Goal: Information Seeking & Learning: Learn about a topic

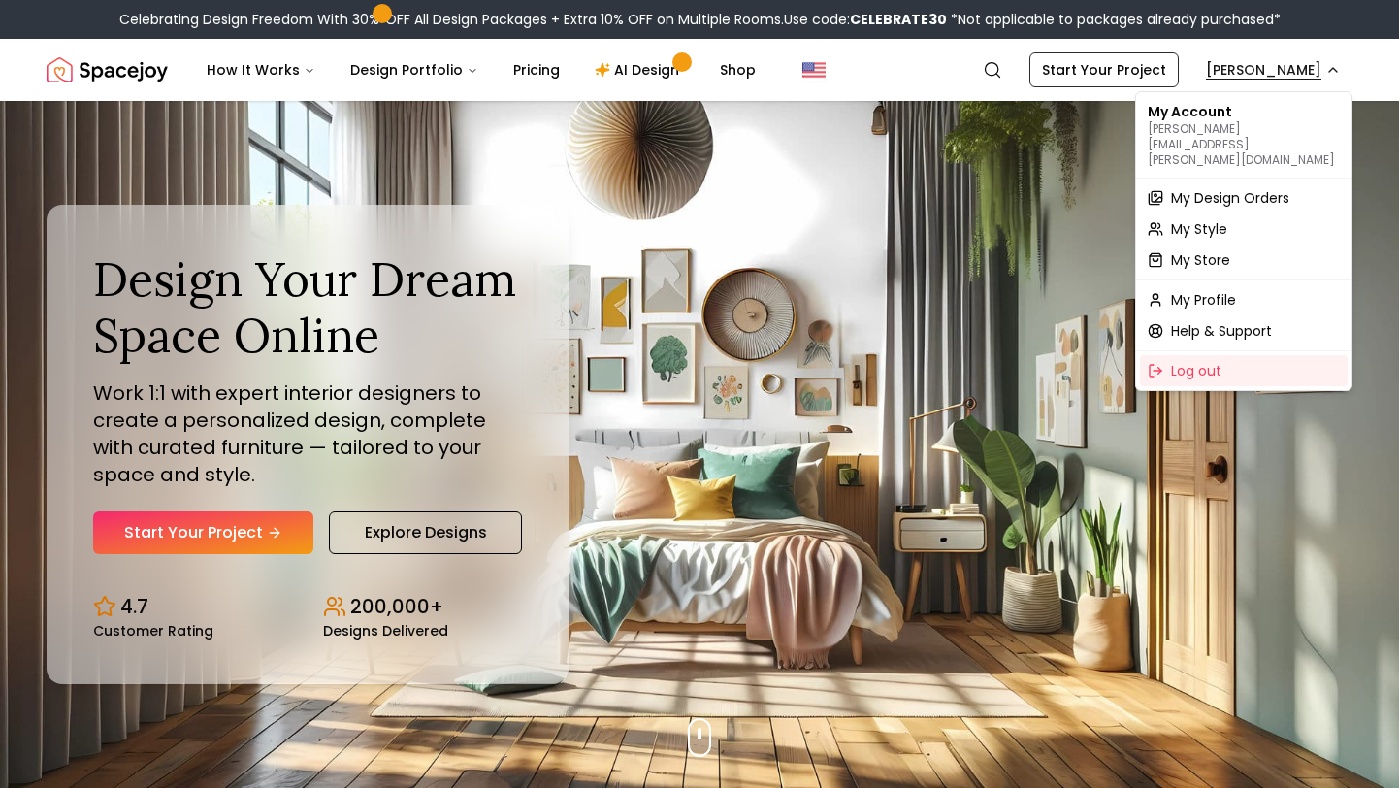
click at [1221, 188] on span "My Design Orders" at bounding box center [1230, 197] width 118 height 19
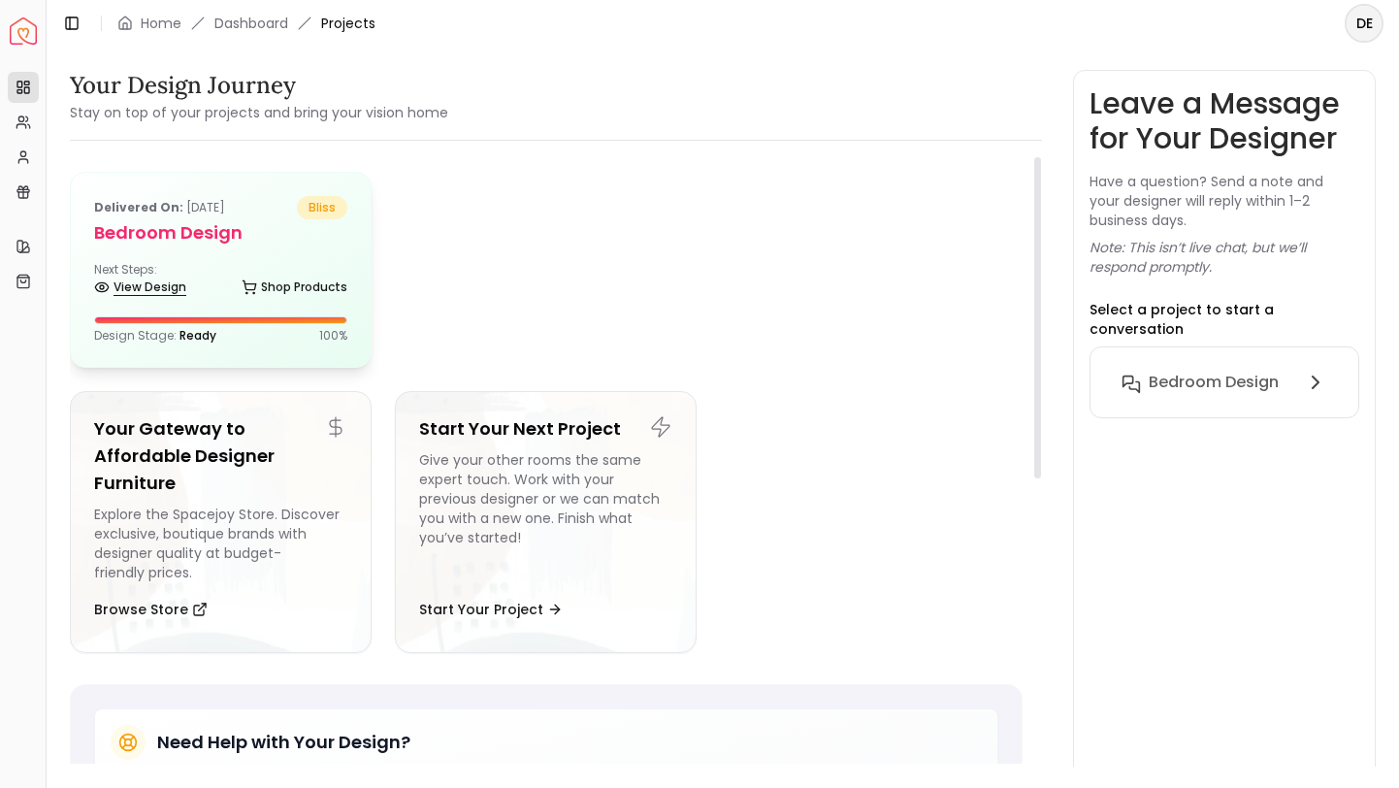
click at [144, 291] on link "View Design" at bounding box center [140, 287] width 92 height 27
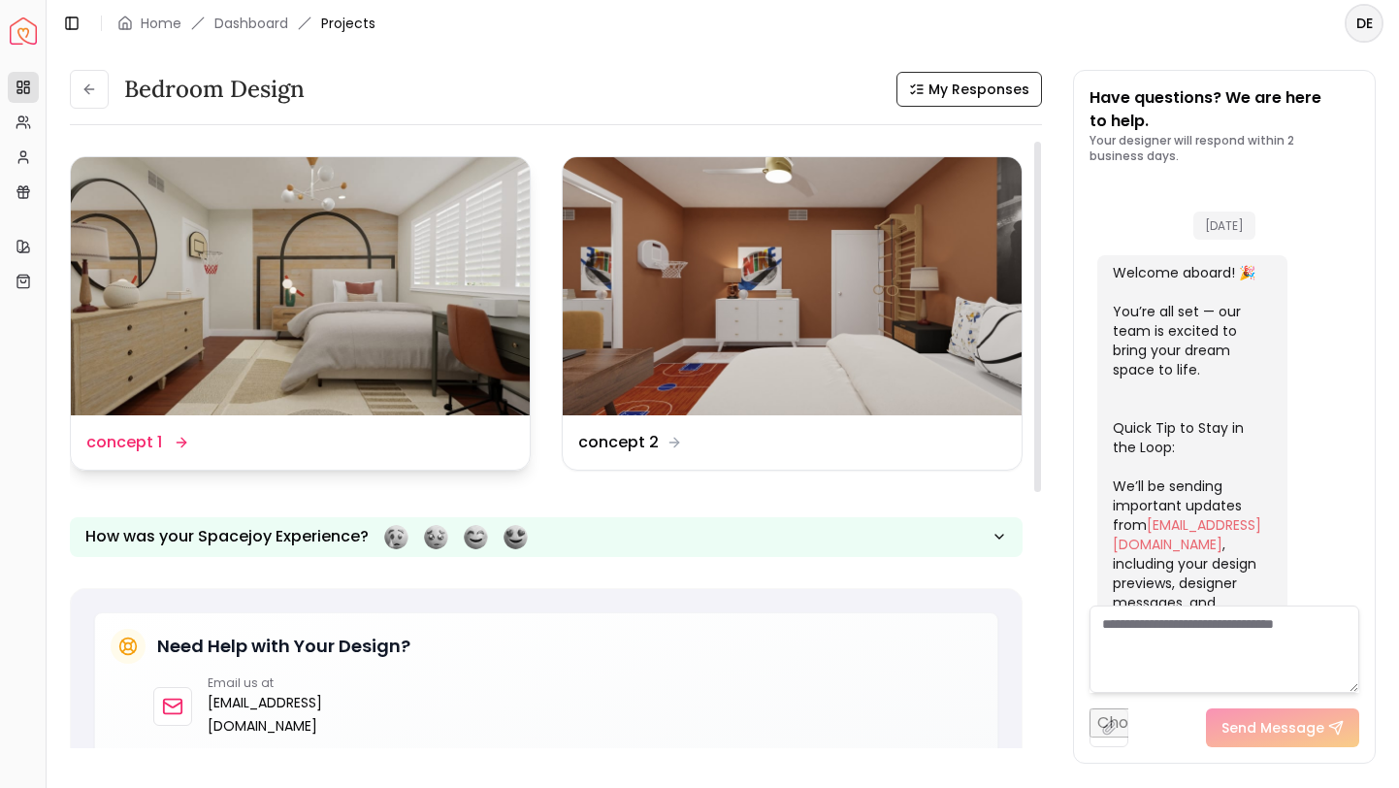
scroll to position [1852, 0]
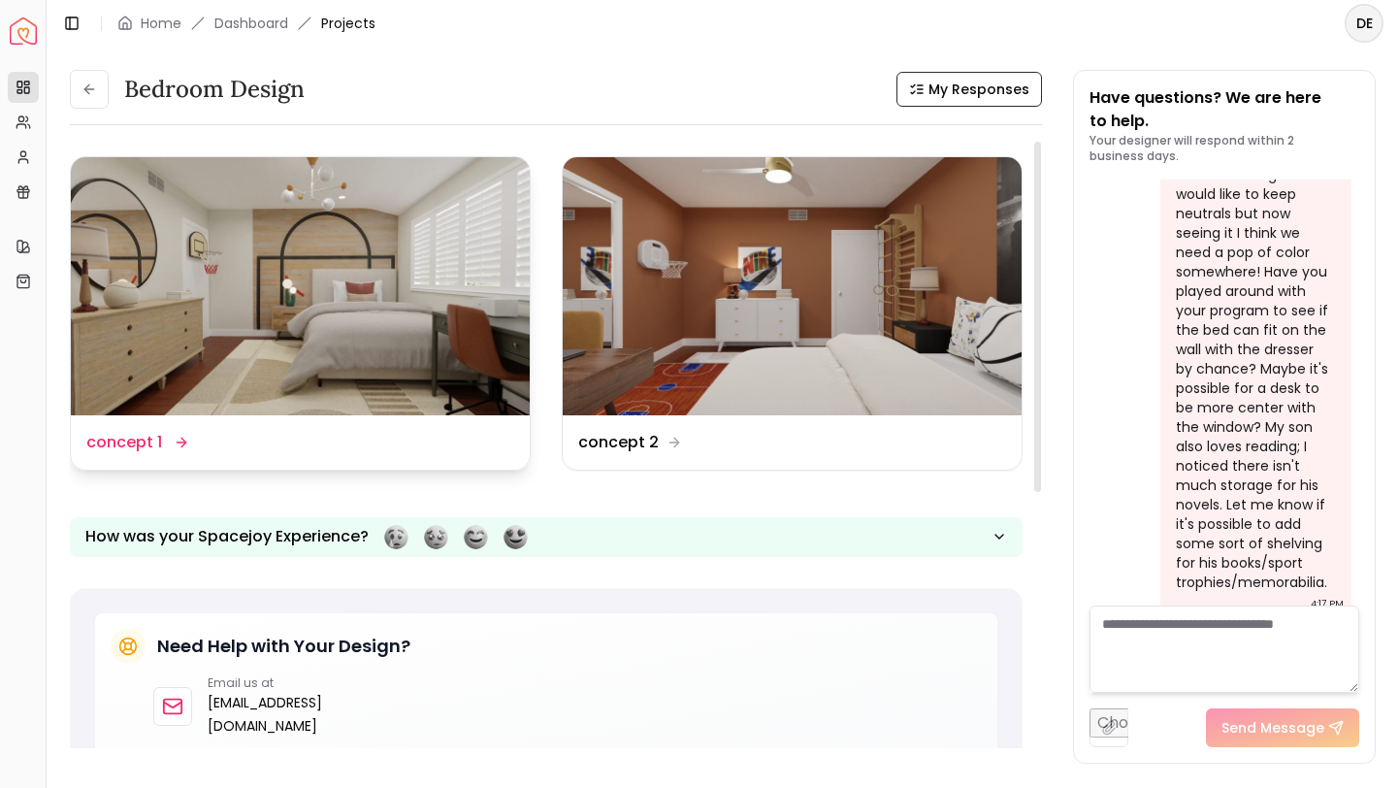
click at [317, 307] on img at bounding box center [300, 286] width 459 height 258
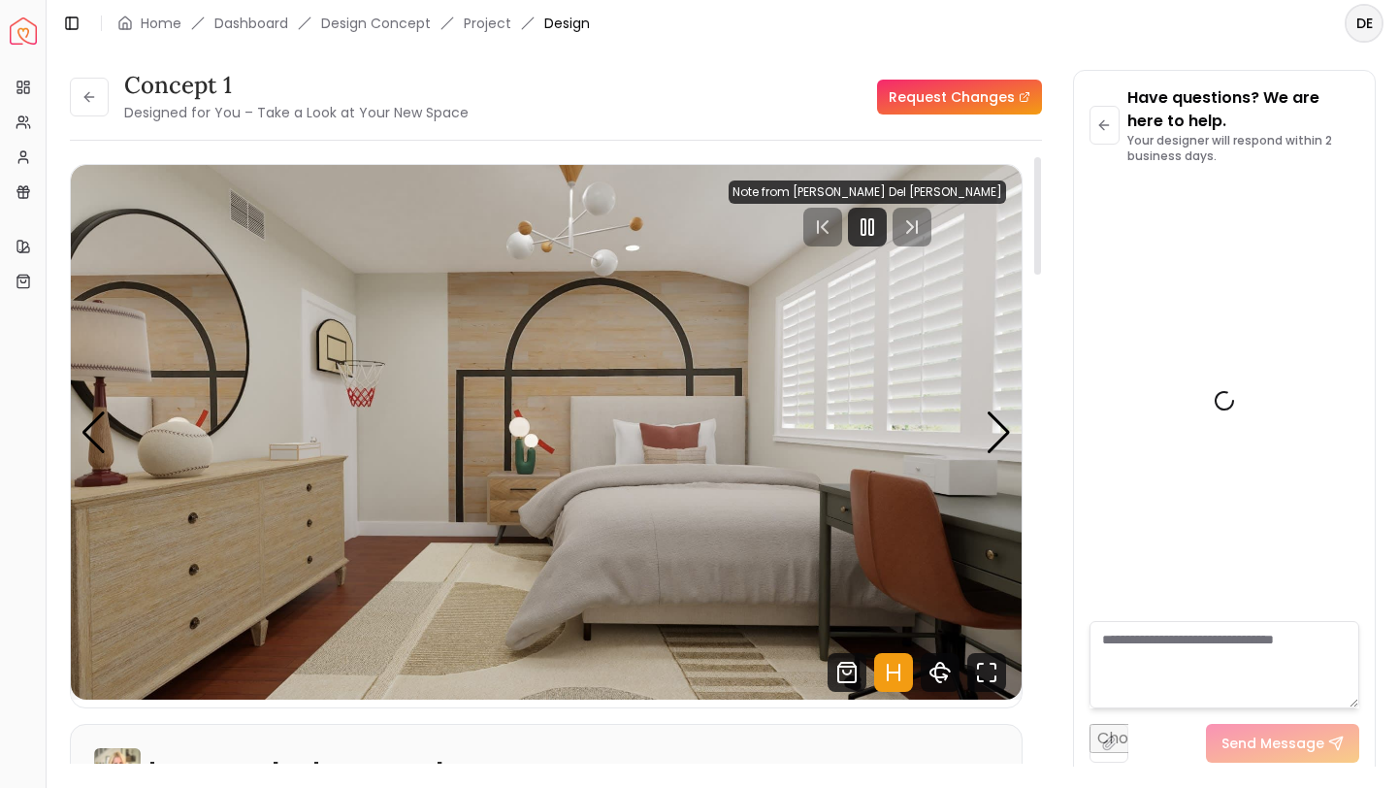
scroll to position [1836, 0]
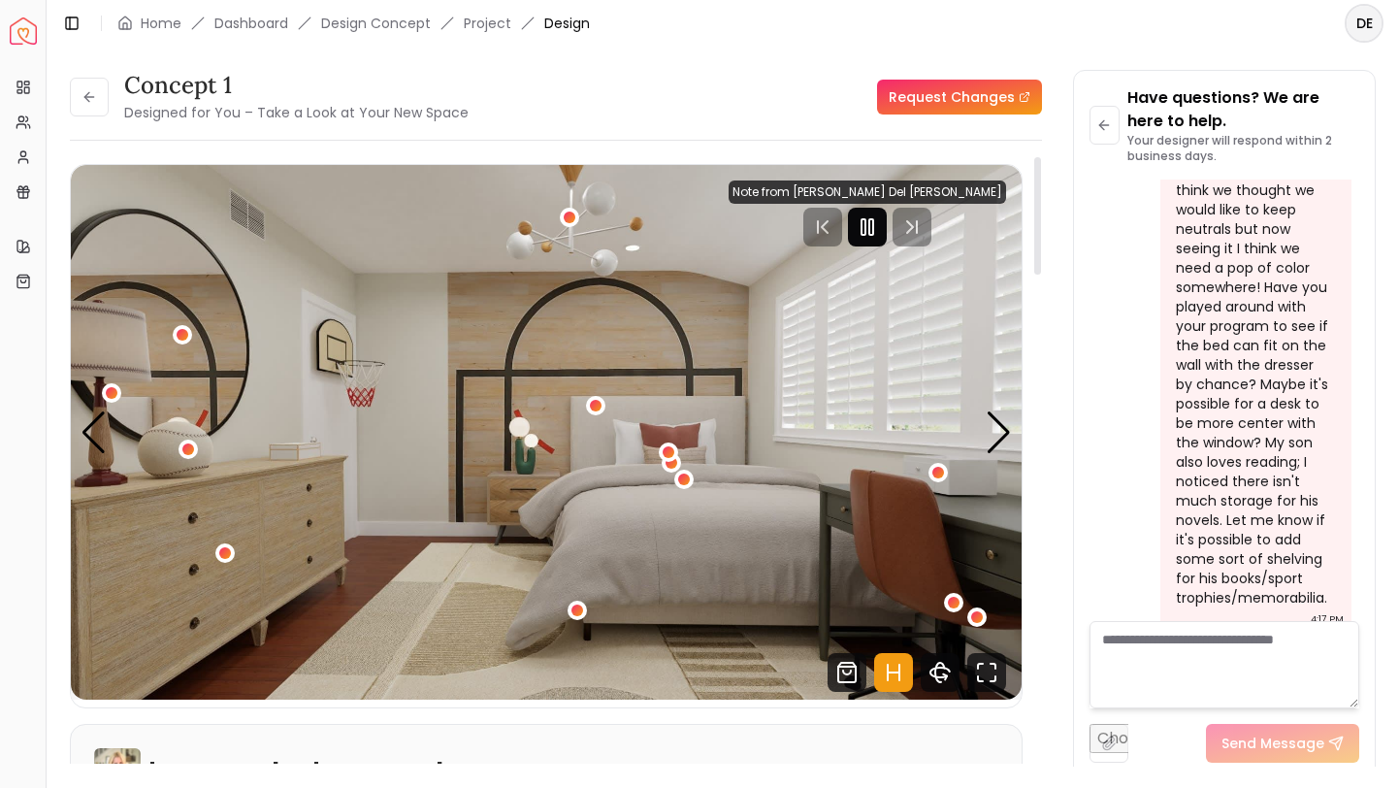
click at [887, 210] on div at bounding box center [867, 227] width 39 height 39
click at [938, 471] on div "1 / 4" at bounding box center [937, 472] width 15 height 15
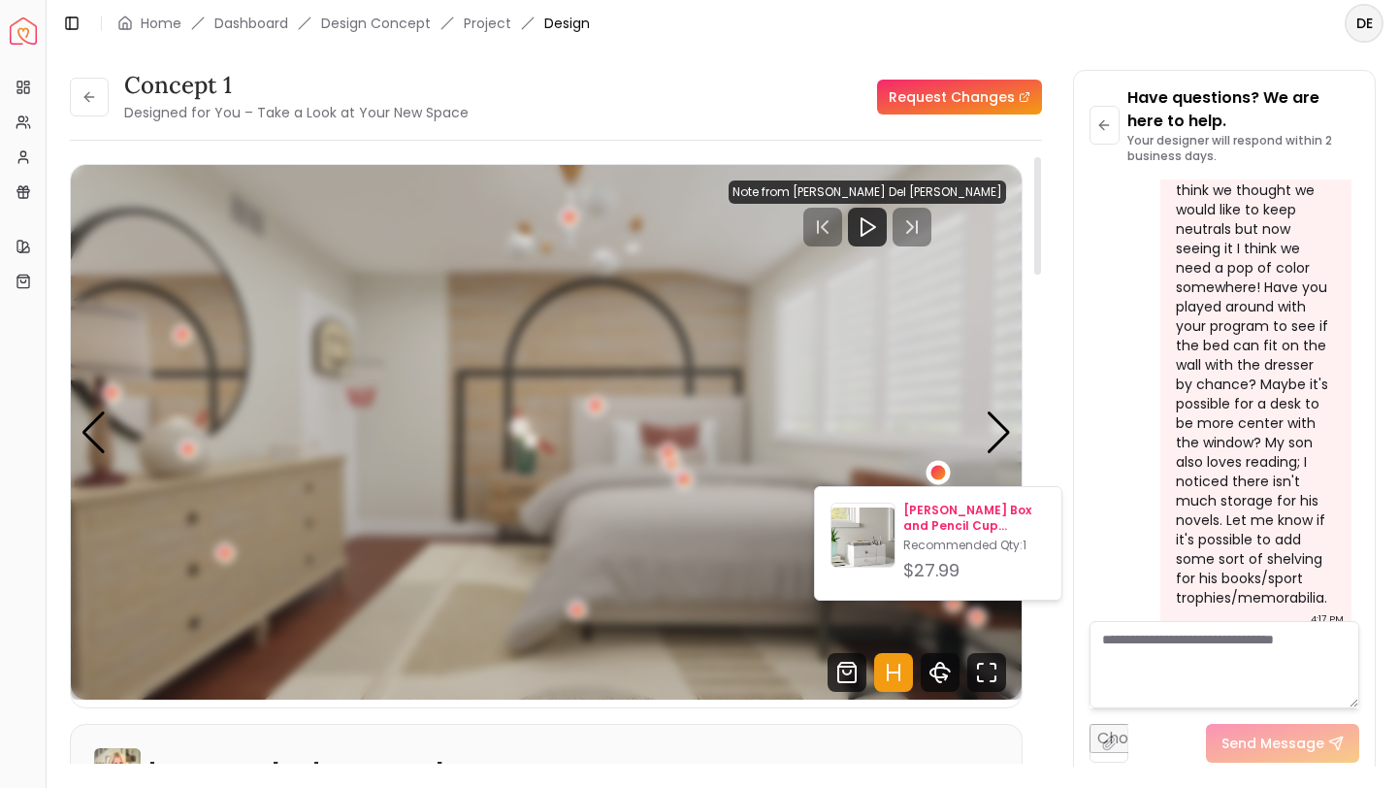
click at [947, 517] on p "[PERSON_NAME] Box and Pencil Cup Organizer" at bounding box center [974, 517] width 143 height 31
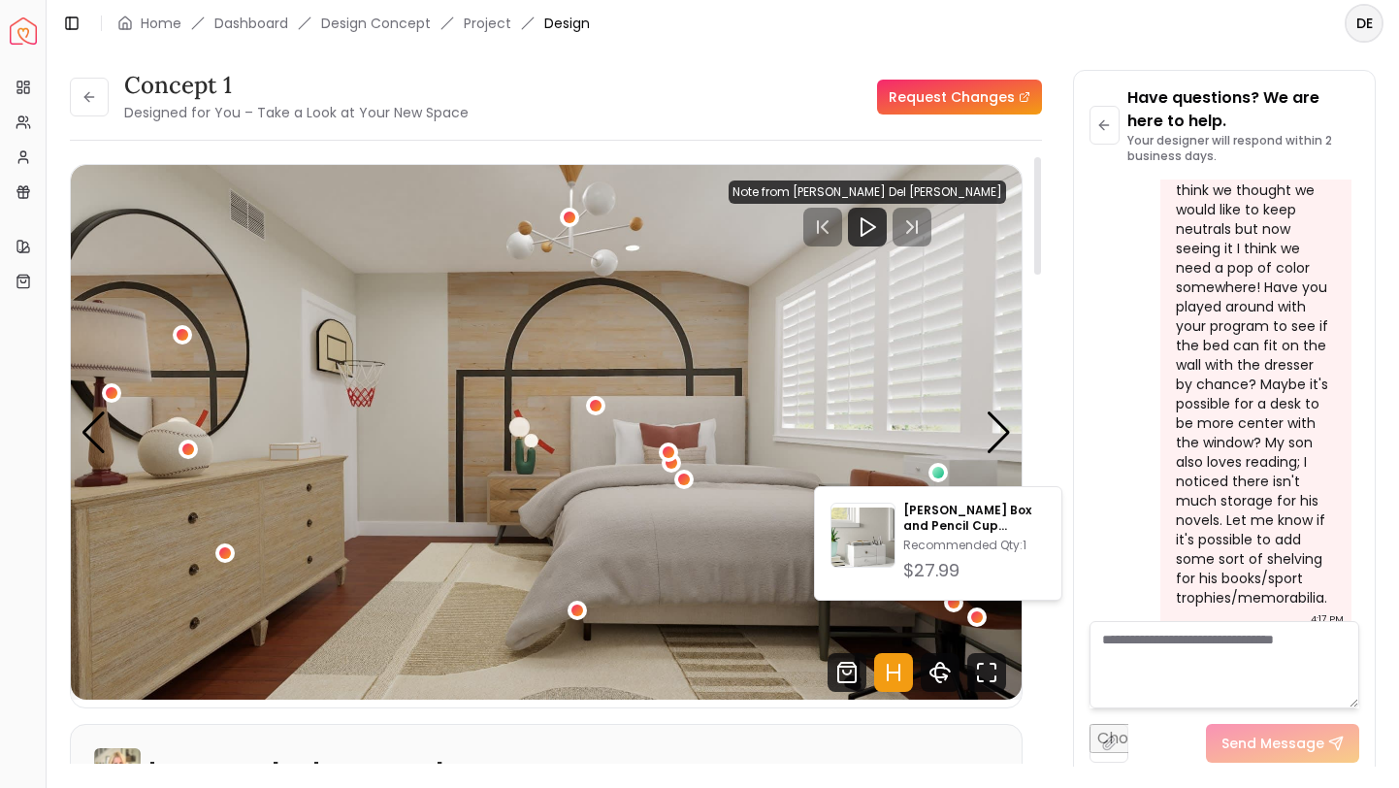
click at [766, 636] on img "1 / 4" at bounding box center [546, 432] width 951 height 534
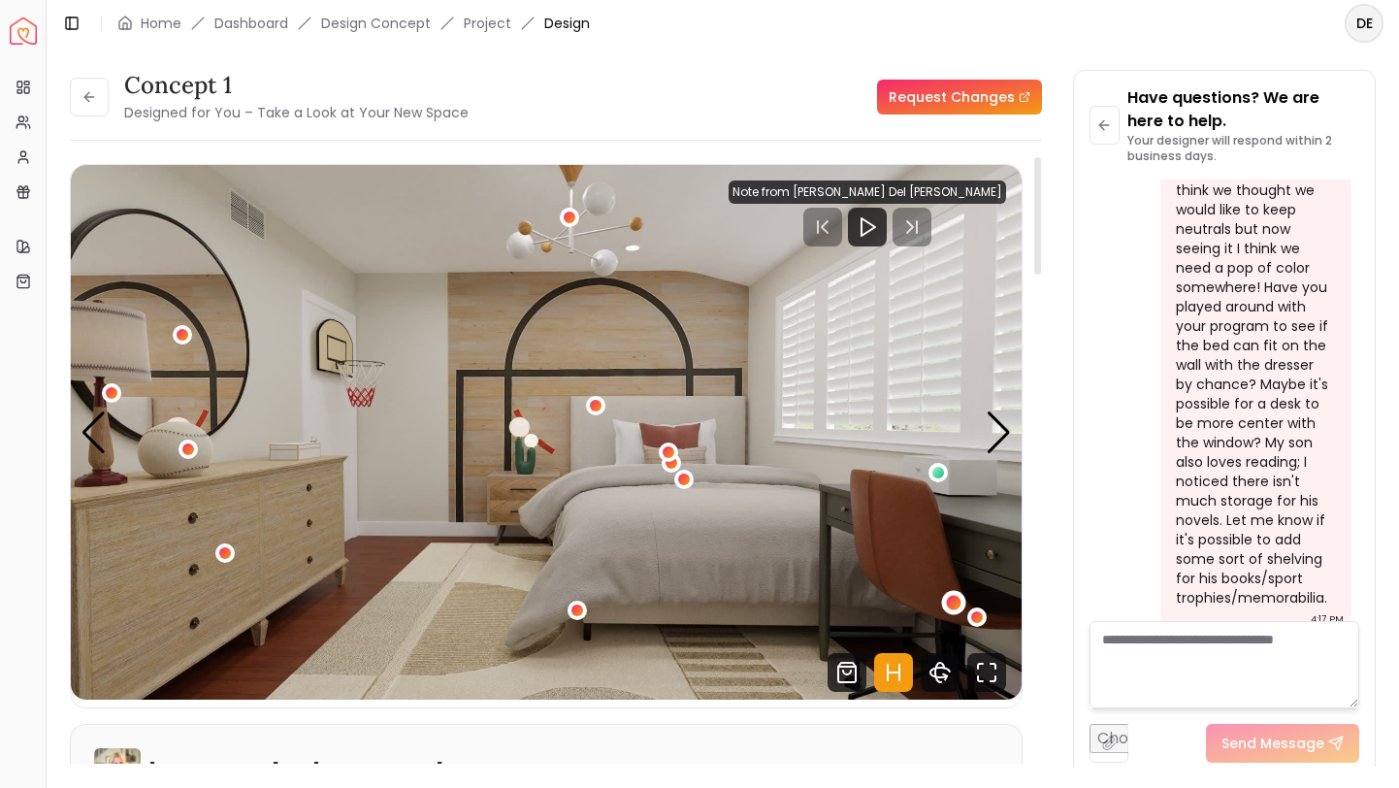
click at [948, 599] on div "1 / 4" at bounding box center [953, 603] width 15 height 15
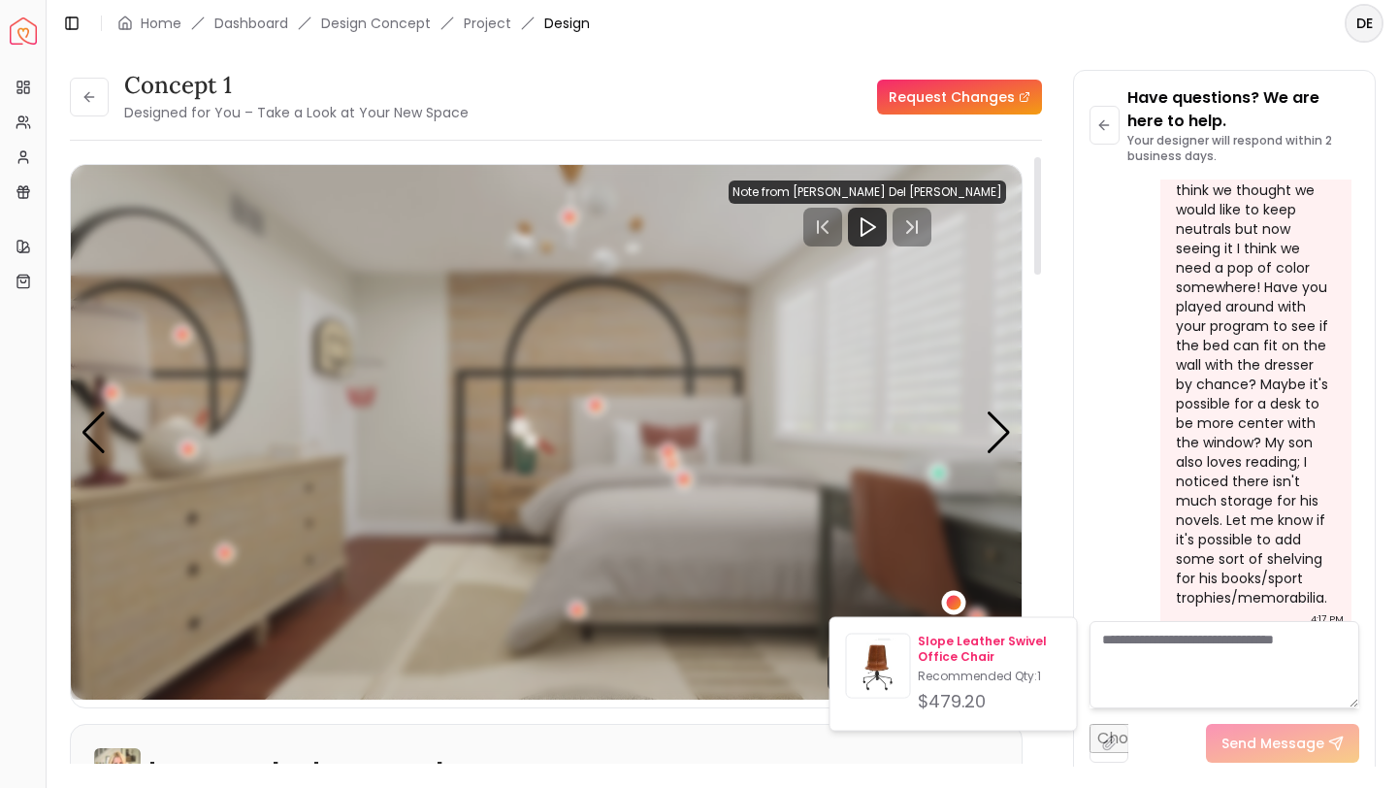
click at [924, 638] on p "Slope Leather Swivel Office Chair" at bounding box center [989, 648] width 143 height 31
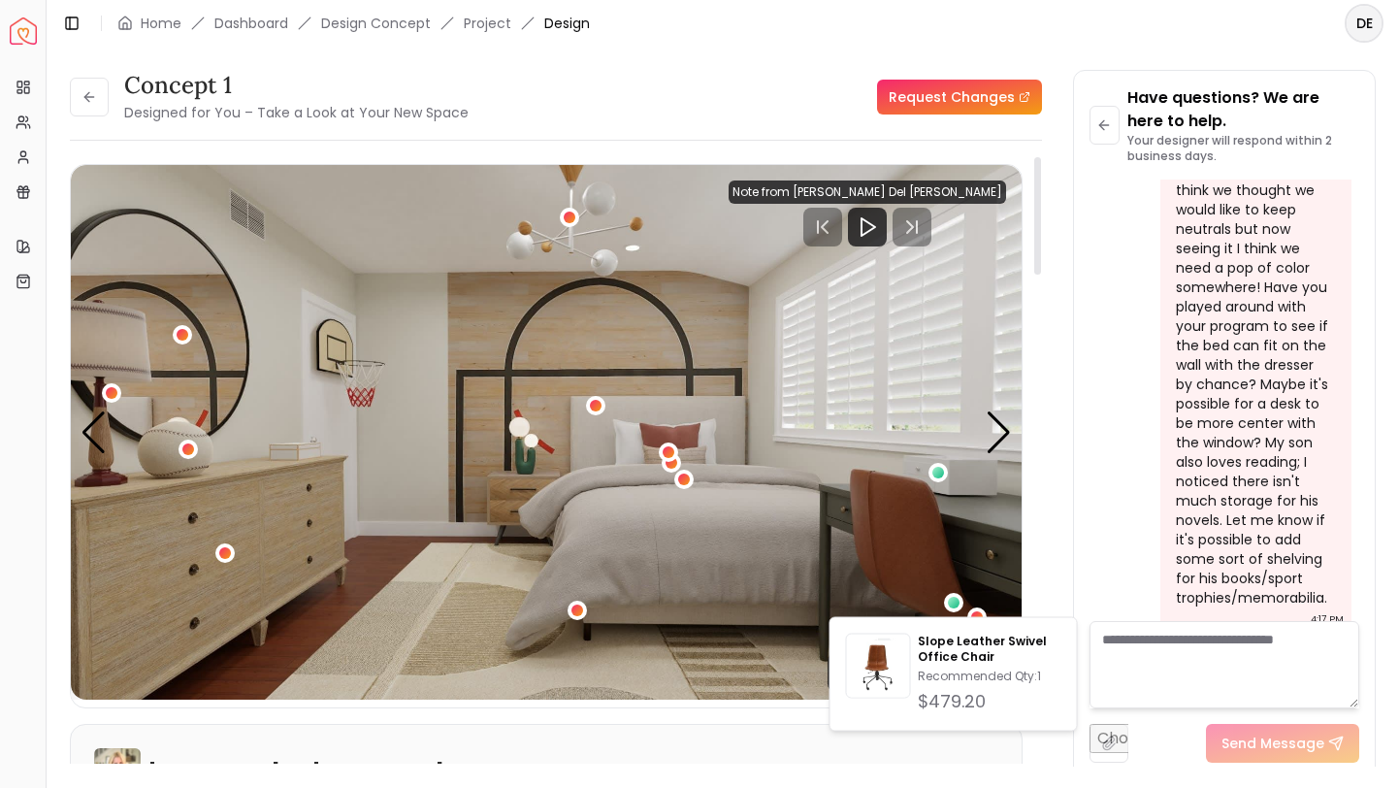
click at [761, 701] on div "00:02 01:56 Note from [PERSON_NAME] Del [PERSON_NAME]" at bounding box center [546, 436] width 951 height 542
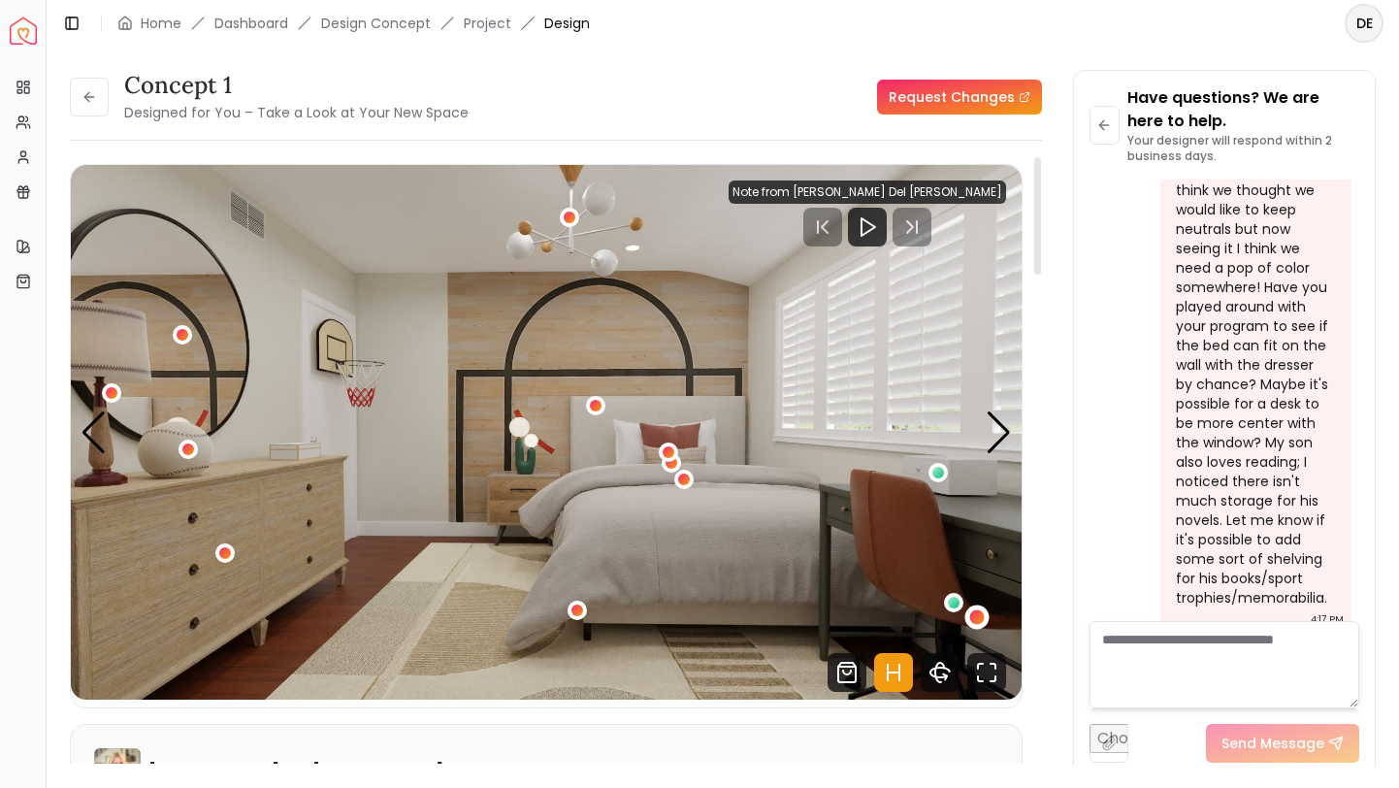
click at [975, 619] on div "1 / 4" at bounding box center [977, 617] width 15 height 15
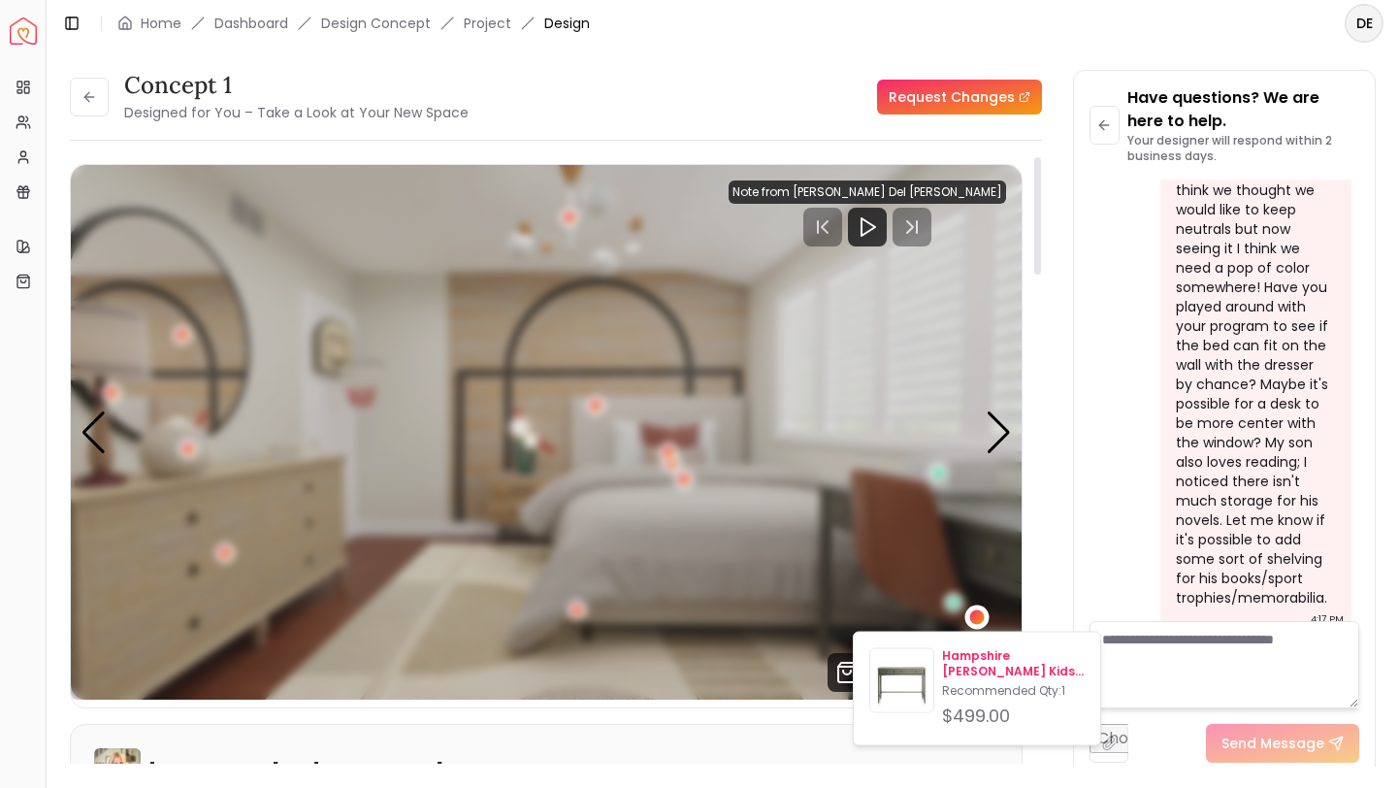
click at [977, 654] on p "Hampshire [PERSON_NAME] Kids Desk" at bounding box center [1013, 663] width 143 height 31
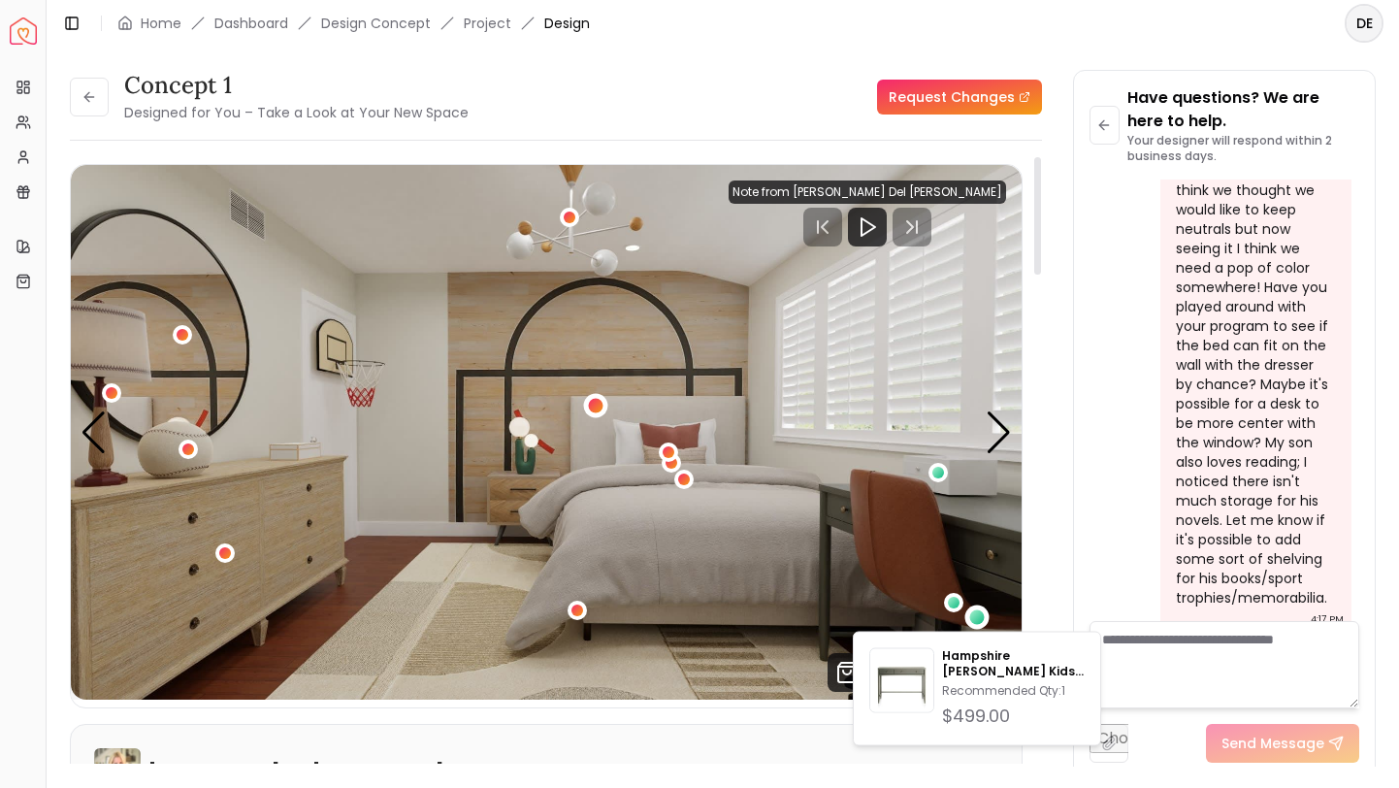
click at [592, 410] on div "1 / 4" at bounding box center [595, 405] width 15 height 15
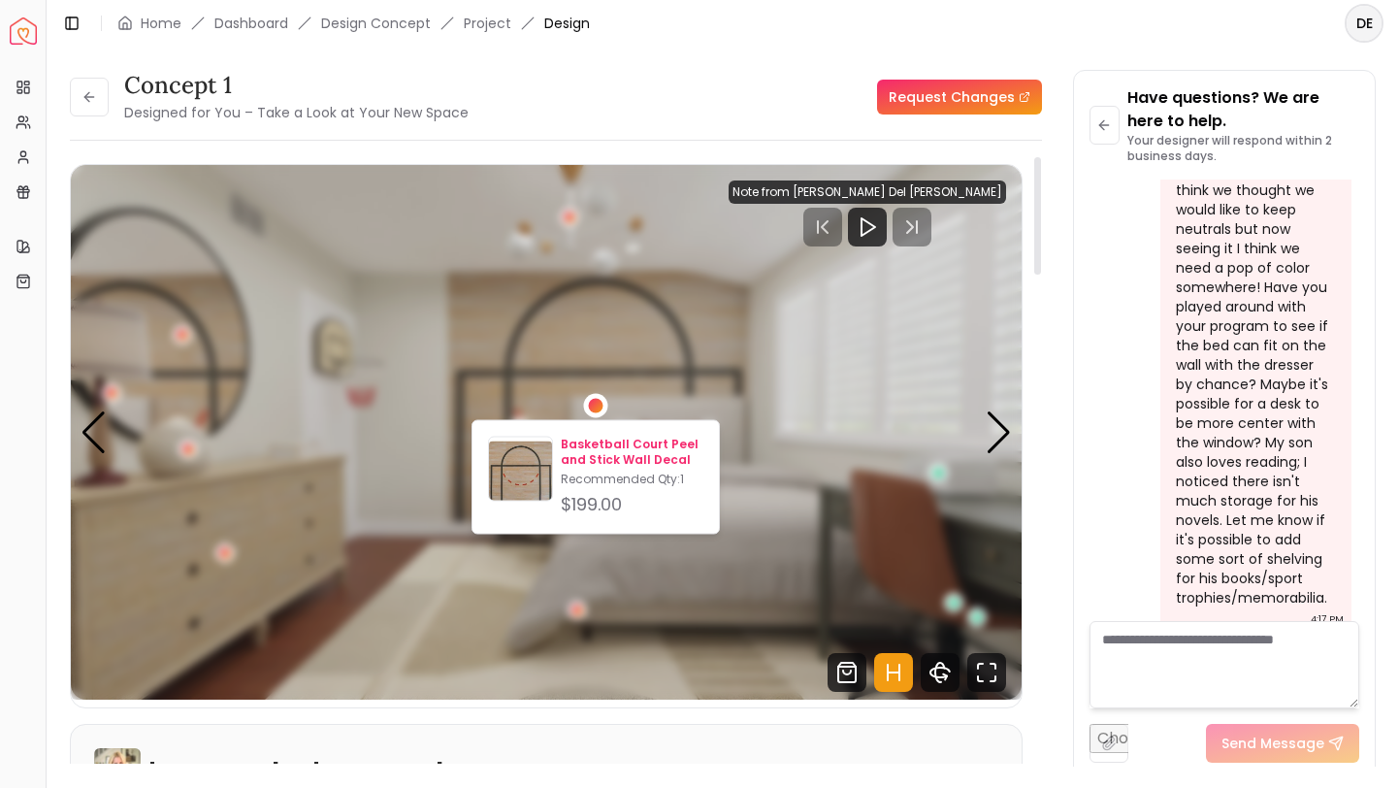
click at [590, 444] on p "Basketball Court Peel and Stick Wall Decal" at bounding box center [632, 451] width 143 height 31
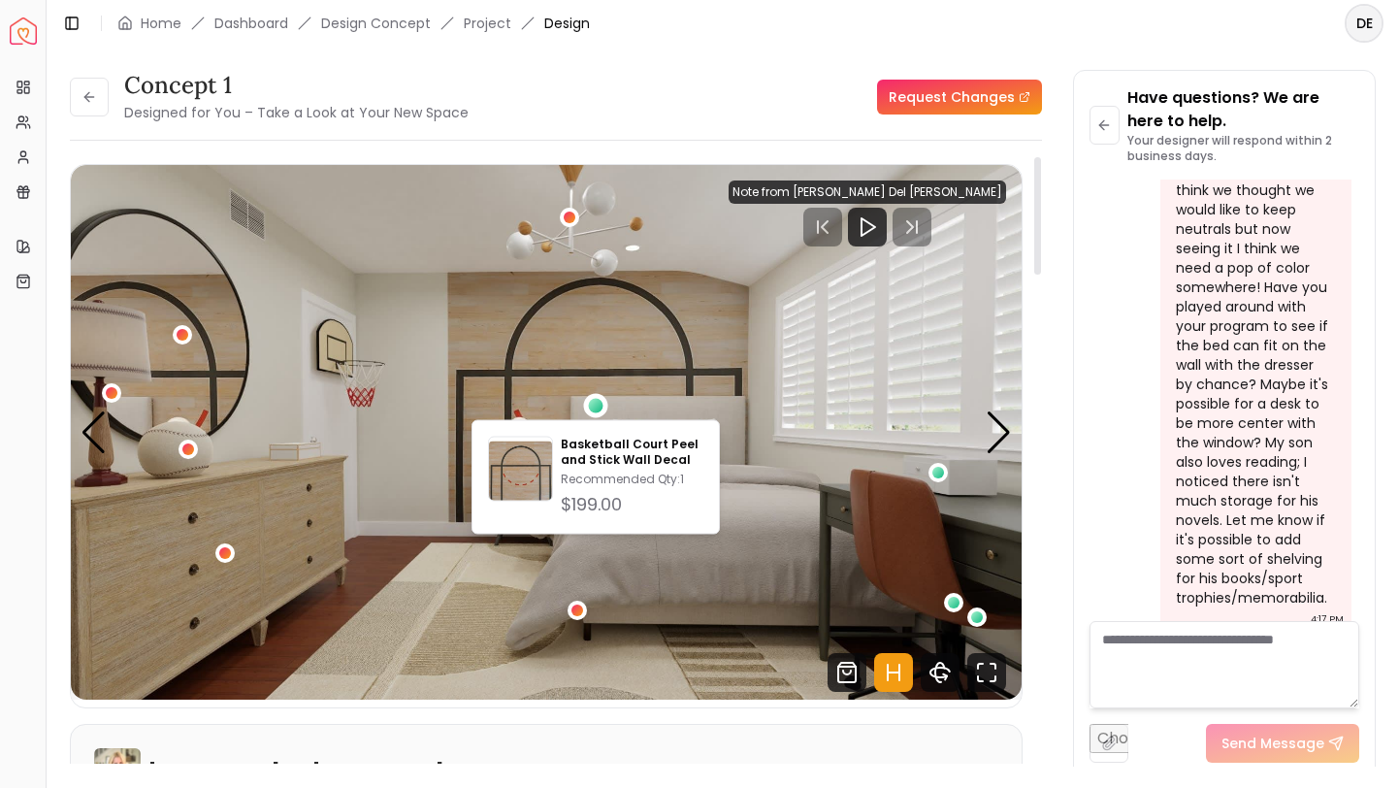
click at [736, 303] on img "1 / 4" at bounding box center [546, 432] width 951 height 534
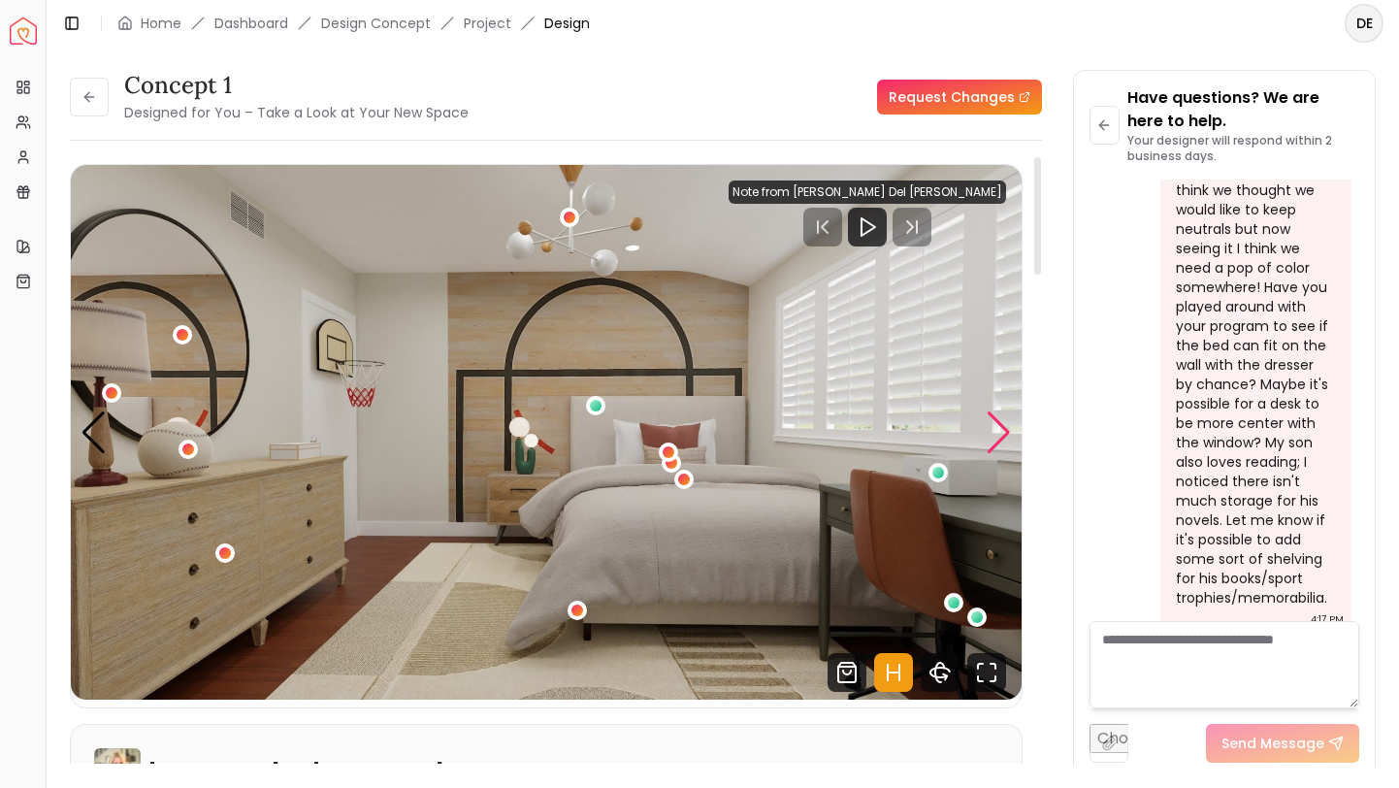
click at [1007, 431] on div "Next slide" at bounding box center [999, 432] width 26 height 43
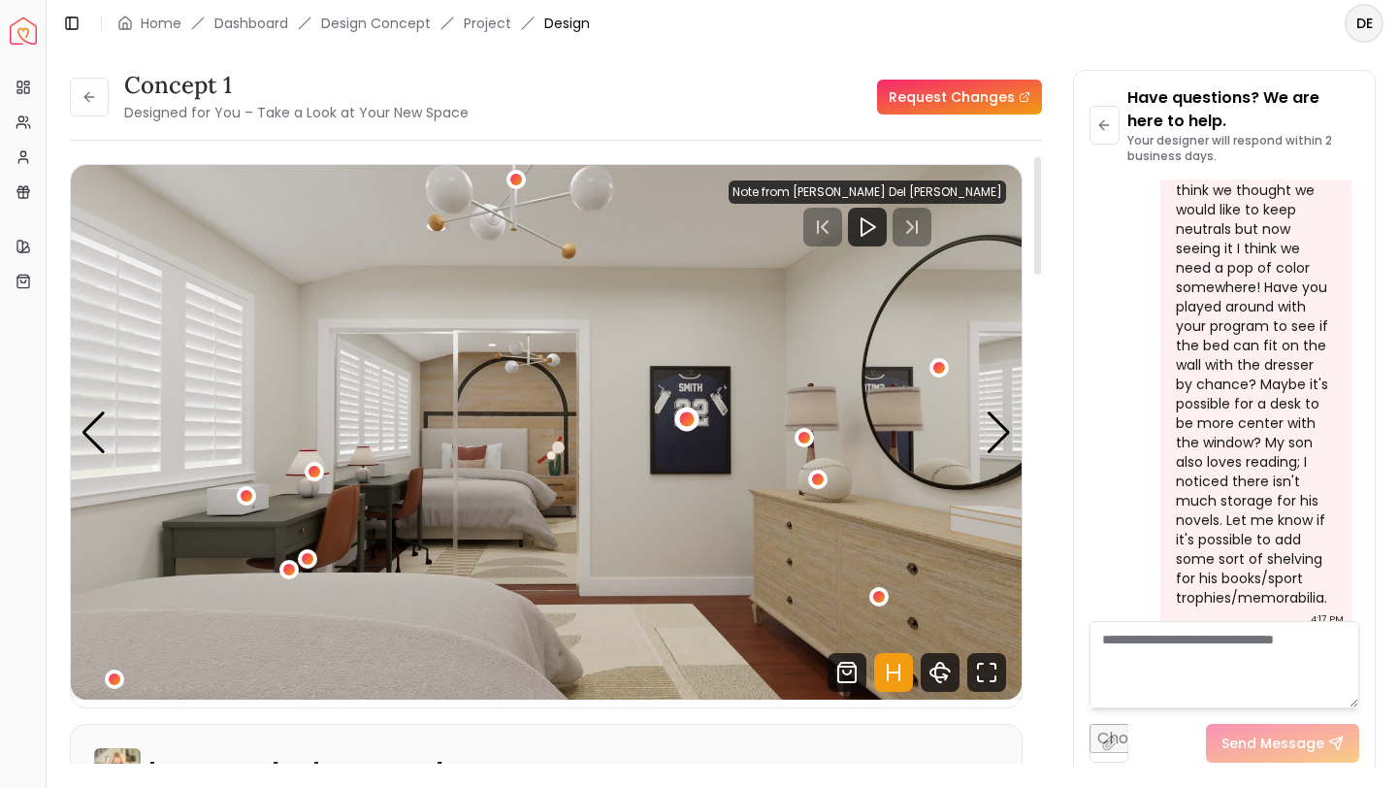
click at [682, 419] on div "2 / 4" at bounding box center [686, 419] width 15 height 15
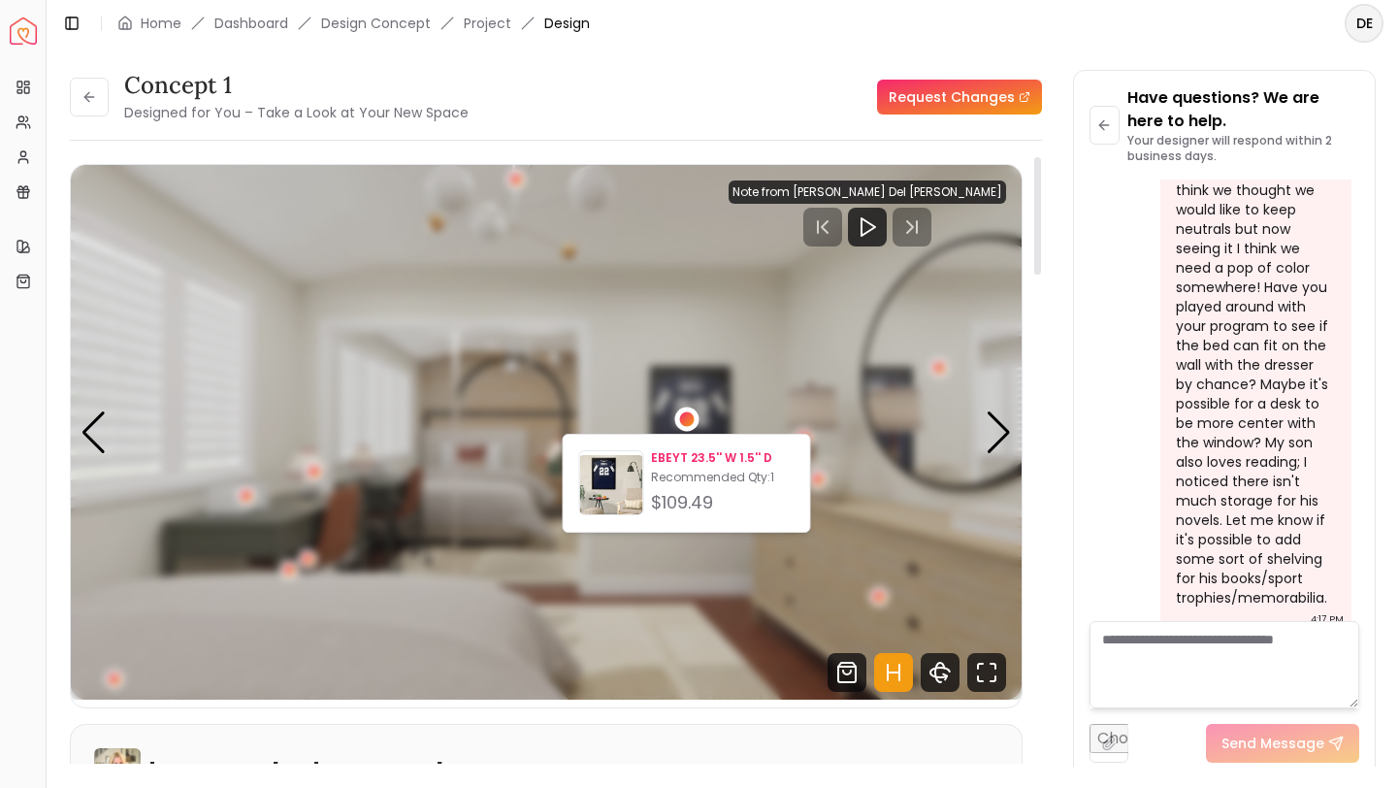
click at [597, 479] on img at bounding box center [611, 486] width 63 height 63
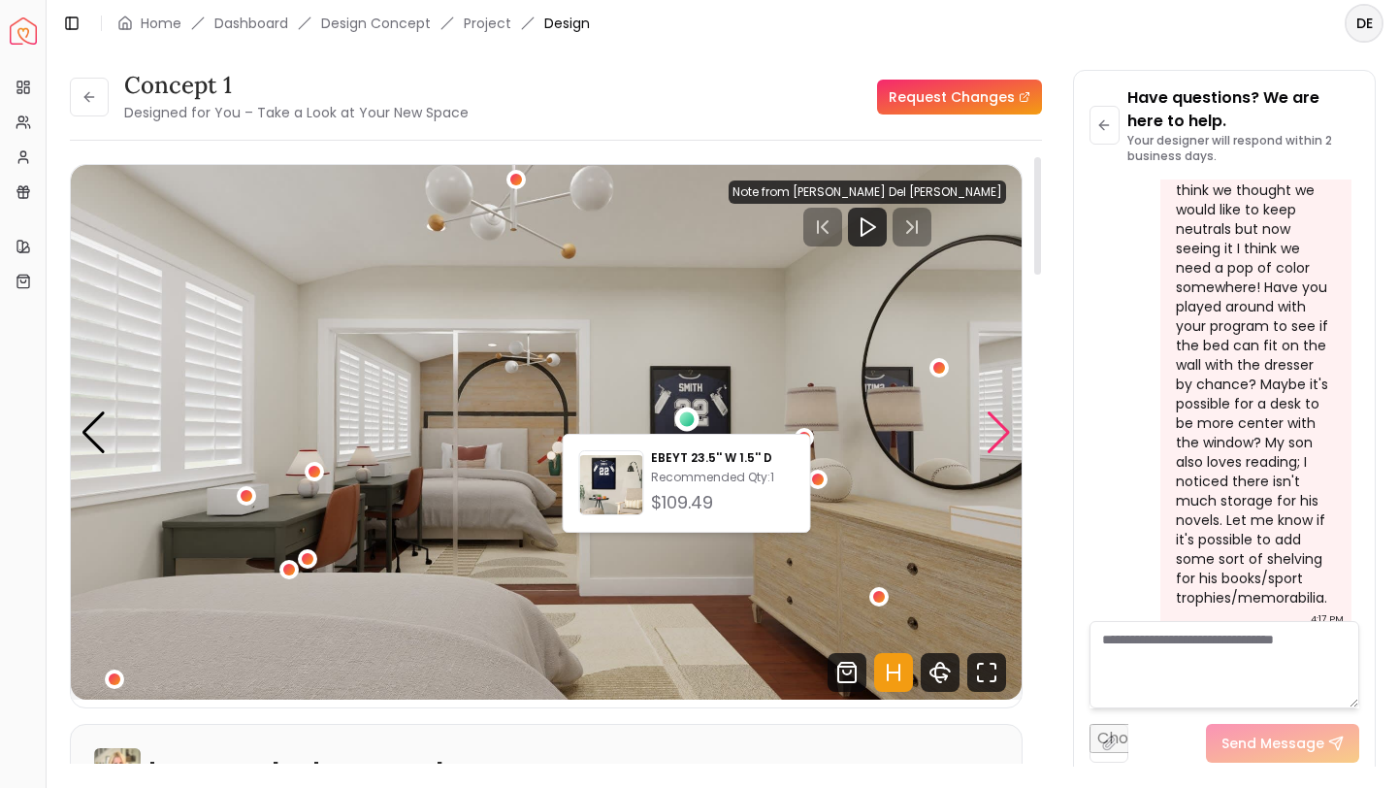
click at [991, 428] on div "Next slide" at bounding box center [999, 432] width 26 height 43
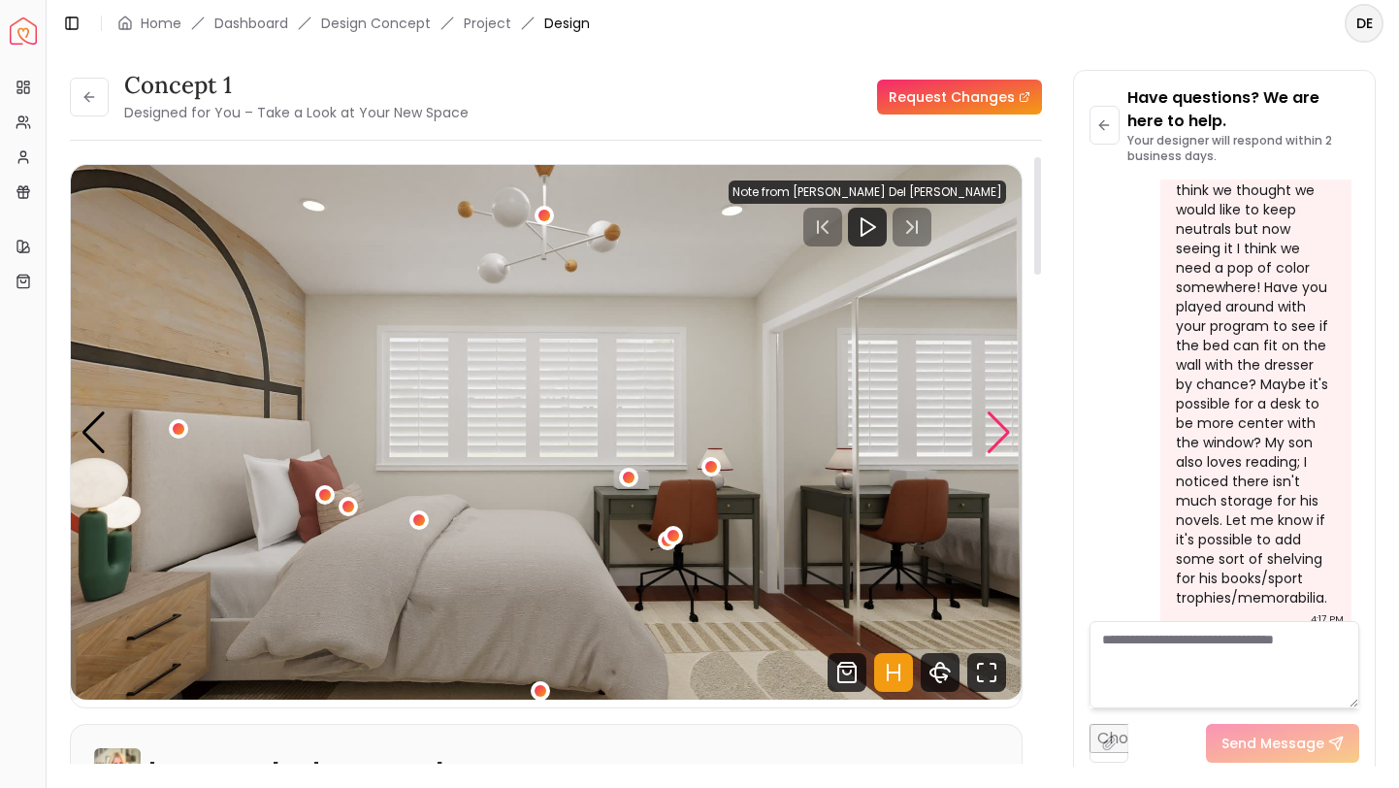
click at [997, 414] on div "Next slide" at bounding box center [999, 432] width 26 height 43
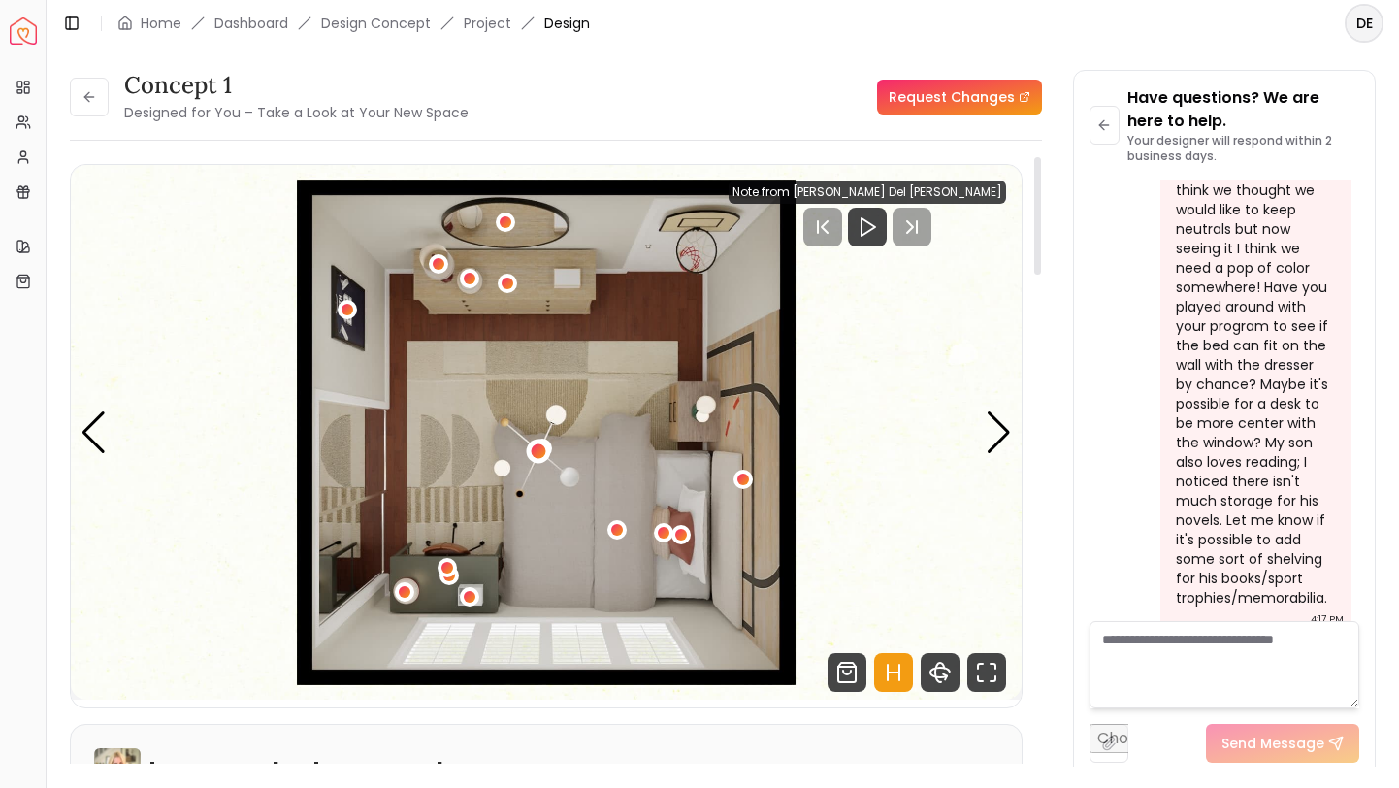
click at [538, 450] on div "4 / 4" at bounding box center [538, 450] width 15 height 15
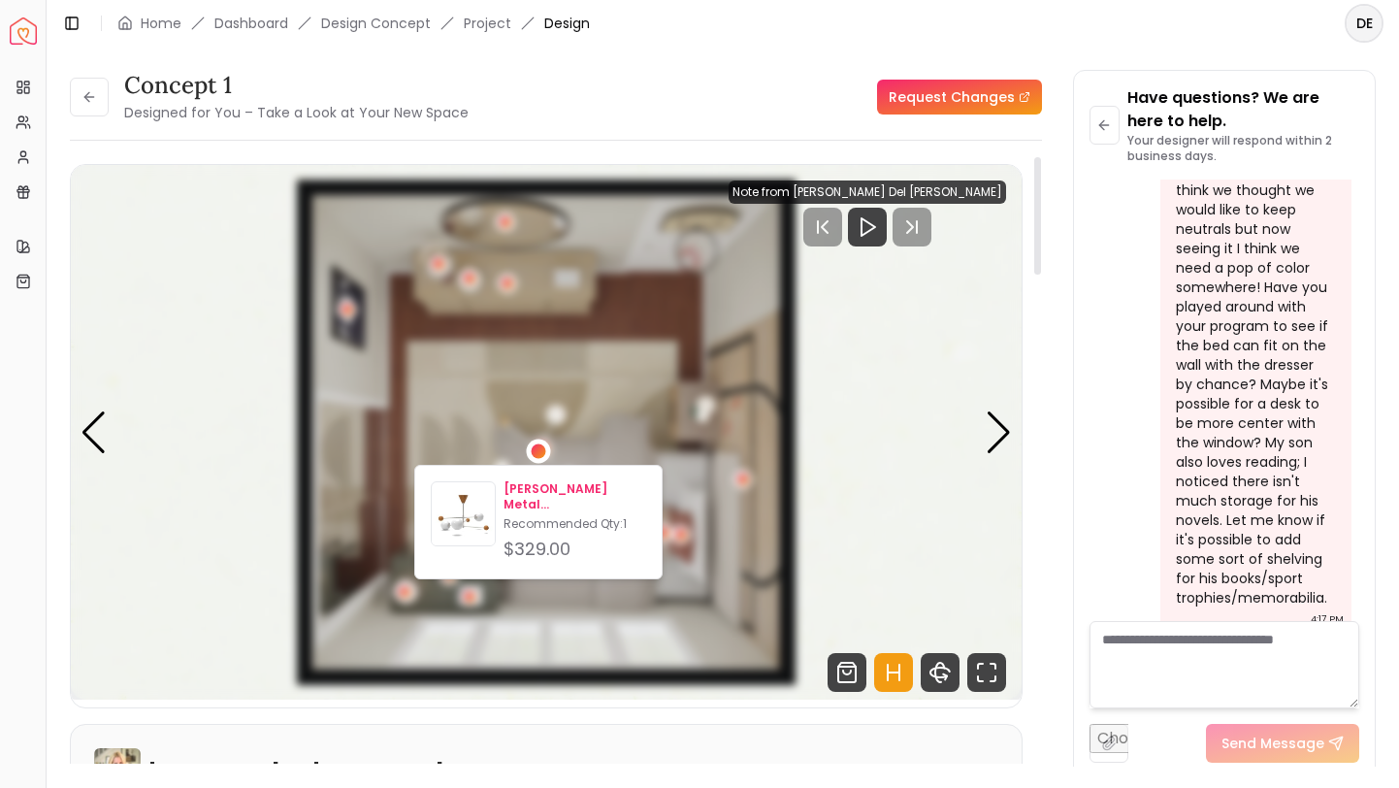
click at [513, 498] on p "[PERSON_NAME] Metal [PERSON_NAME] Ceiling Light" at bounding box center [574, 496] width 143 height 31
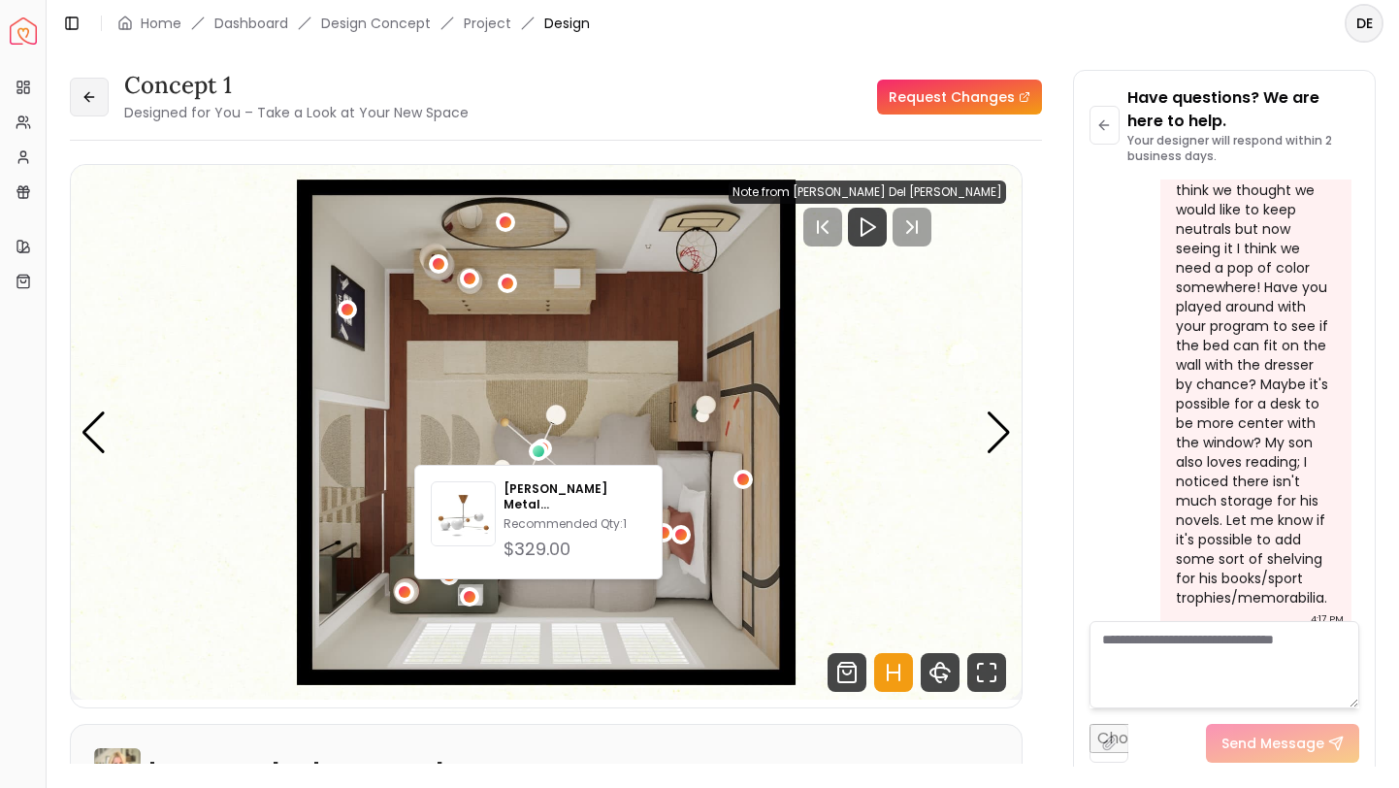
click at [79, 98] on button at bounding box center [89, 97] width 39 height 39
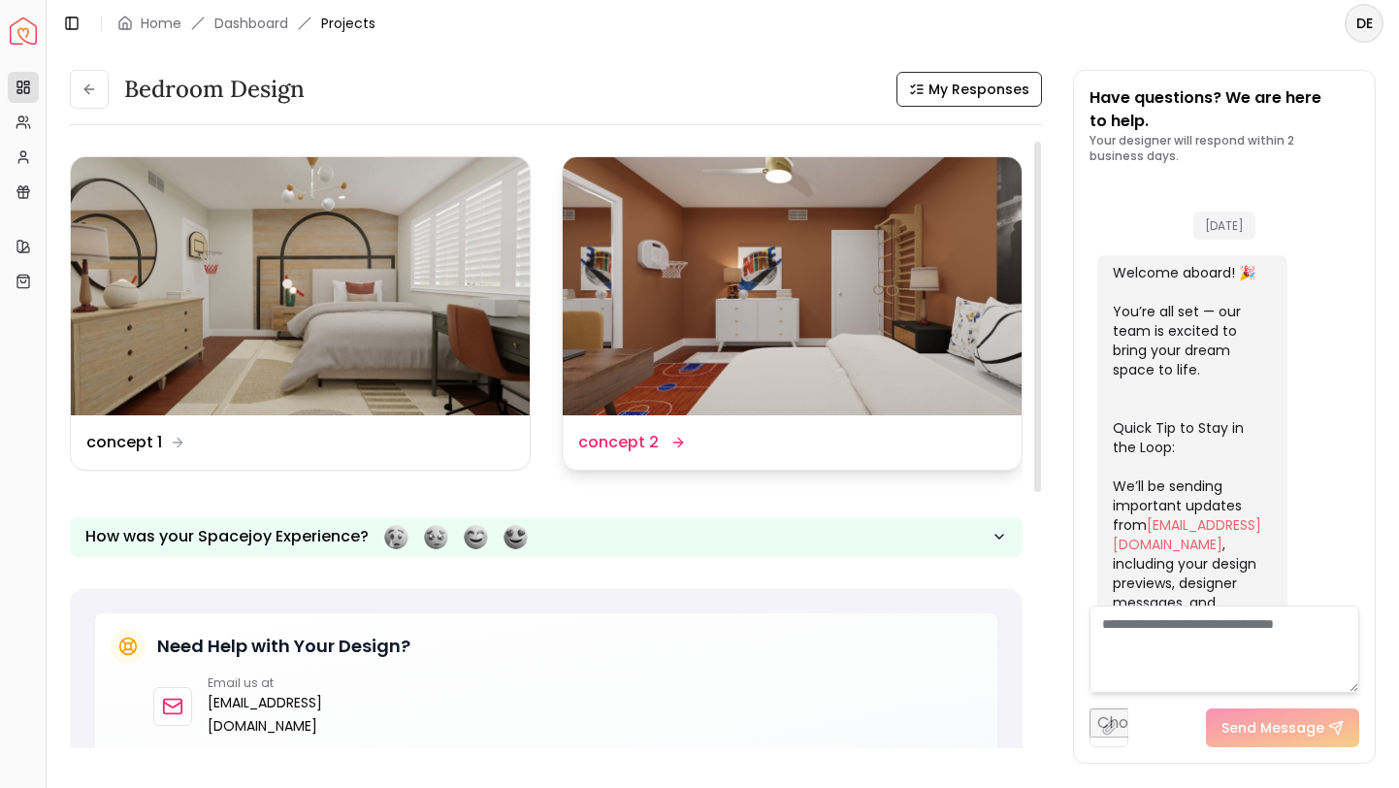
scroll to position [1852, 0]
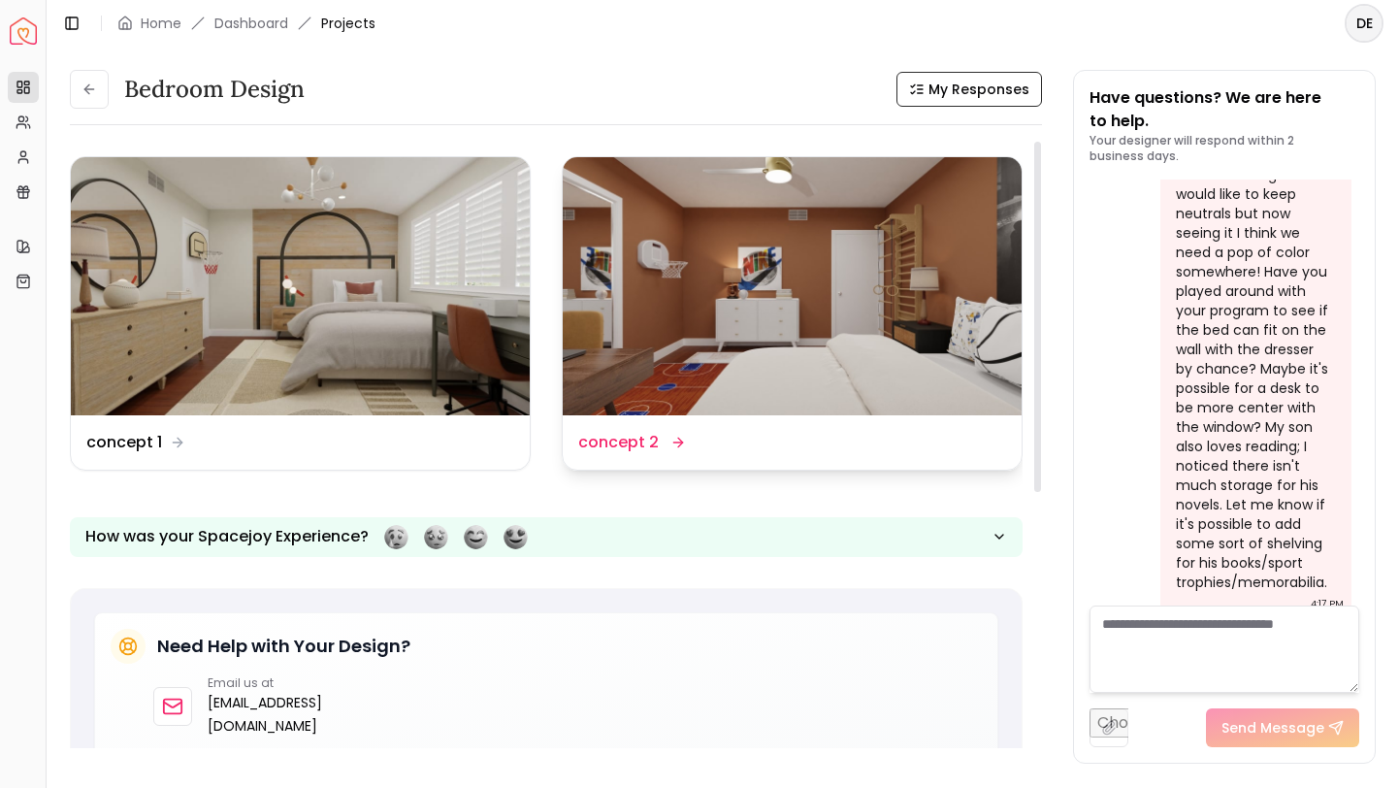
click at [932, 266] on img at bounding box center [792, 286] width 459 height 258
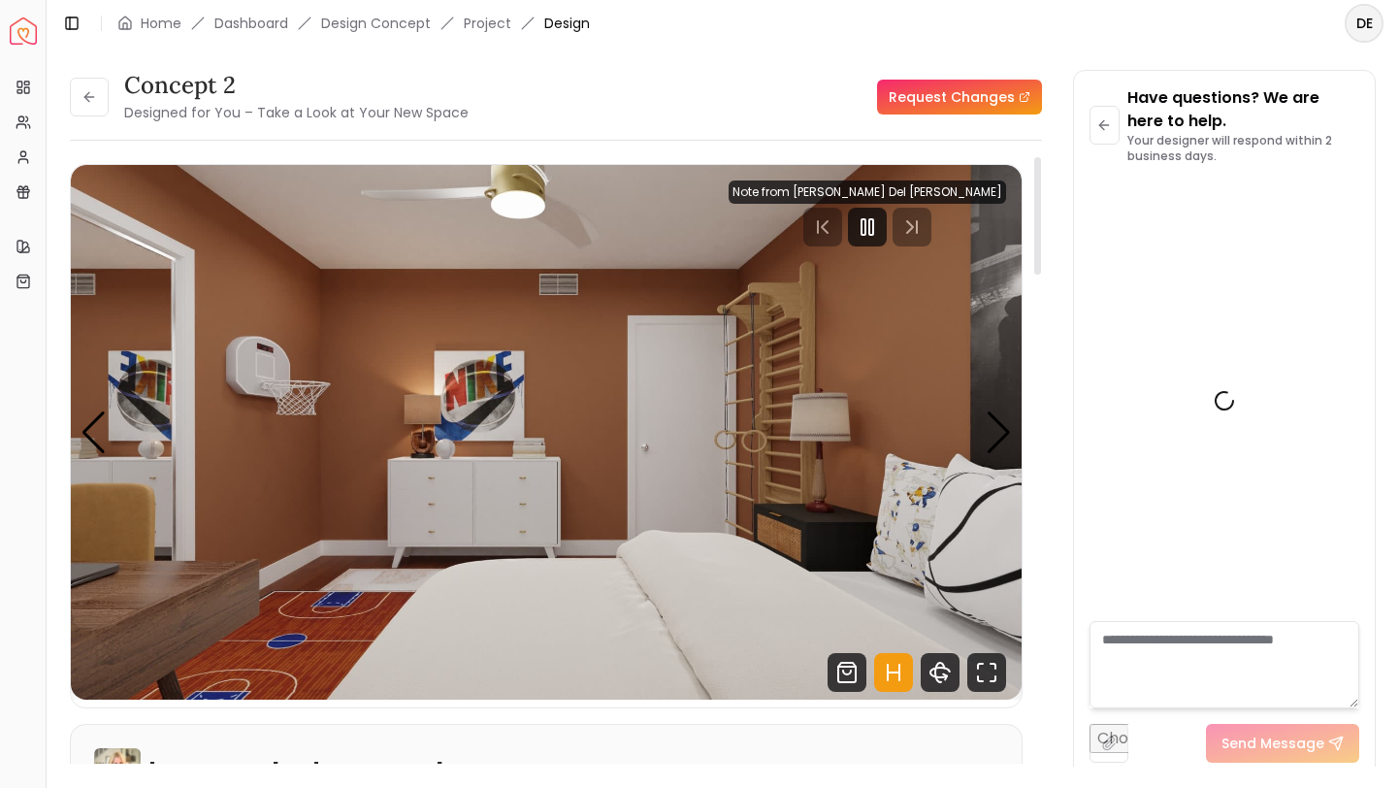
scroll to position [1836, 0]
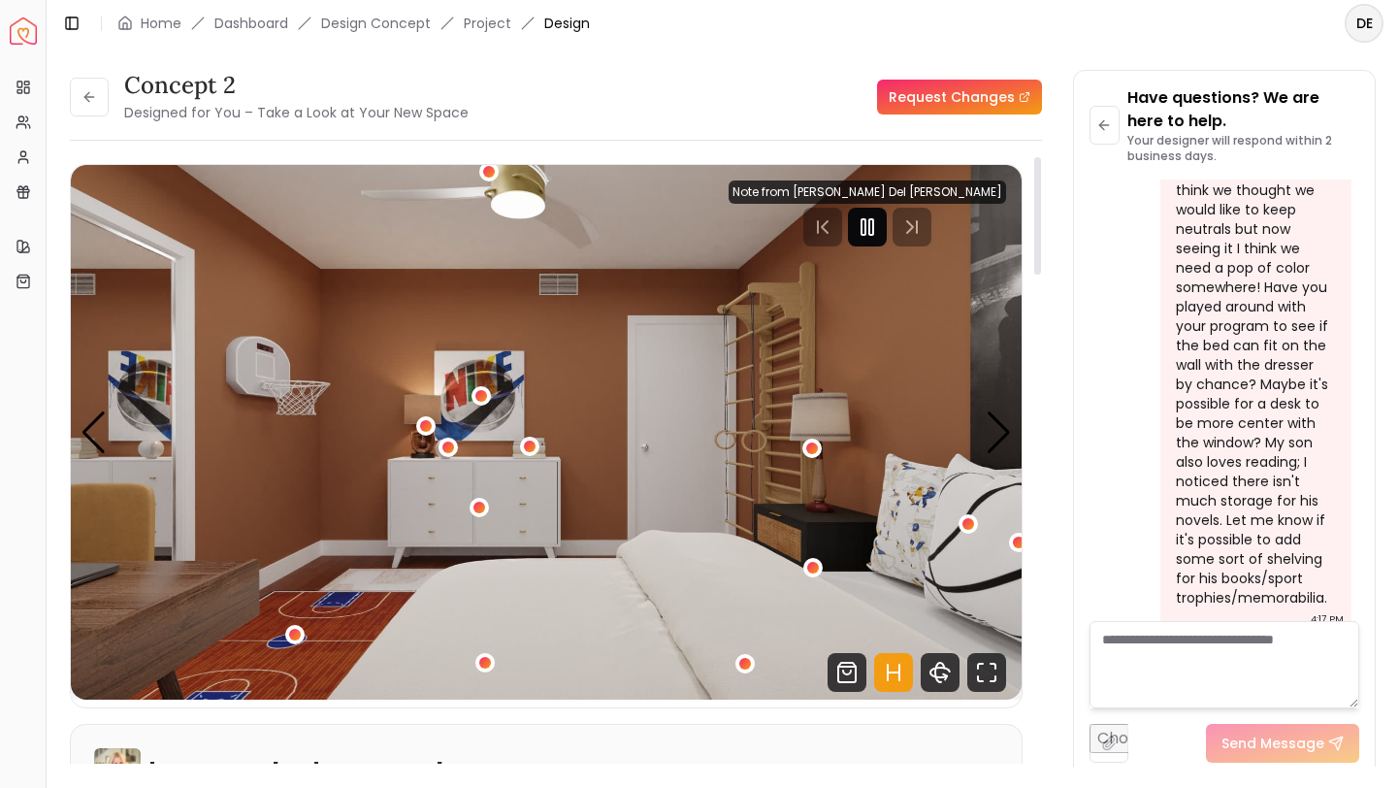
click at [887, 219] on div at bounding box center [867, 227] width 39 height 39
click at [1007, 427] on div "Next slide" at bounding box center [999, 432] width 26 height 43
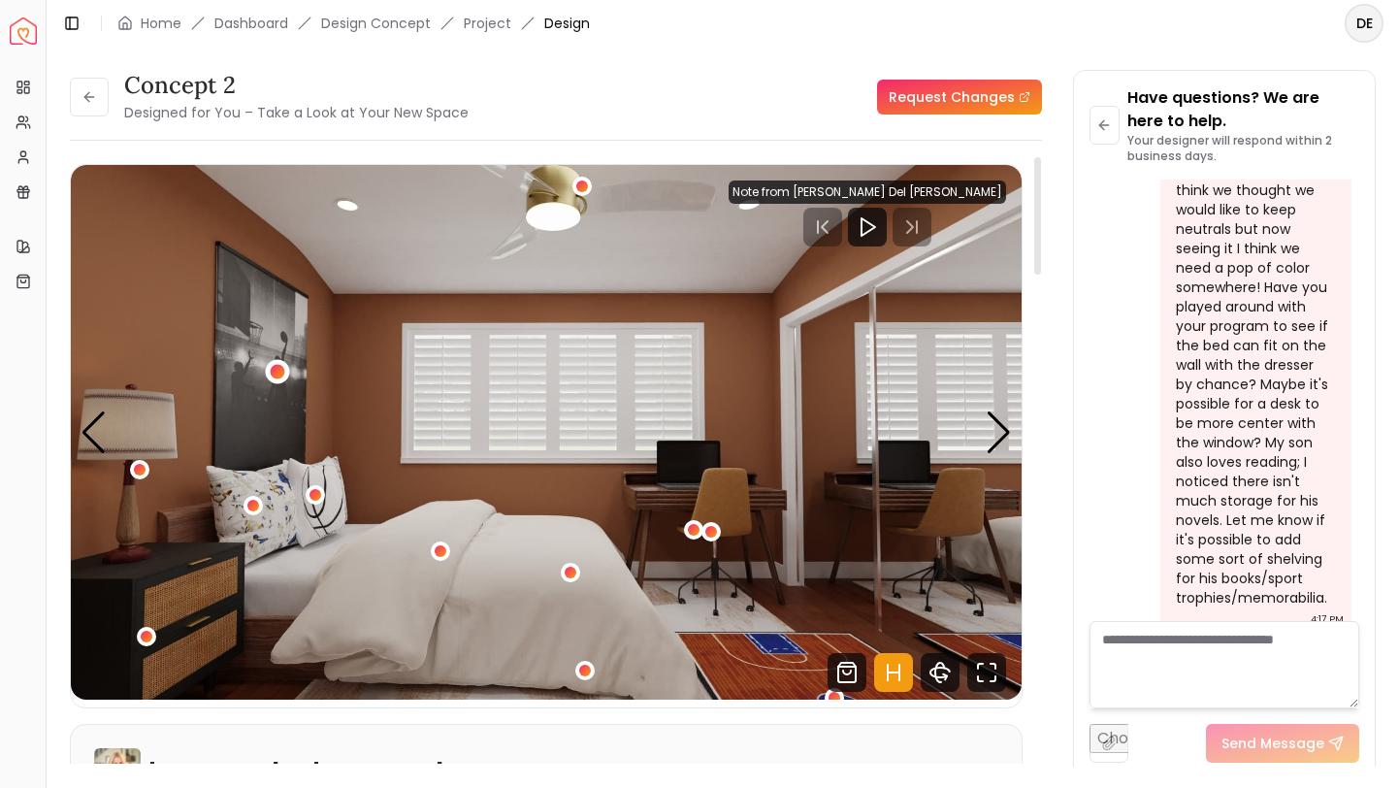
click at [275, 377] on div "2 / 4" at bounding box center [278, 372] width 15 height 15
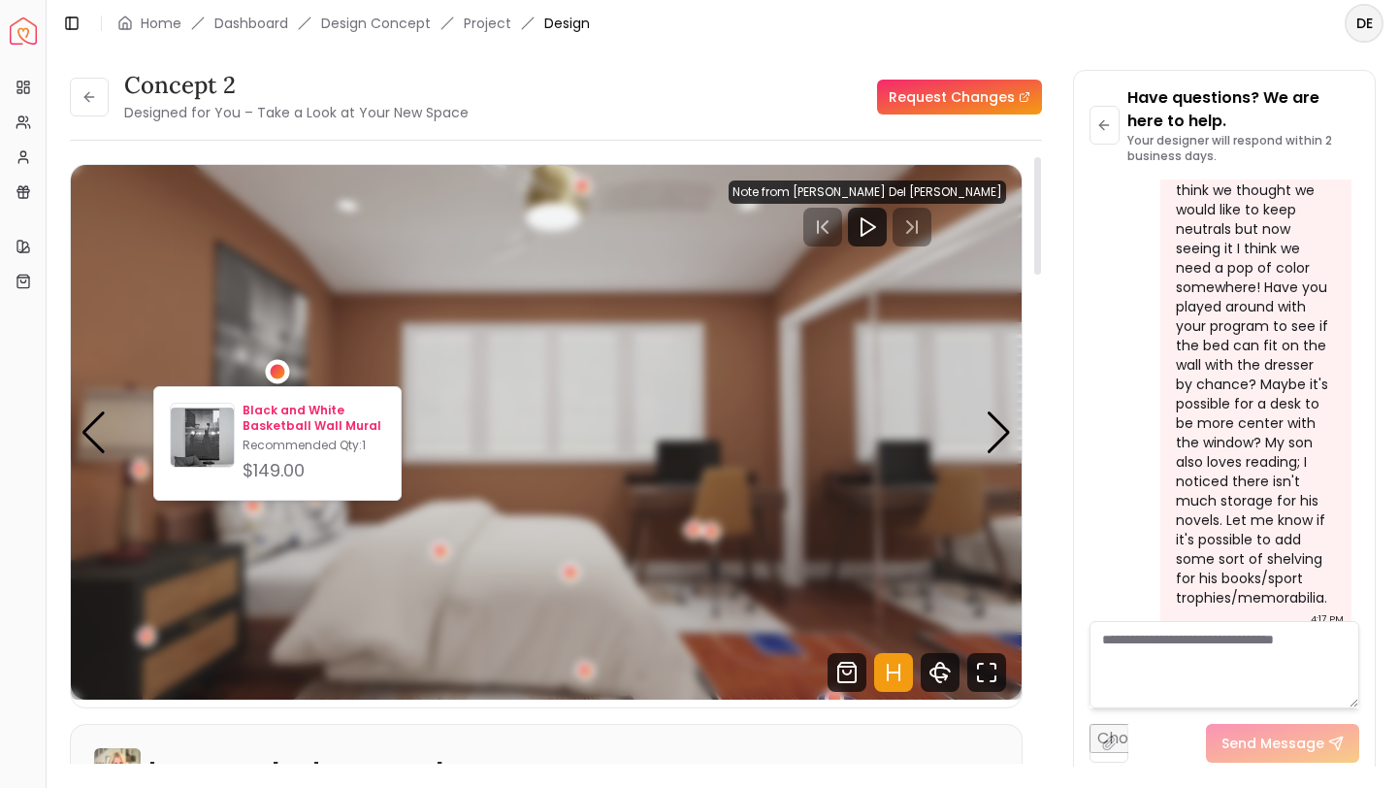
click at [263, 411] on p "Black and White Basketball Wall Mural" at bounding box center [313, 418] width 143 height 31
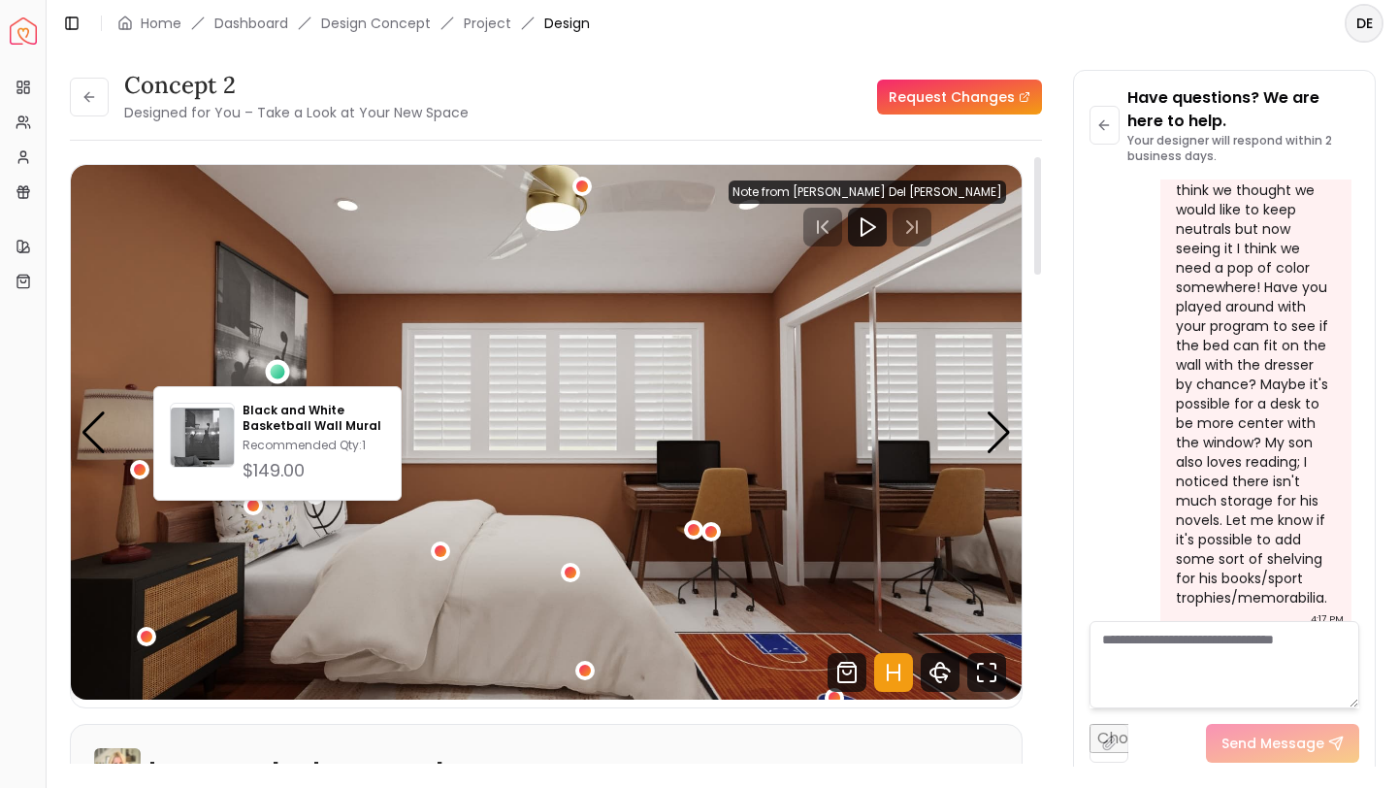
click at [812, 494] on img "2 / 4" at bounding box center [546, 432] width 951 height 534
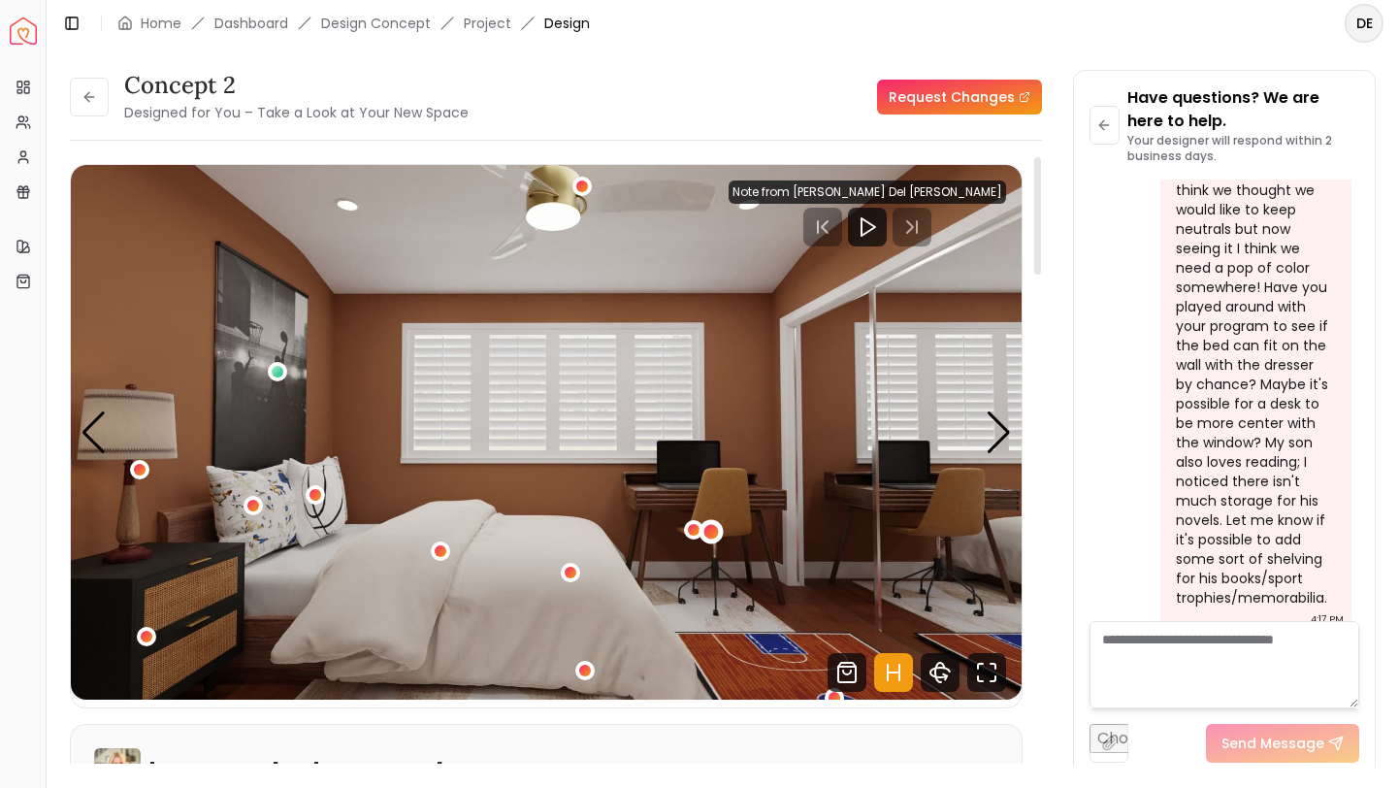
click at [715, 532] on div "2 / 4" at bounding box center [710, 532] width 15 height 15
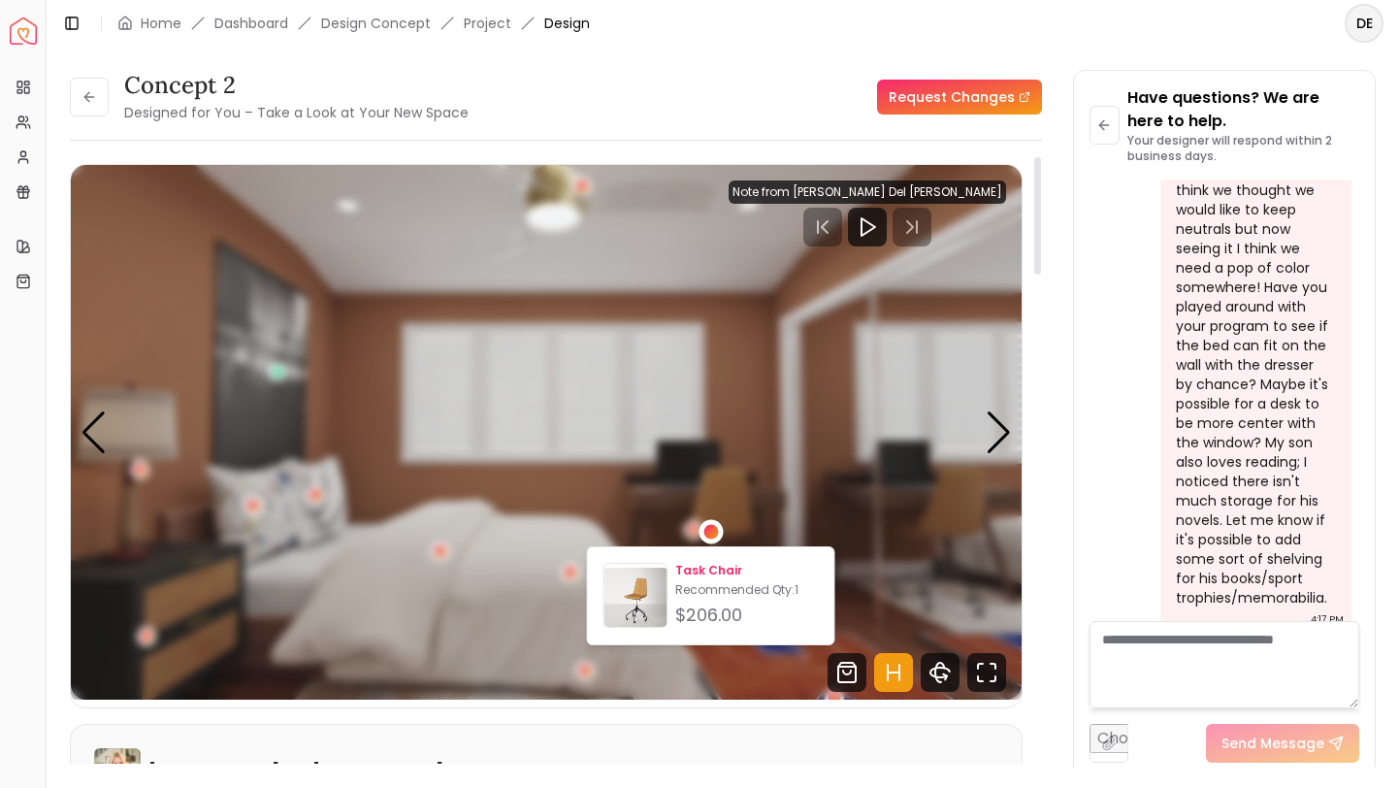
click at [634, 589] on img at bounding box center [635, 598] width 63 height 63
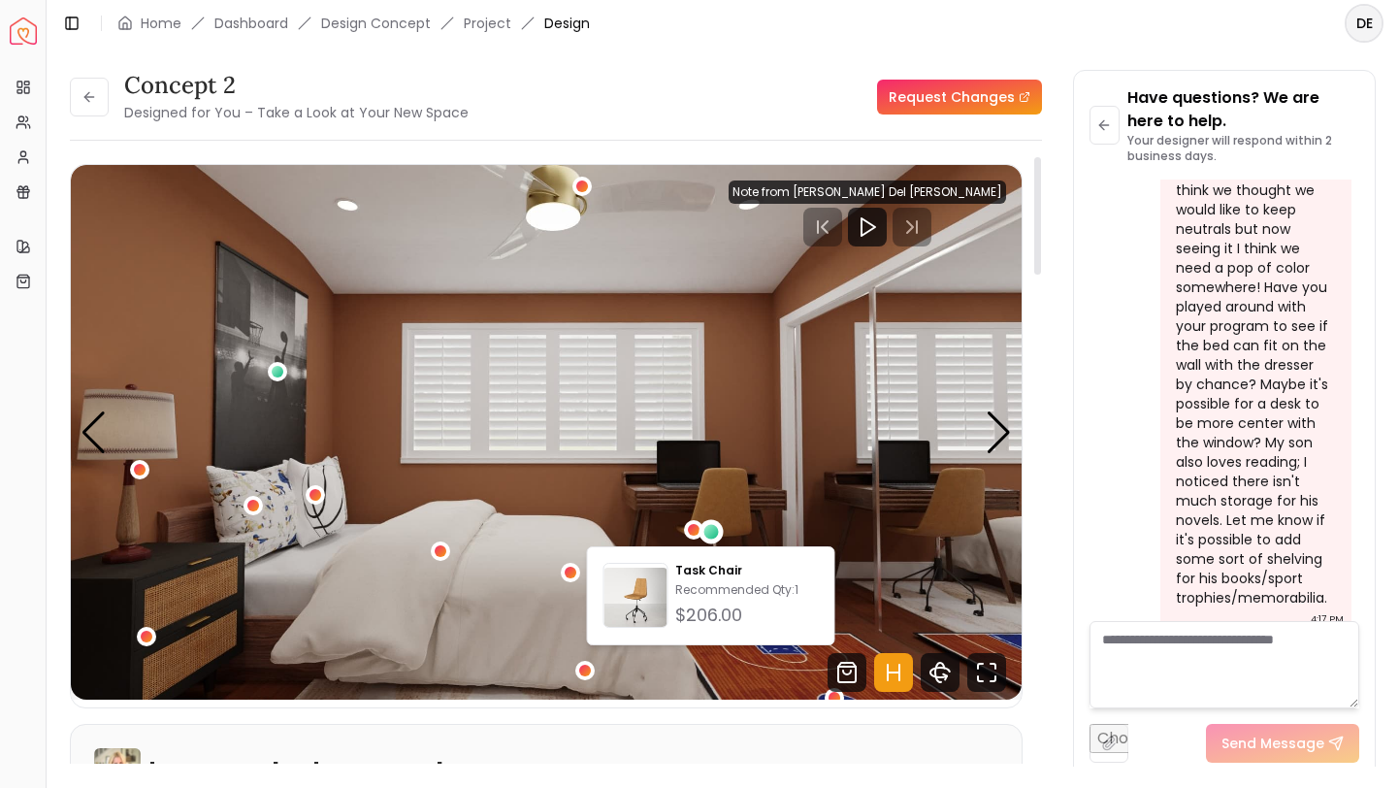
click at [283, 170] on img "2 / 4" at bounding box center [546, 432] width 951 height 534
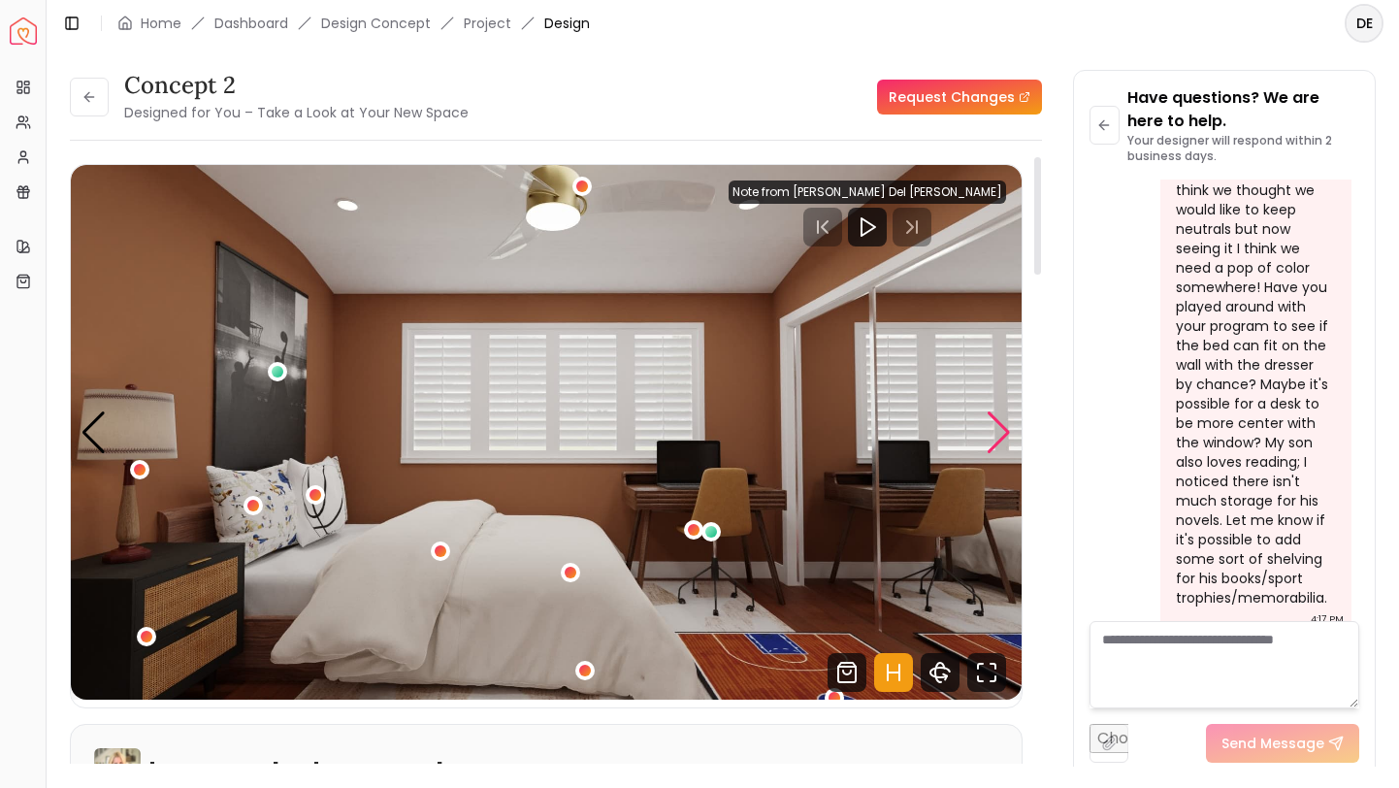
click at [992, 441] on div "Next slide" at bounding box center [999, 432] width 26 height 43
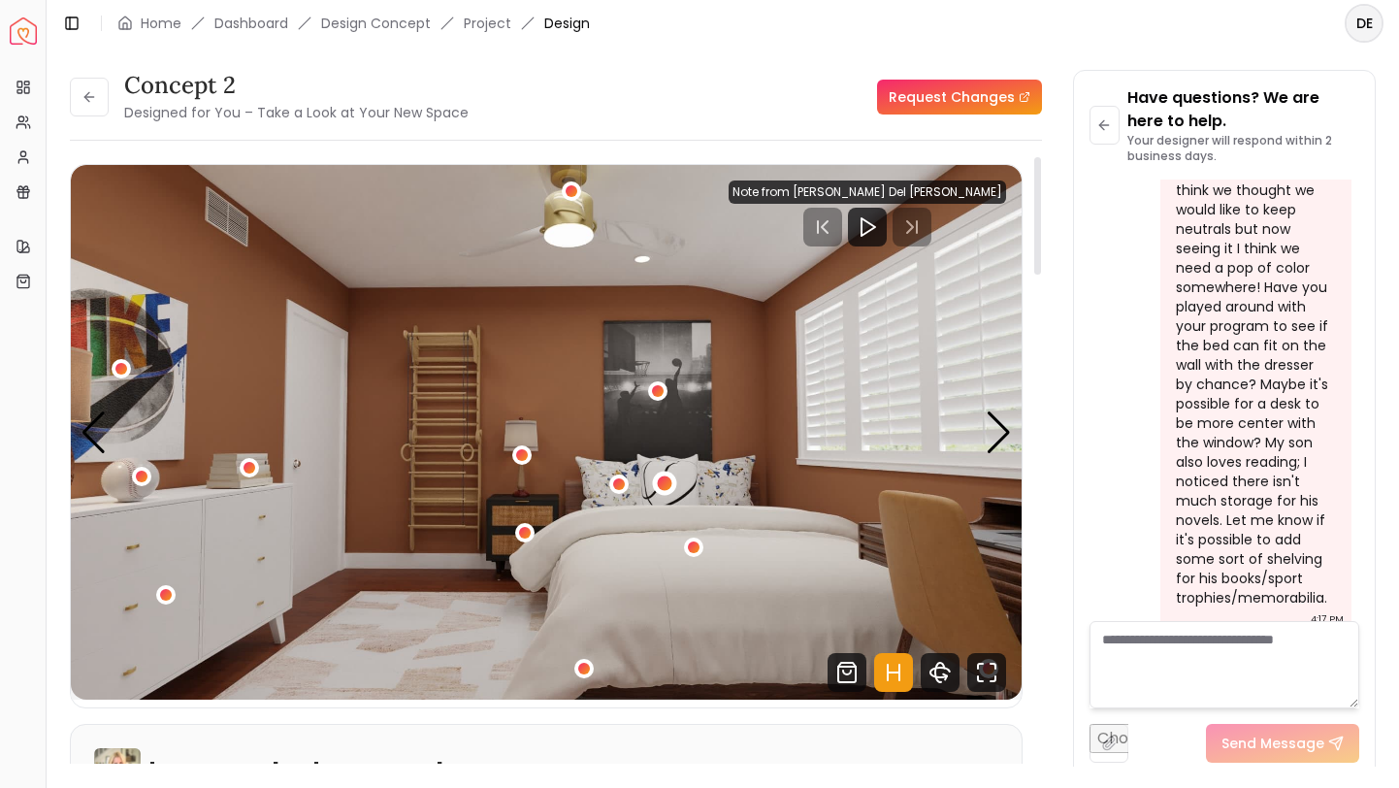
click at [670, 481] on div "3 / 4" at bounding box center [664, 483] width 24 height 24
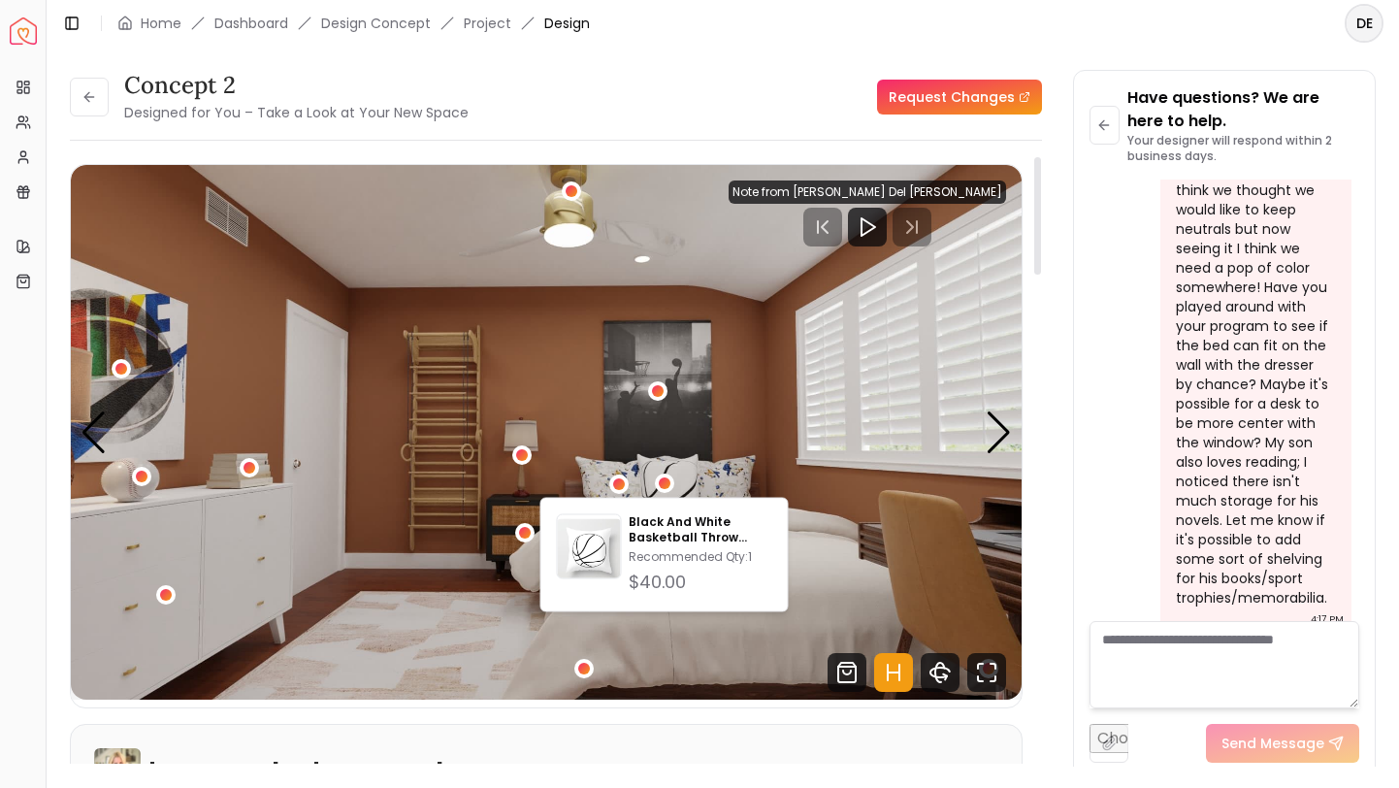
click at [953, 350] on img "3 / 4" at bounding box center [546, 432] width 951 height 534
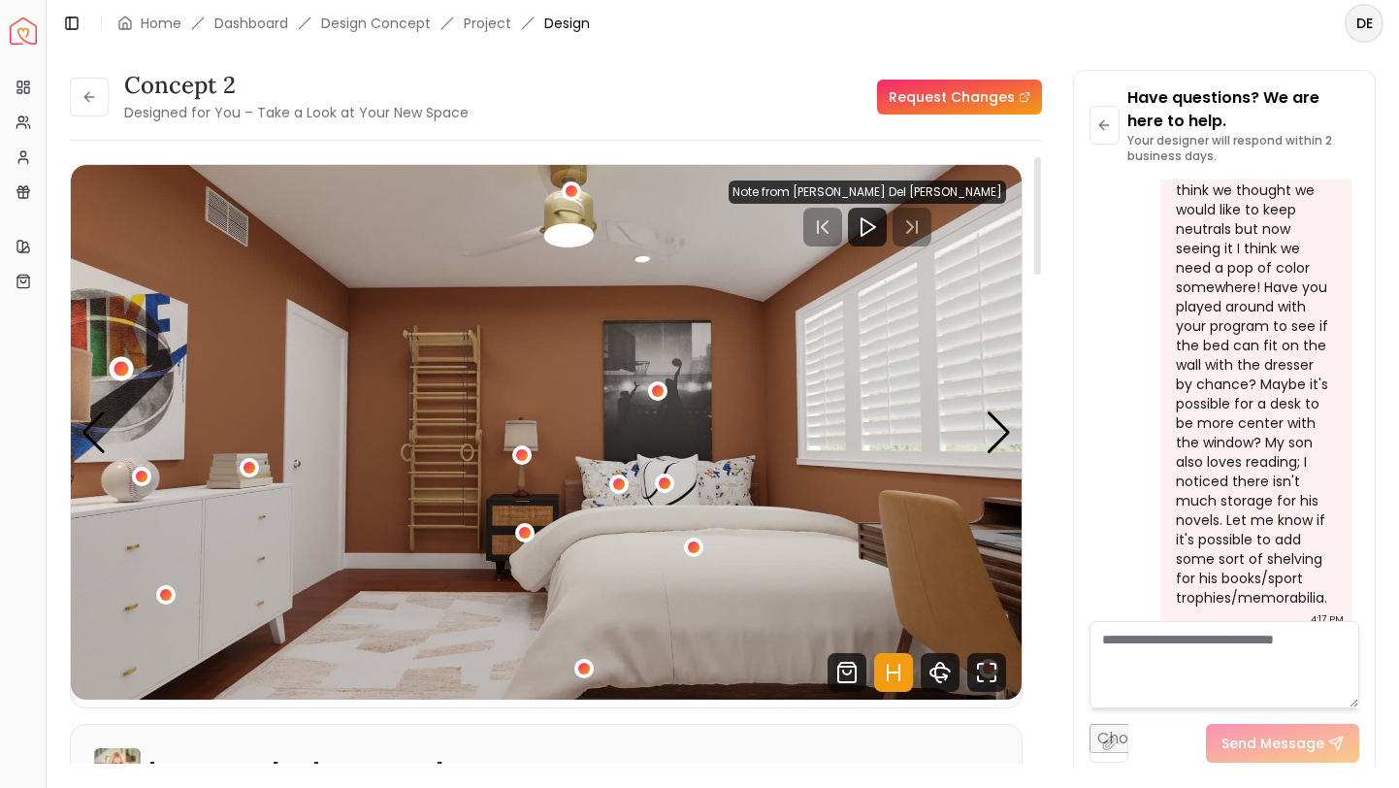
click at [125, 369] on div "3 / 4" at bounding box center [121, 369] width 15 height 15
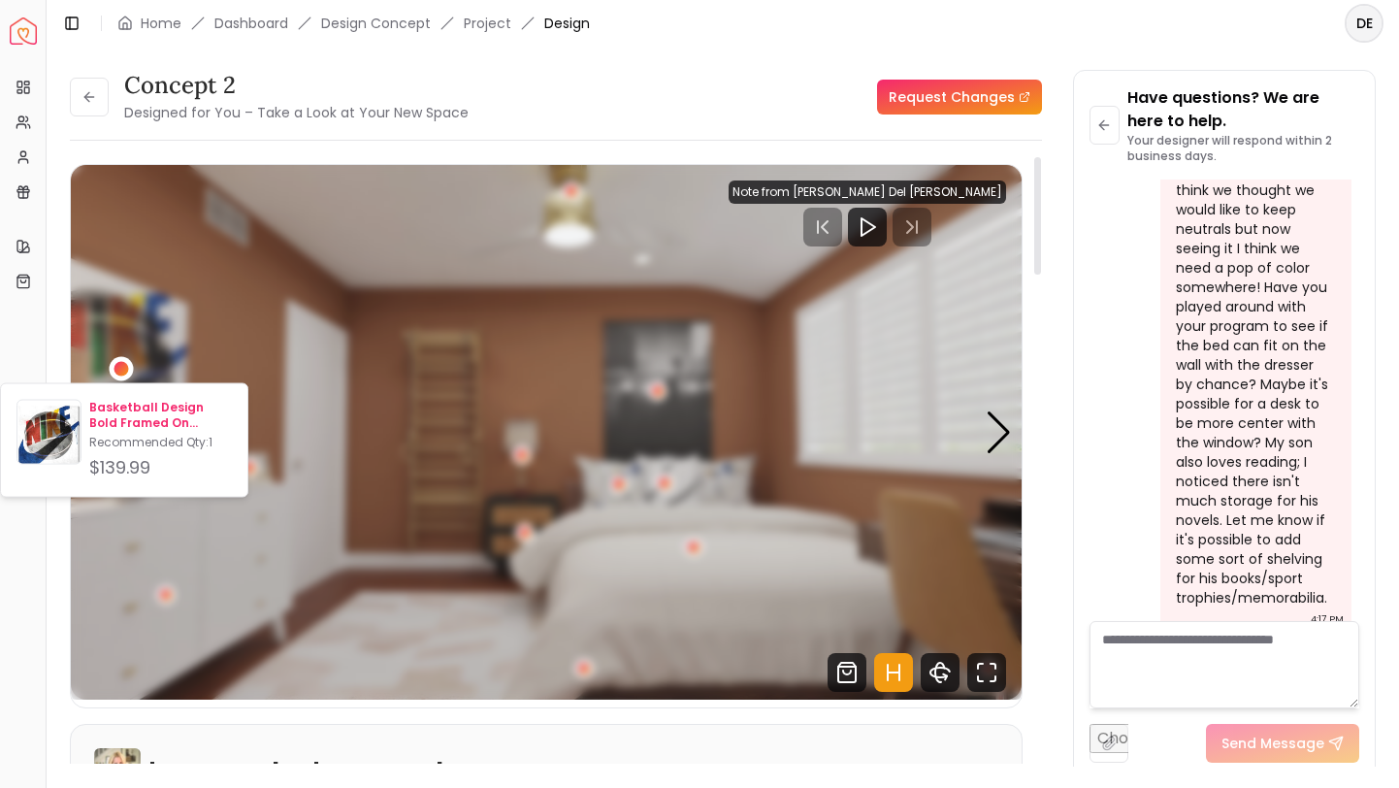
click at [113, 419] on p "Basketball Design Bold Framed On Canvas Print" at bounding box center [160, 415] width 143 height 31
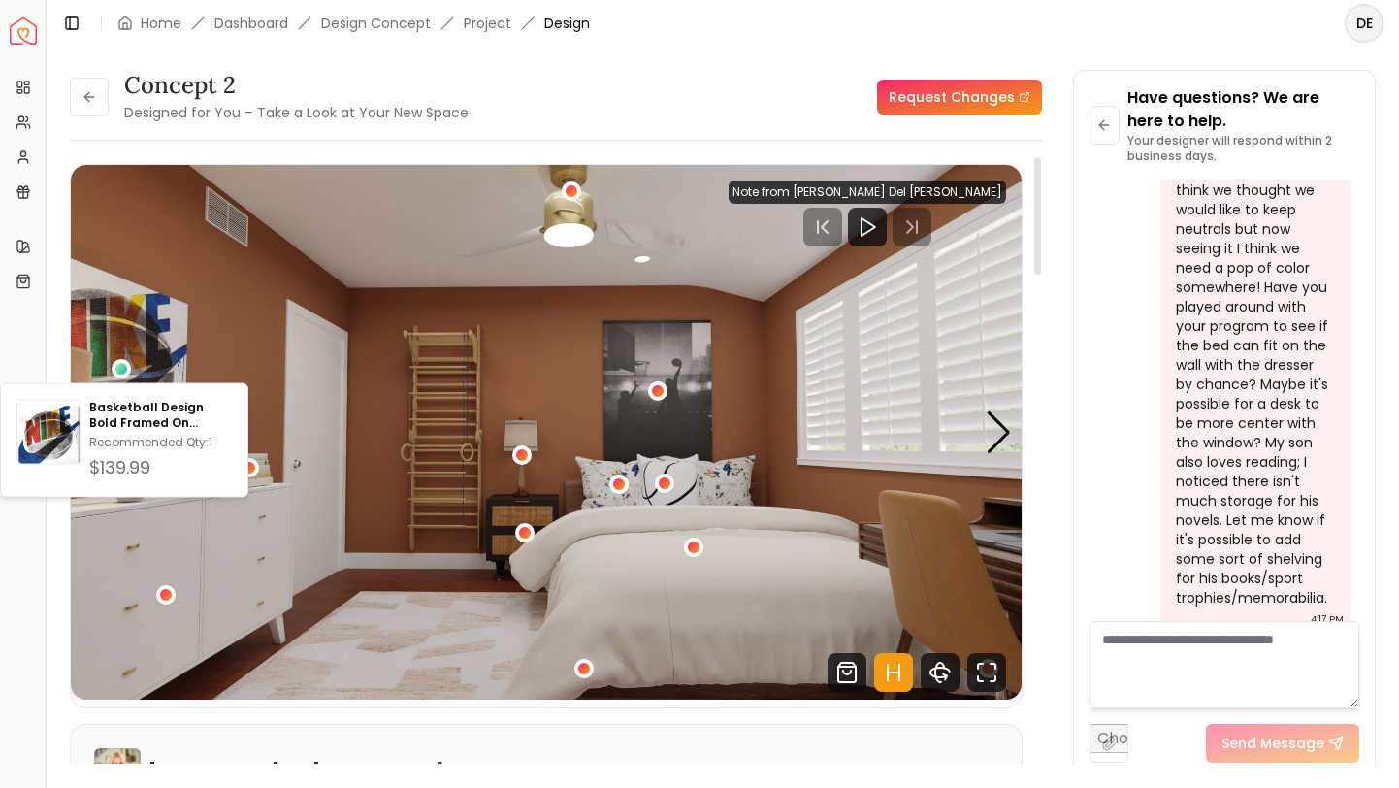
click at [437, 448] on img "3 / 4" at bounding box center [546, 432] width 951 height 534
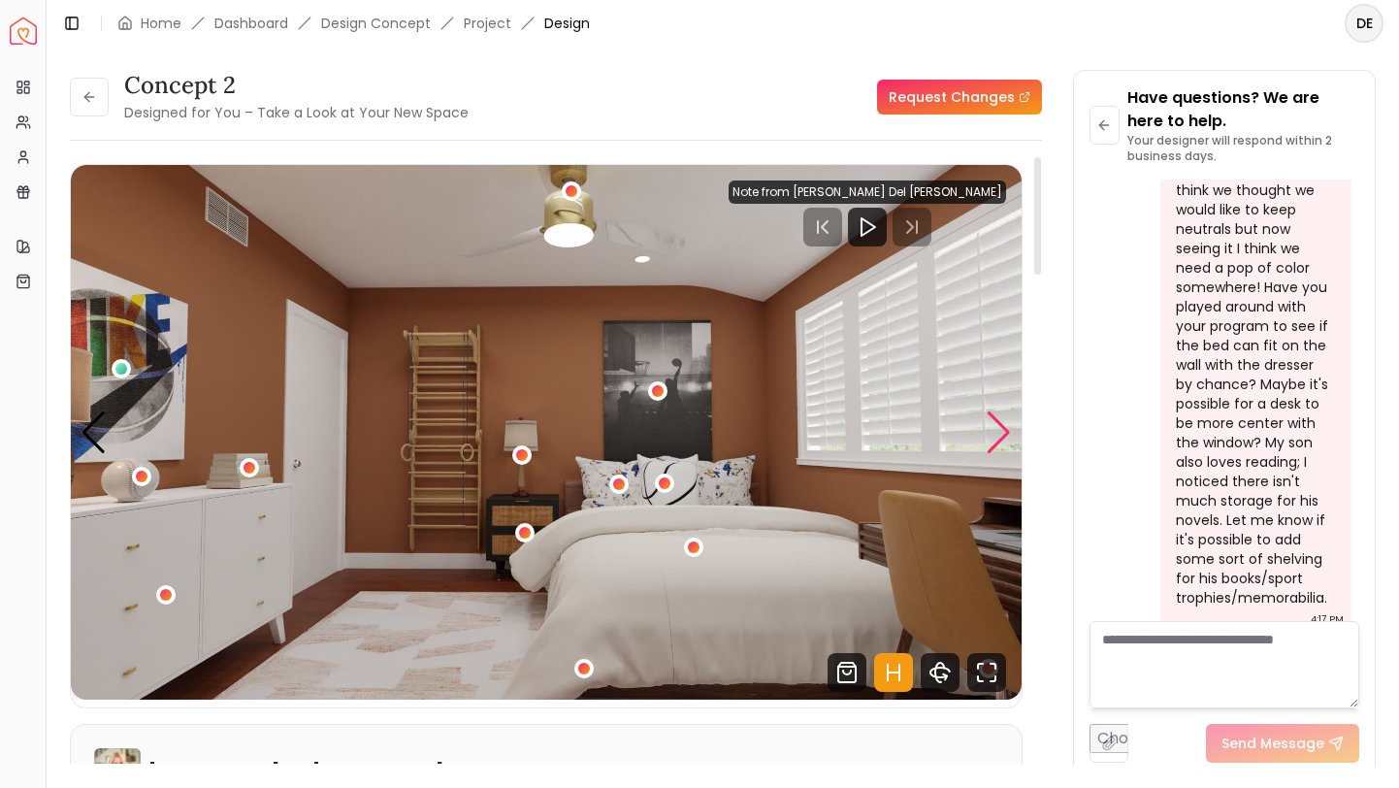
click at [1004, 434] on div "Next slide" at bounding box center [999, 432] width 26 height 43
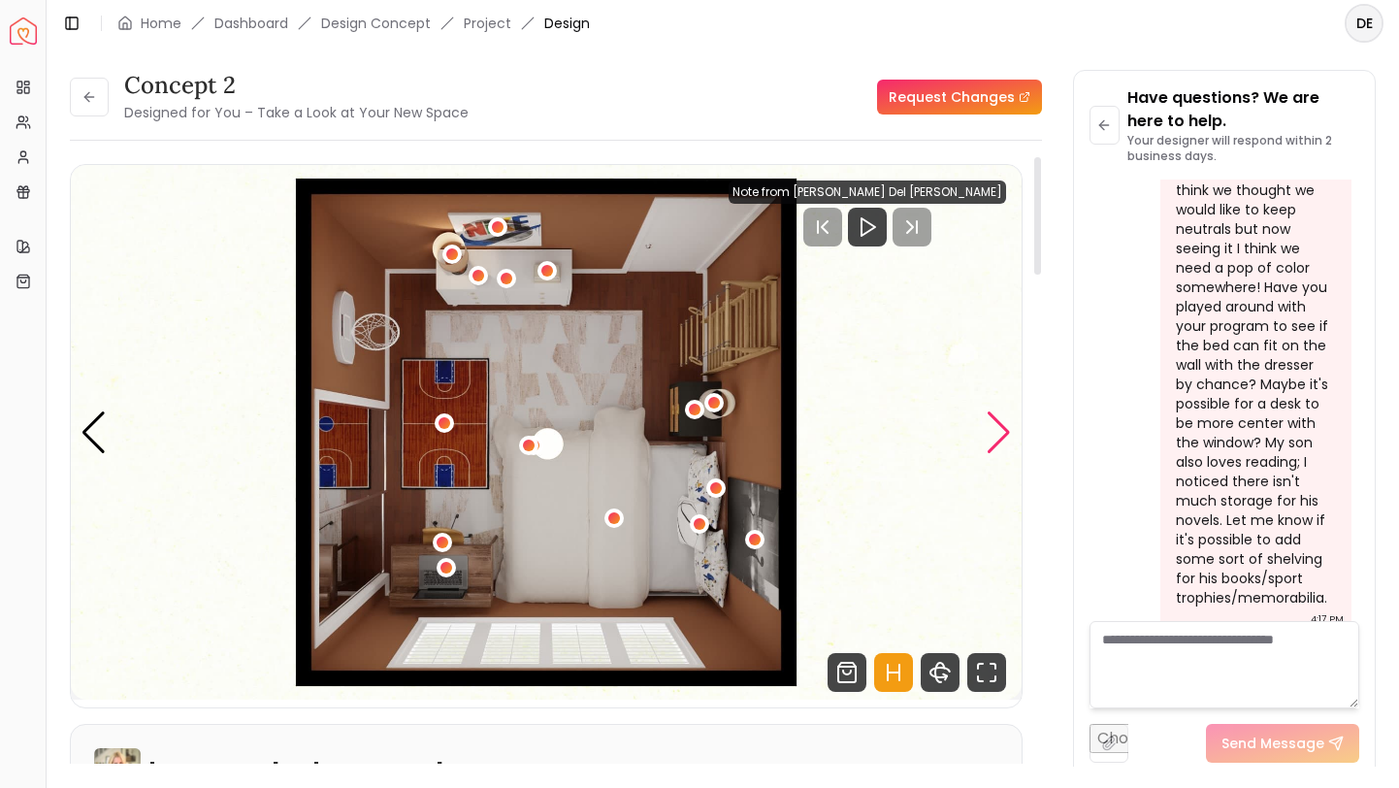
click at [1004, 434] on div "Next slide" at bounding box center [999, 432] width 26 height 43
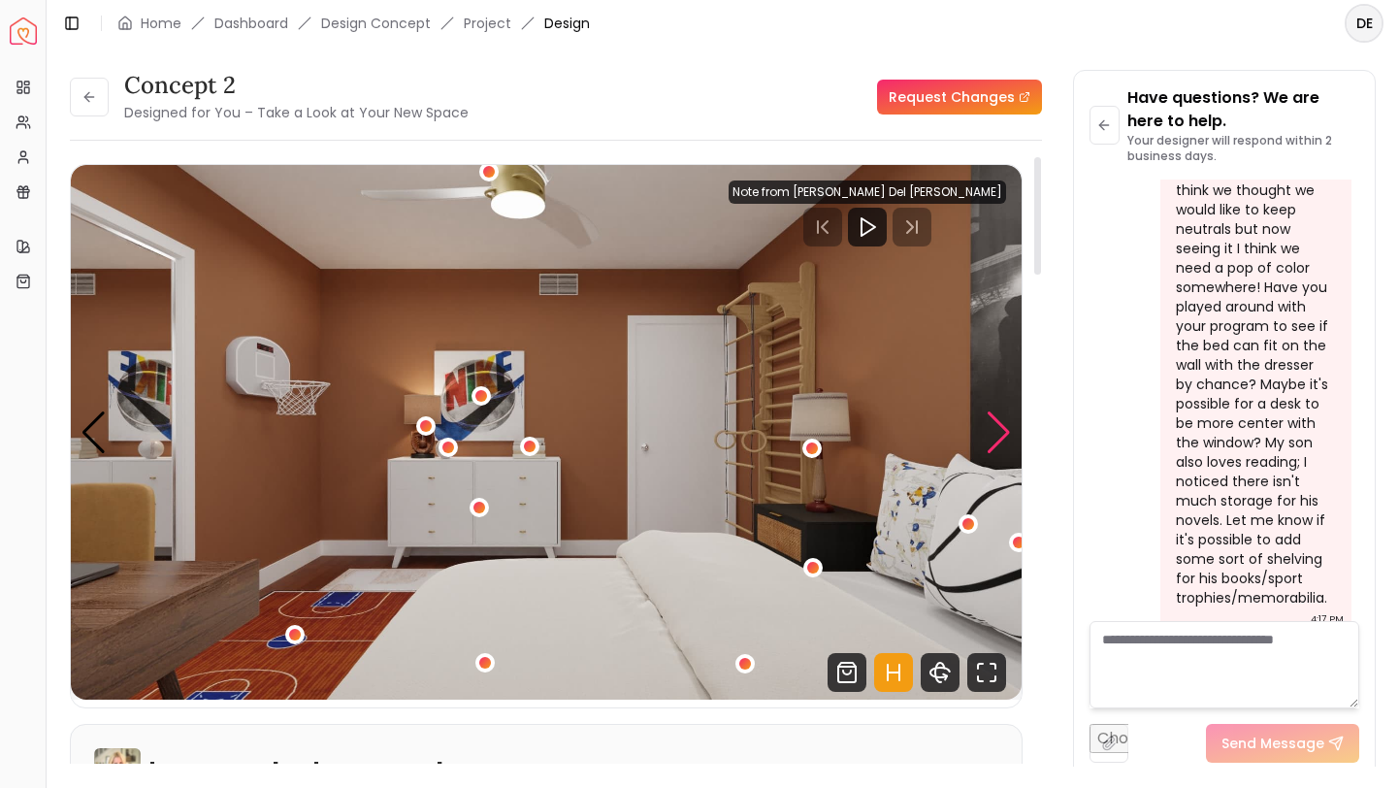
click at [1004, 434] on div "Next slide" at bounding box center [999, 432] width 26 height 43
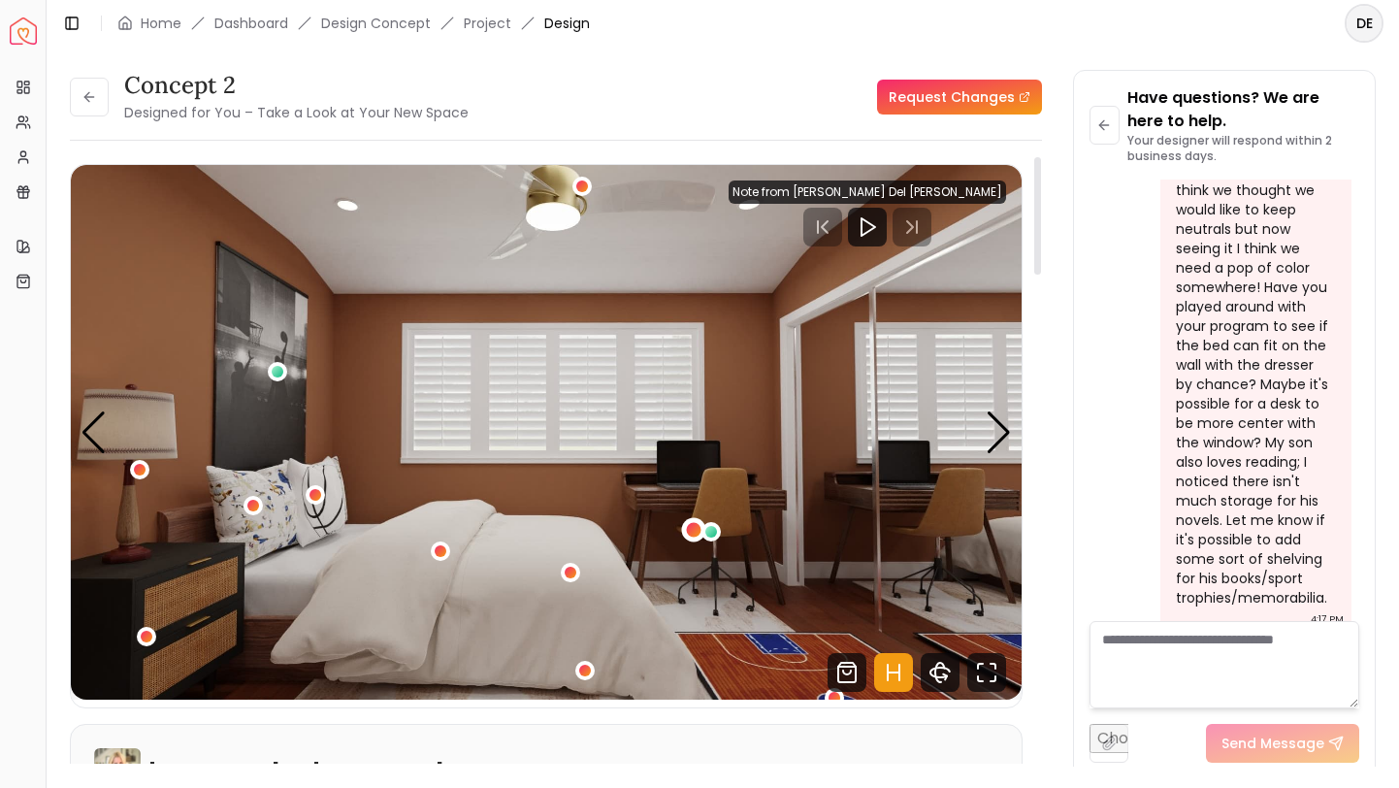
click at [692, 529] on div "2 / 4" at bounding box center [694, 529] width 15 height 15
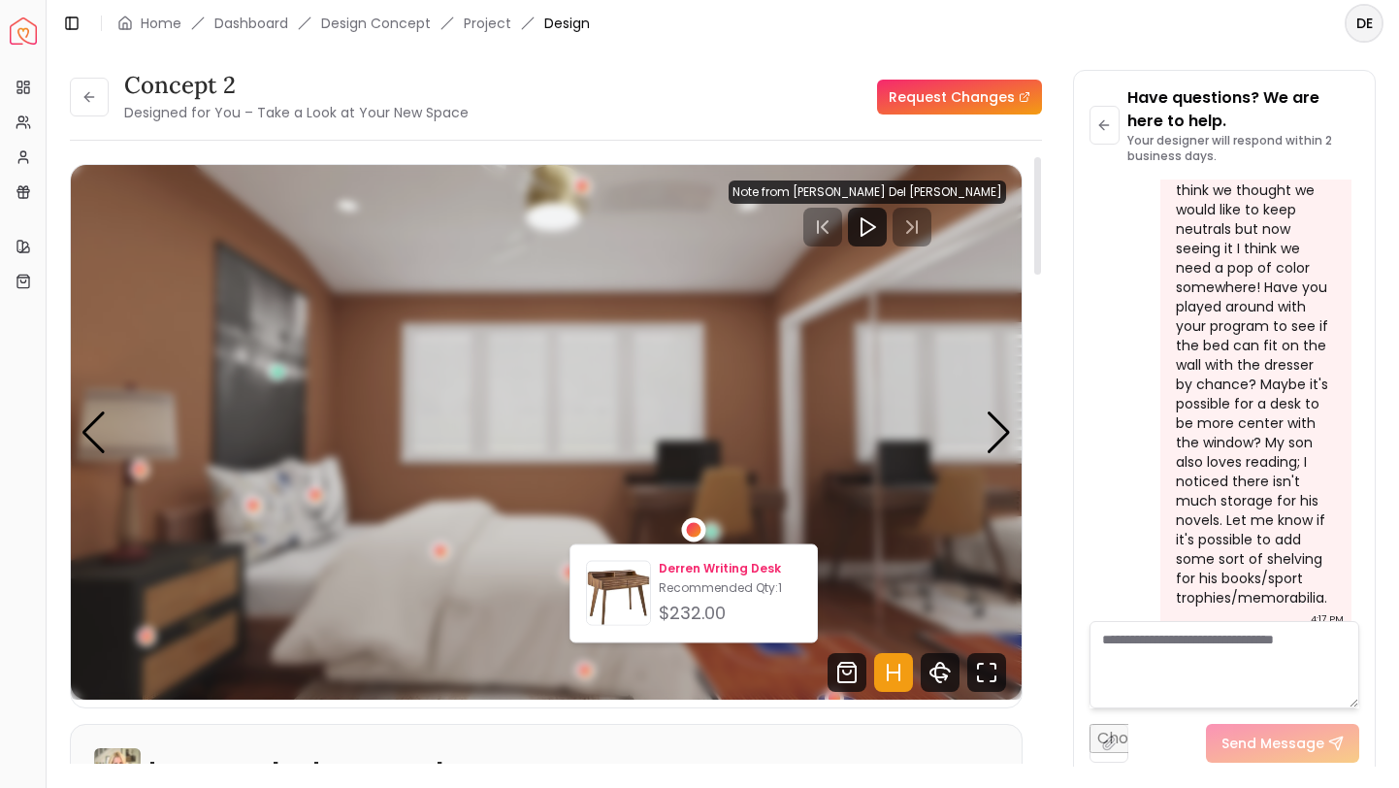
click at [691, 569] on p "Derren Writing Desk" at bounding box center [730, 569] width 143 height 16
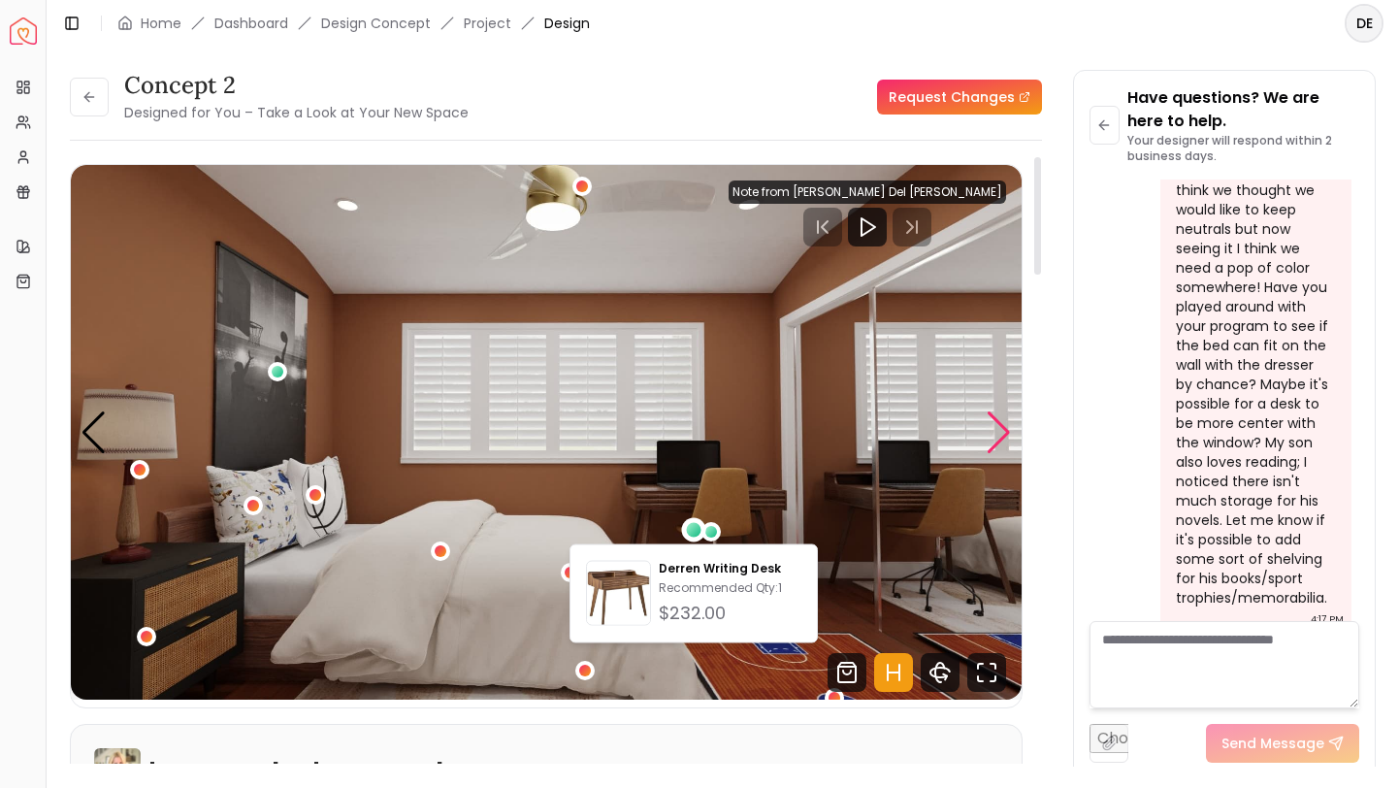
click at [991, 418] on div "Next slide" at bounding box center [999, 432] width 26 height 43
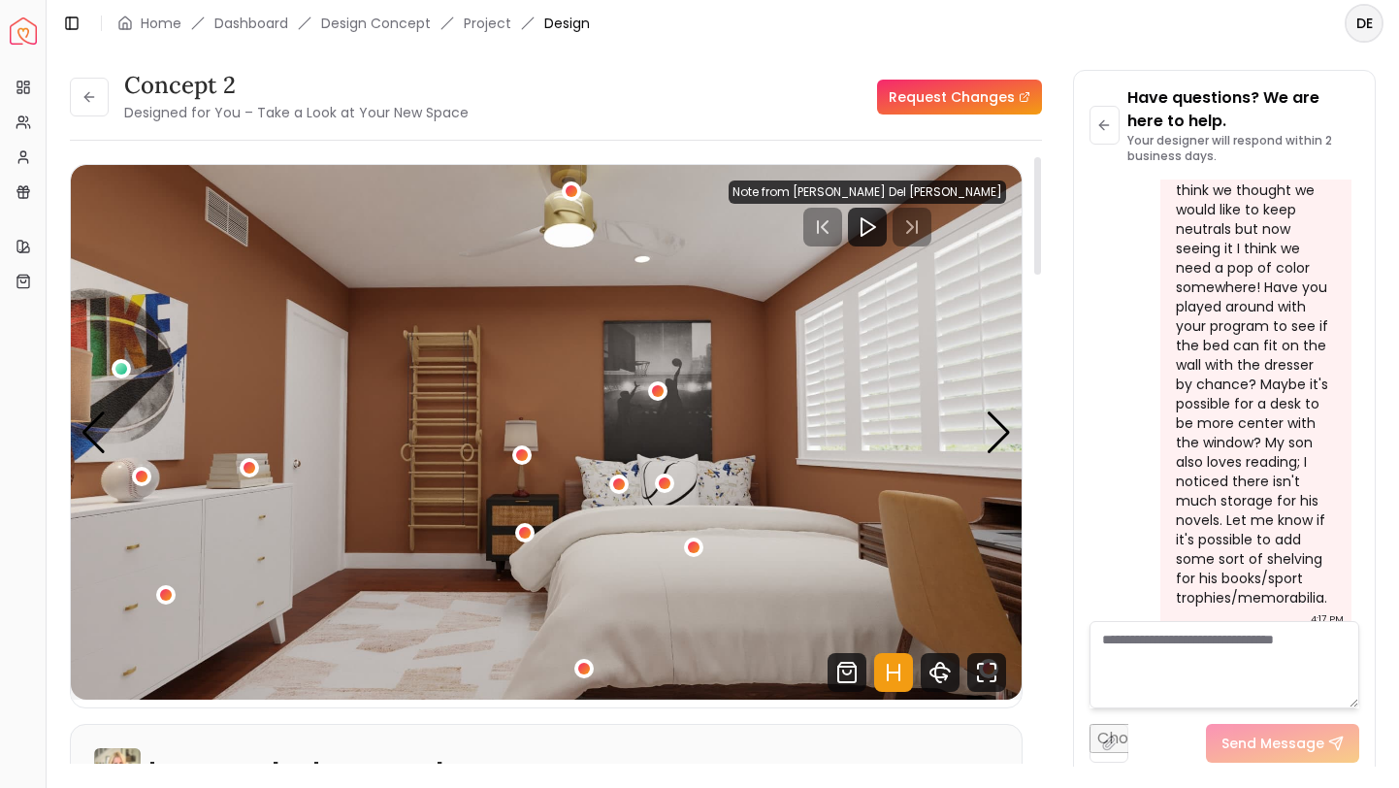
click at [112, 94] on div "concept 2 Designed for You – Take a Look at Your New Space" at bounding box center [269, 97] width 399 height 54
click at [93, 94] on icon at bounding box center [89, 97] width 16 height 16
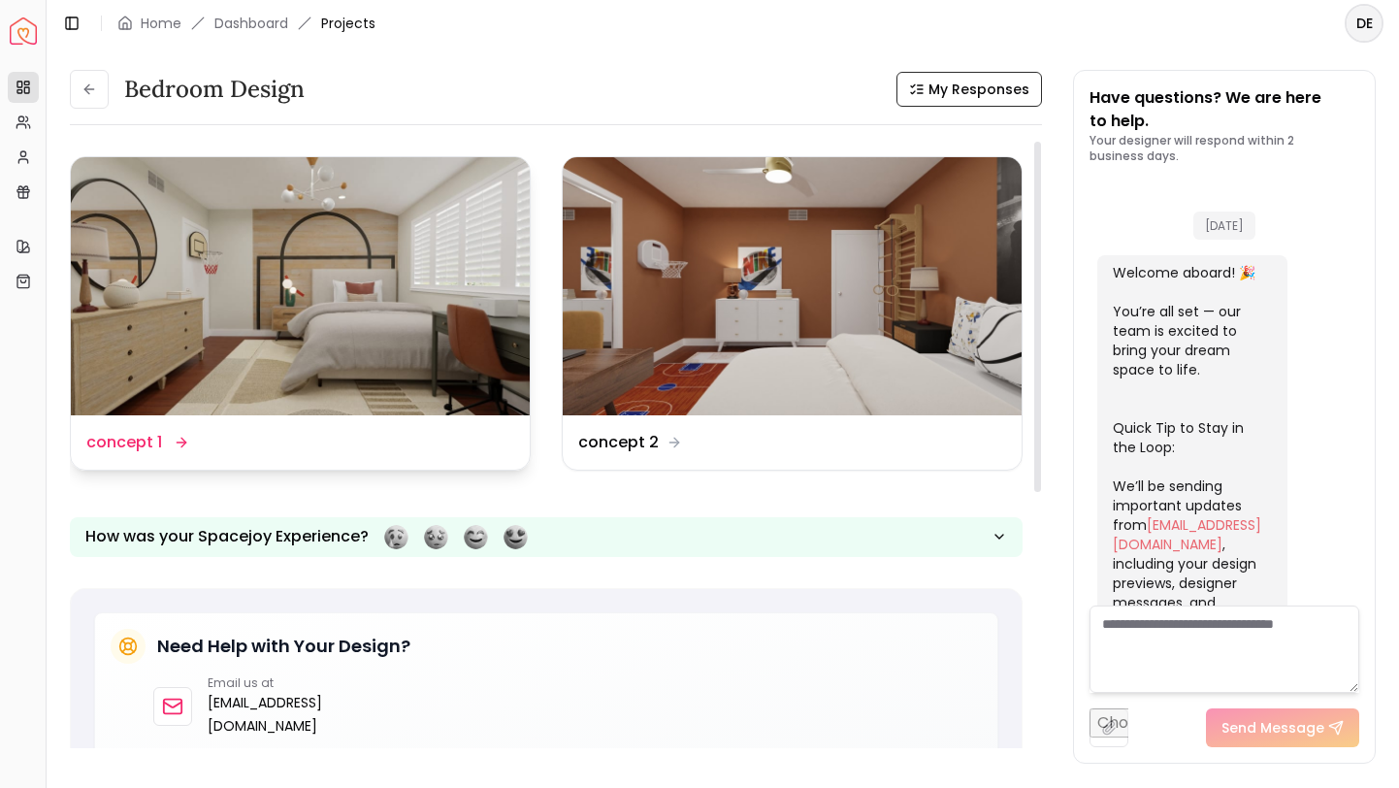
scroll to position [1852, 0]
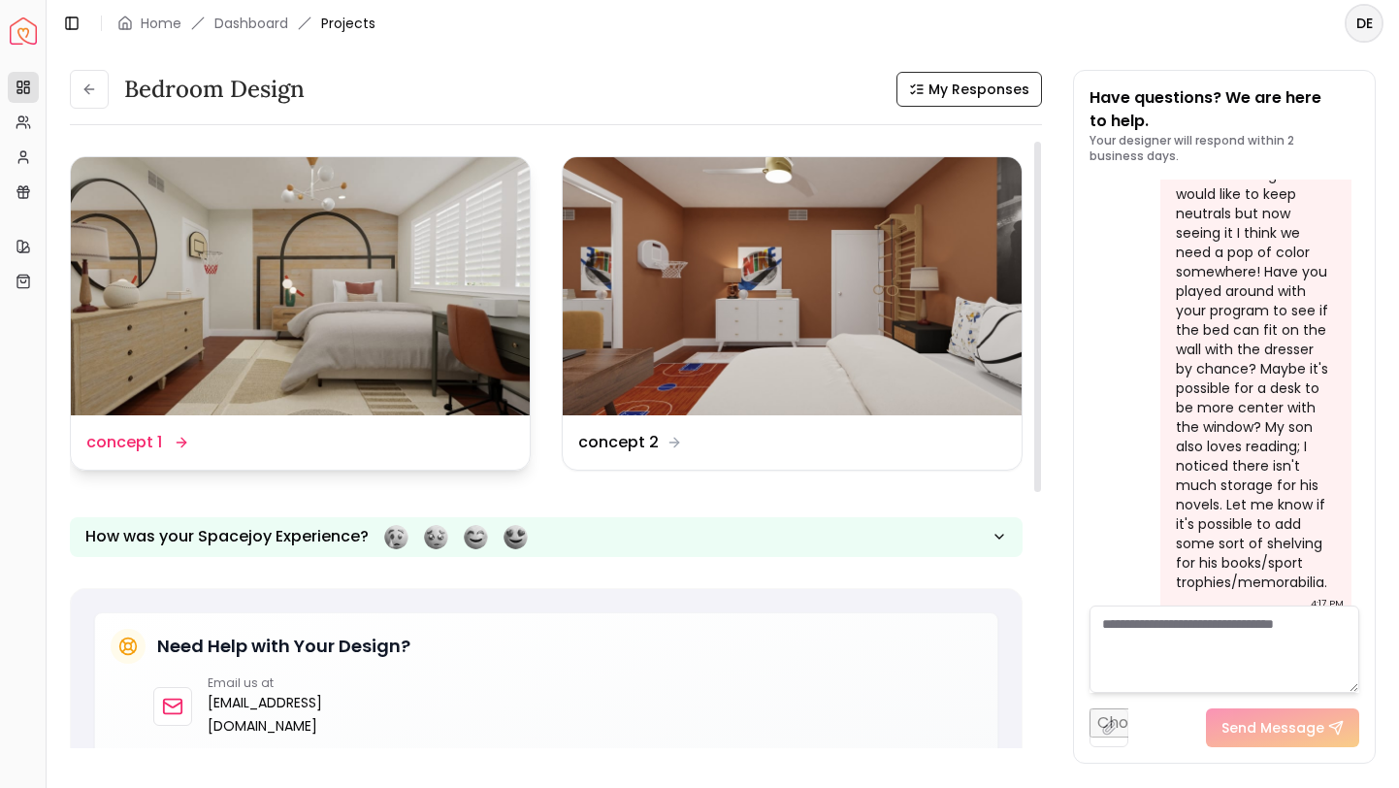
click at [257, 367] on img at bounding box center [300, 286] width 459 height 258
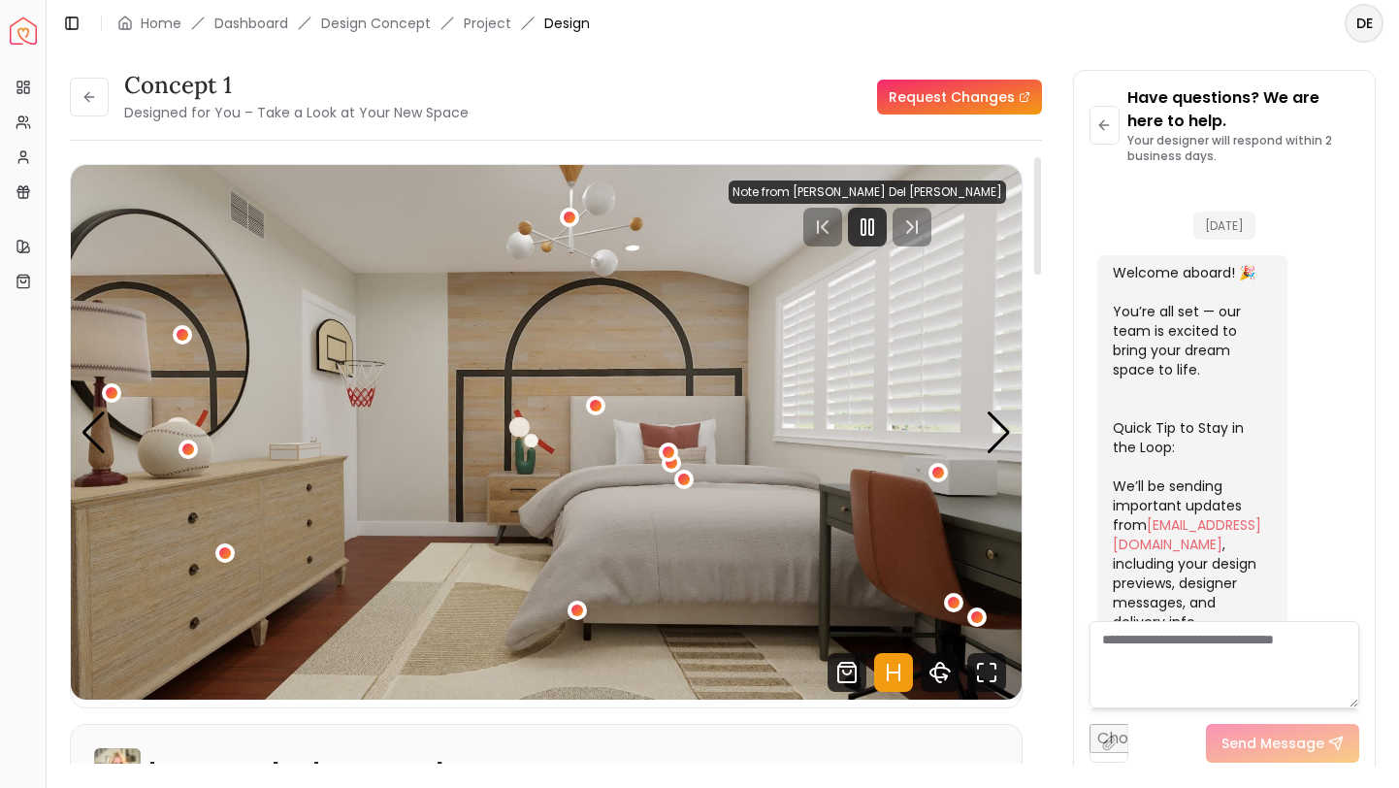
scroll to position [1836, 0]
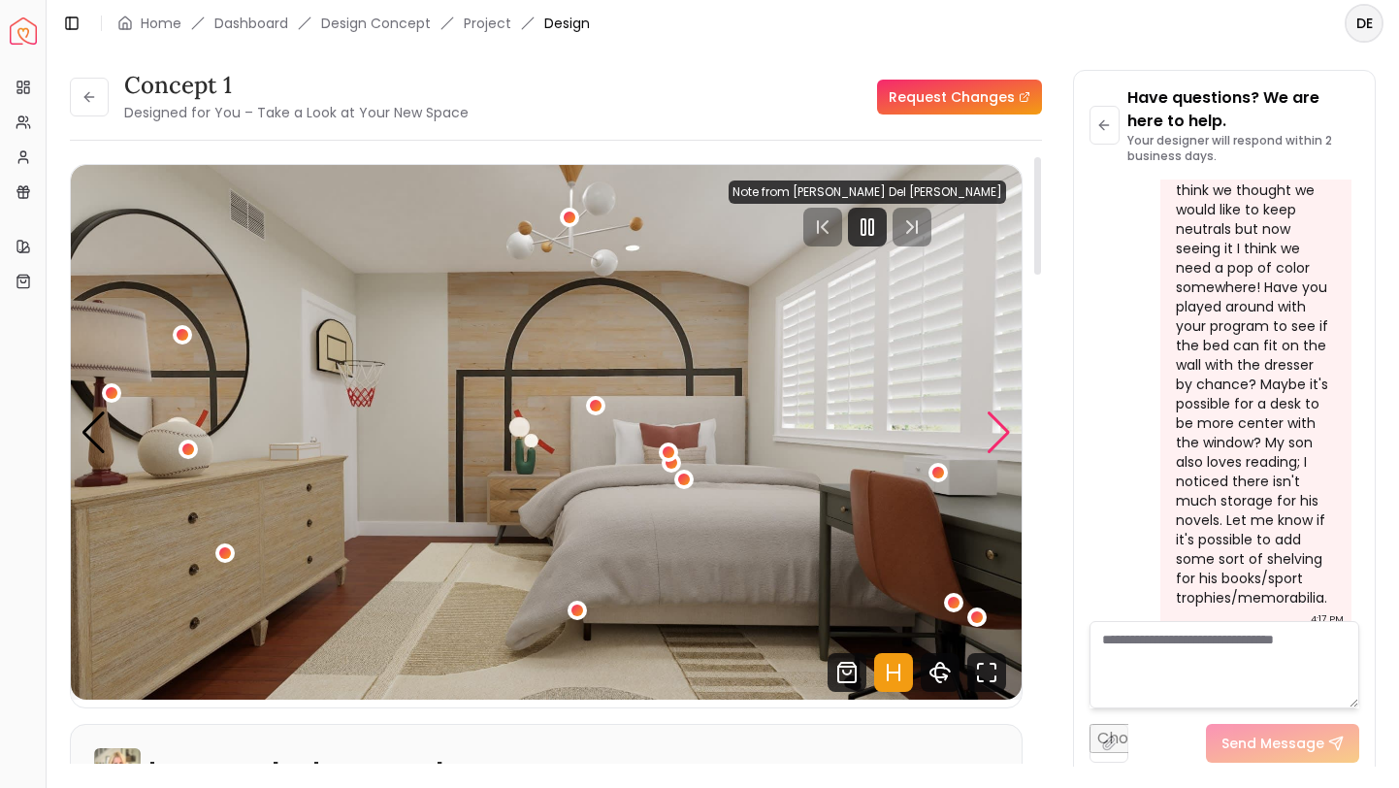
click at [997, 420] on div "Next slide" at bounding box center [999, 432] width 26 height 43
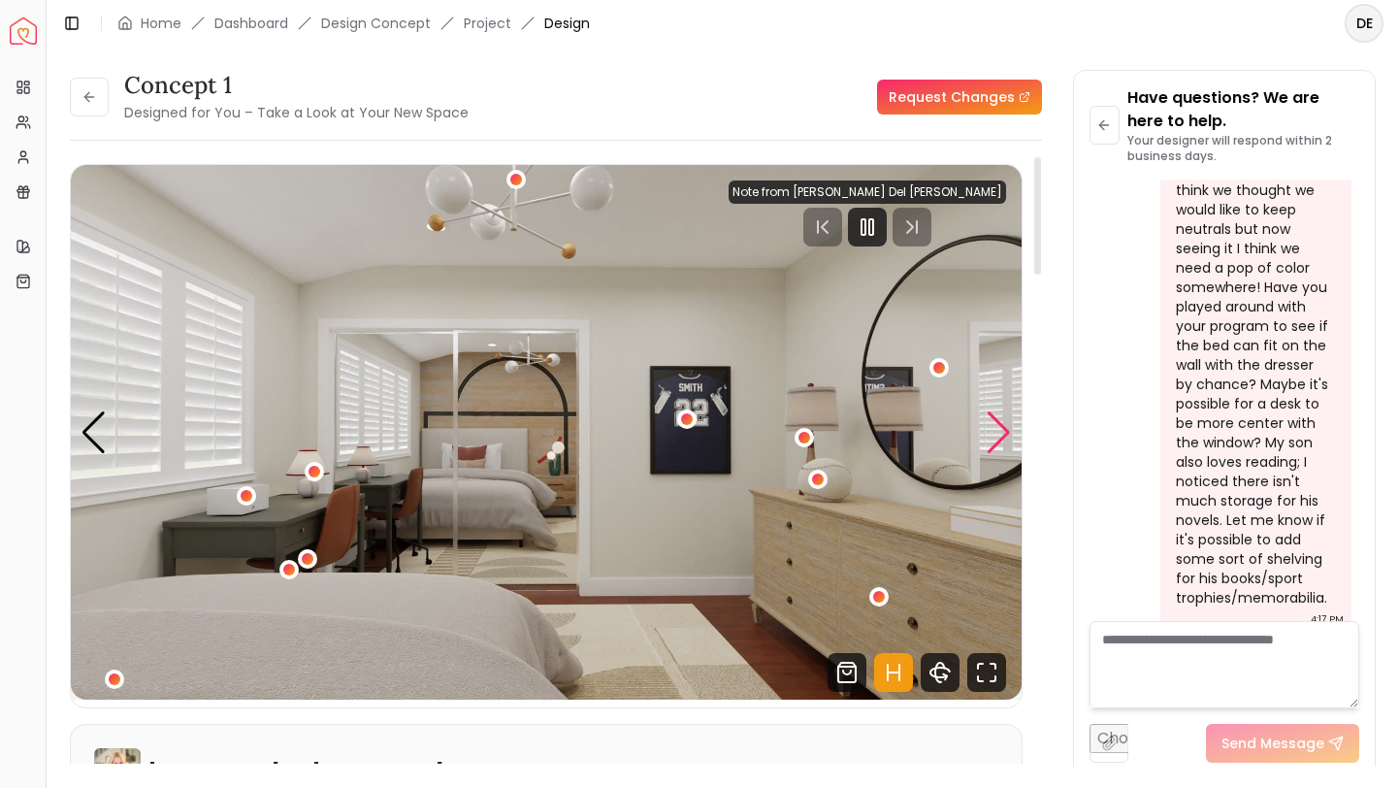
click at [997, 420] on div "Next slide" at bounding box center [999, 432] width 26 height 43
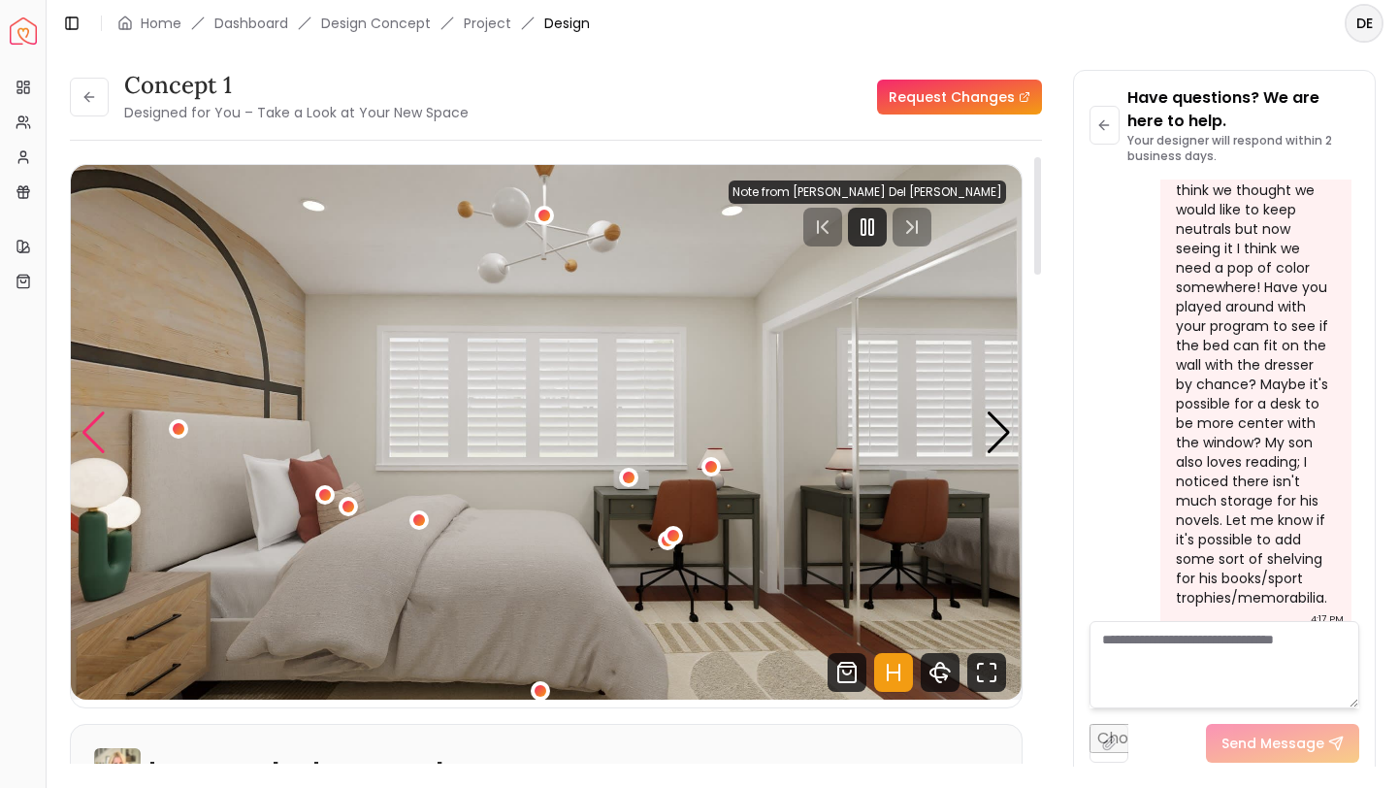
click at [97, 437] on div "Previous slide" at bounding box center [94, 432] width 26 height 43
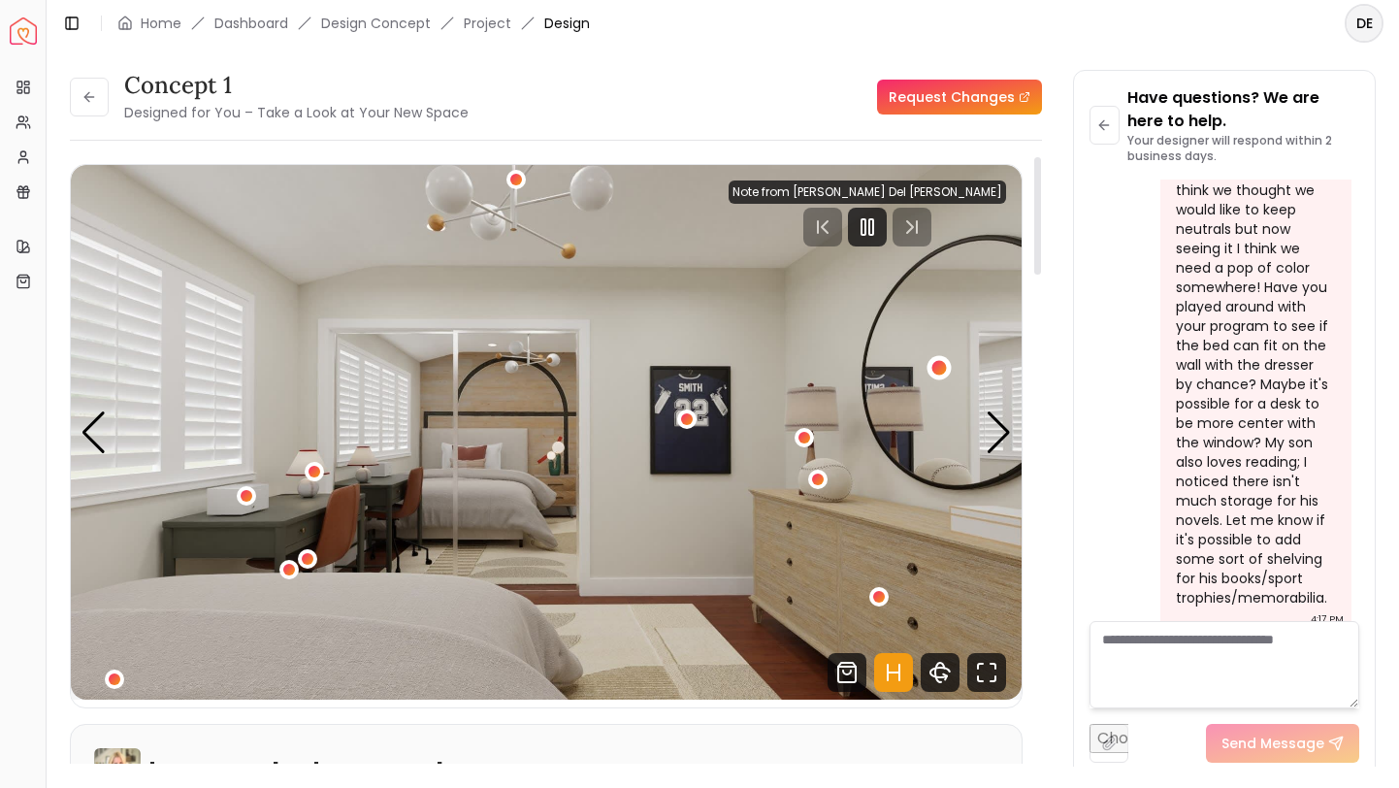
click at [938, 369] on div "2 / 4" at bounding box center [938, 367] width 15 height 15
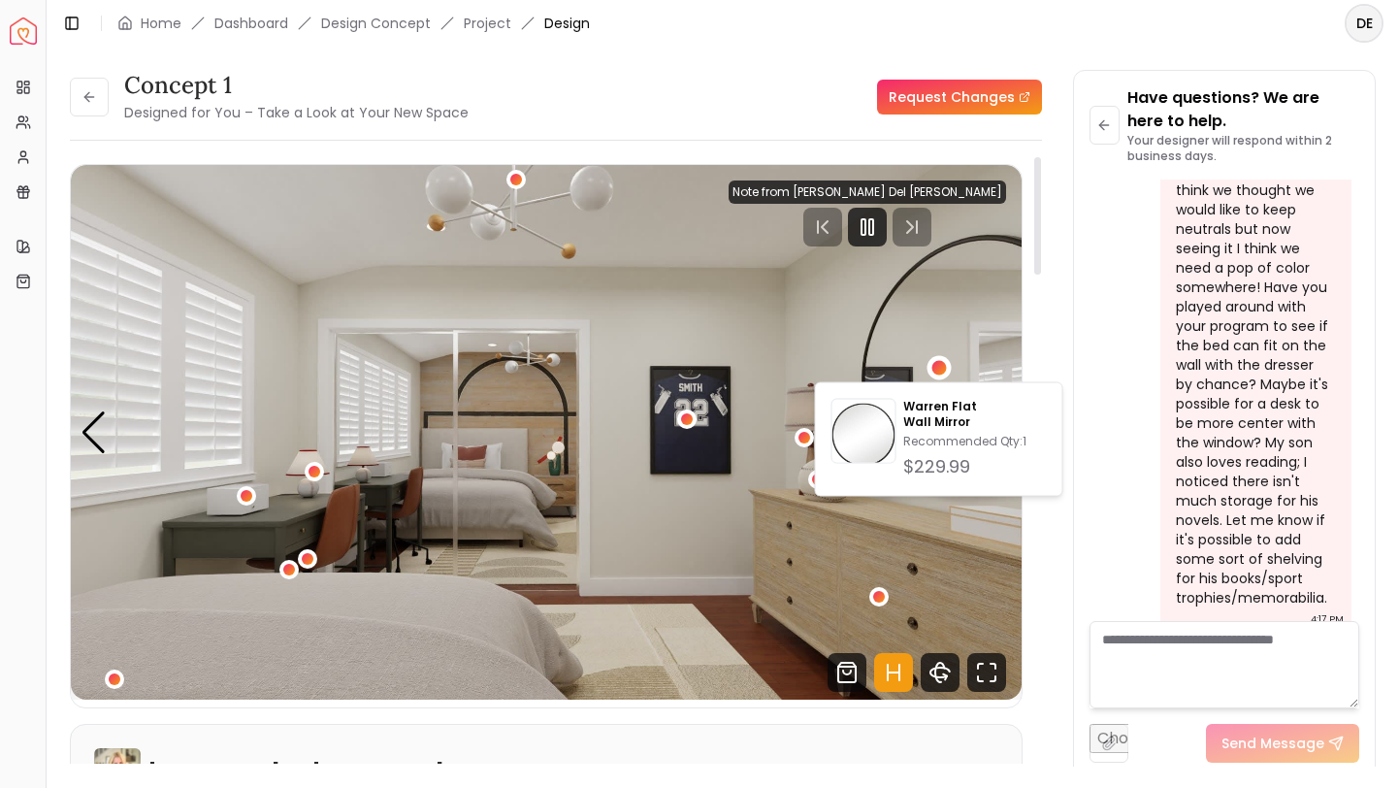
click at [1049, 299] on div "concept 1 Designed for You – Take a Look at Your New Space Request Changes conc…" at bounding box center [723, 406] width 1306 height 673
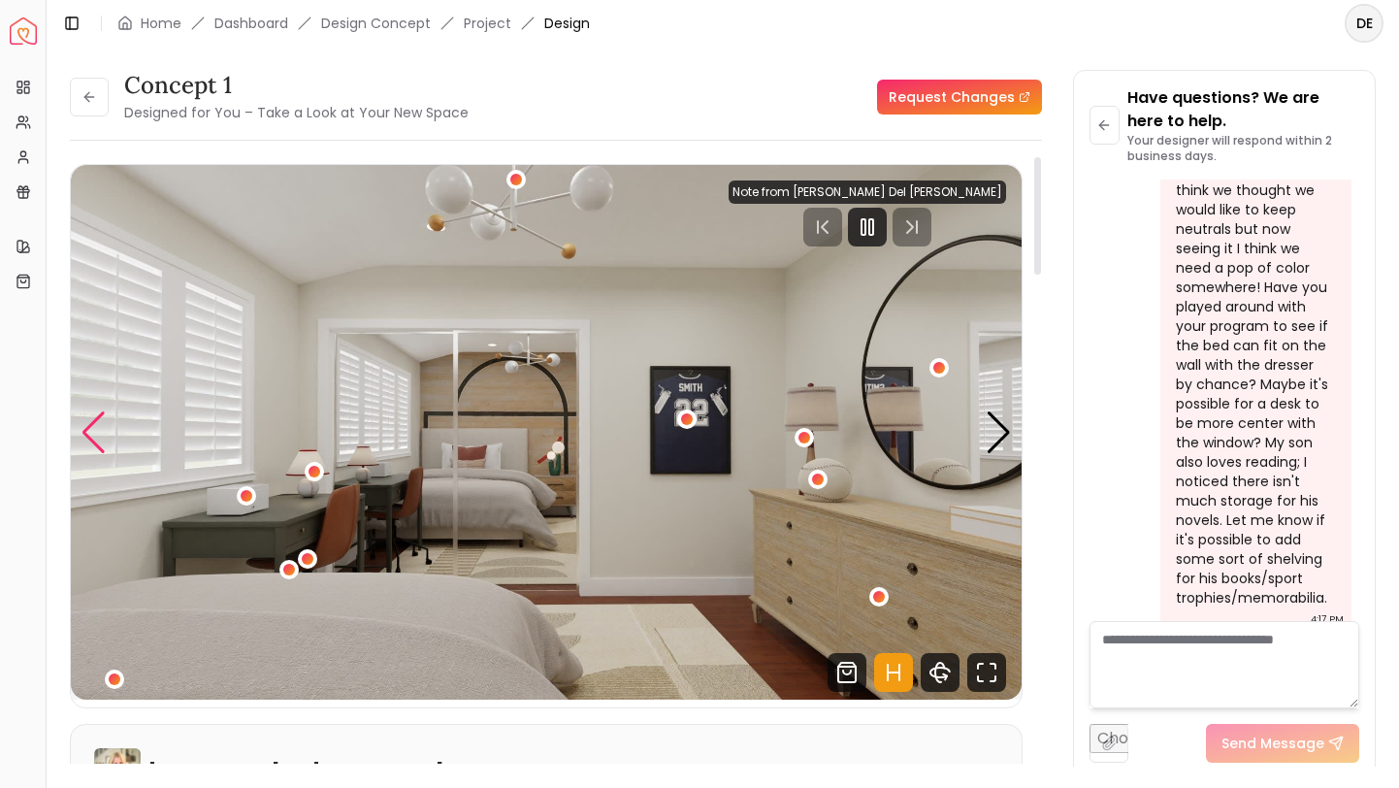
click at [99, 439] on div "Previous slide" at bounding box center [94, 432] width 26 height 43
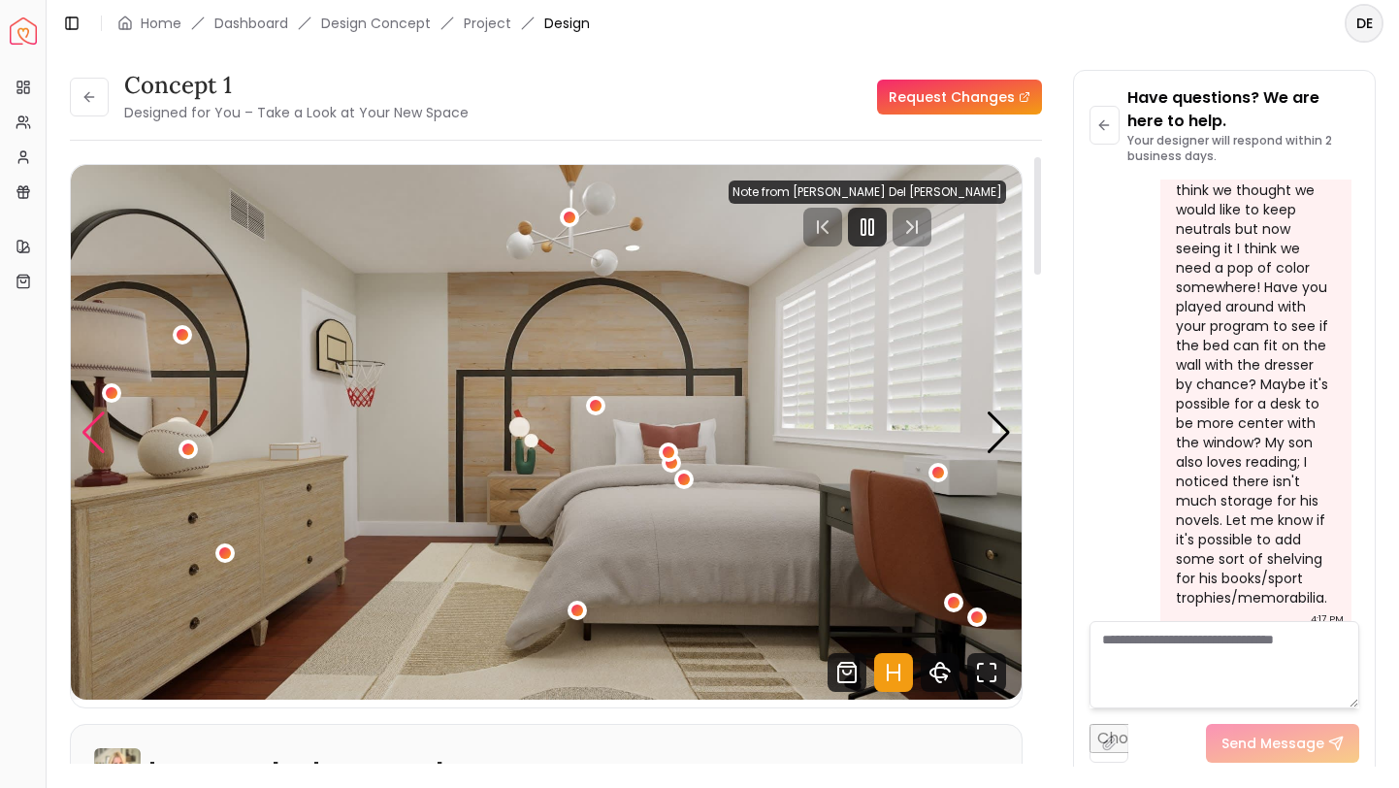
click at [99, 439] on div "Previous slide" at bounding box center [94, 432] width 26 height 43
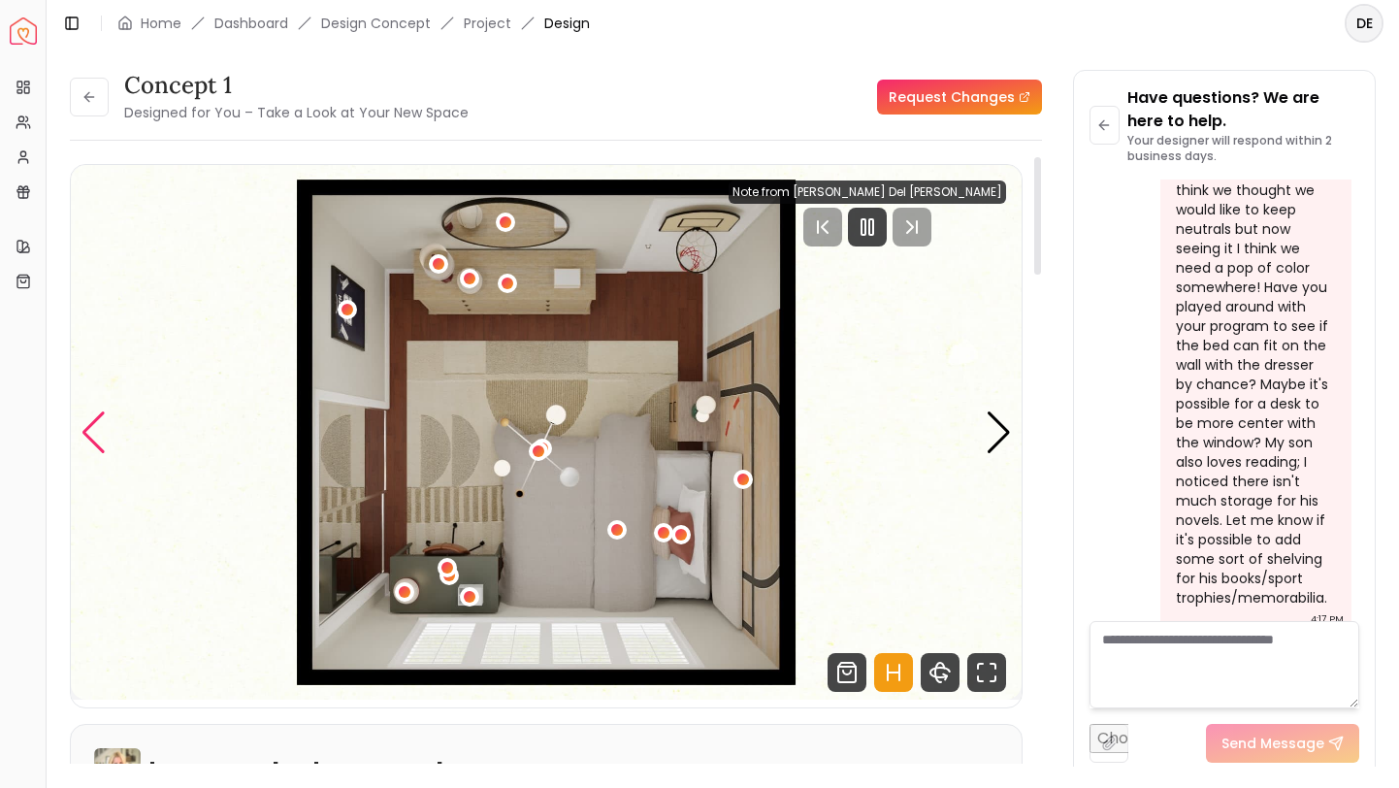
click at [99, 439] on div "Previous slide" at bounding box center [94, 432] width 26 height 43
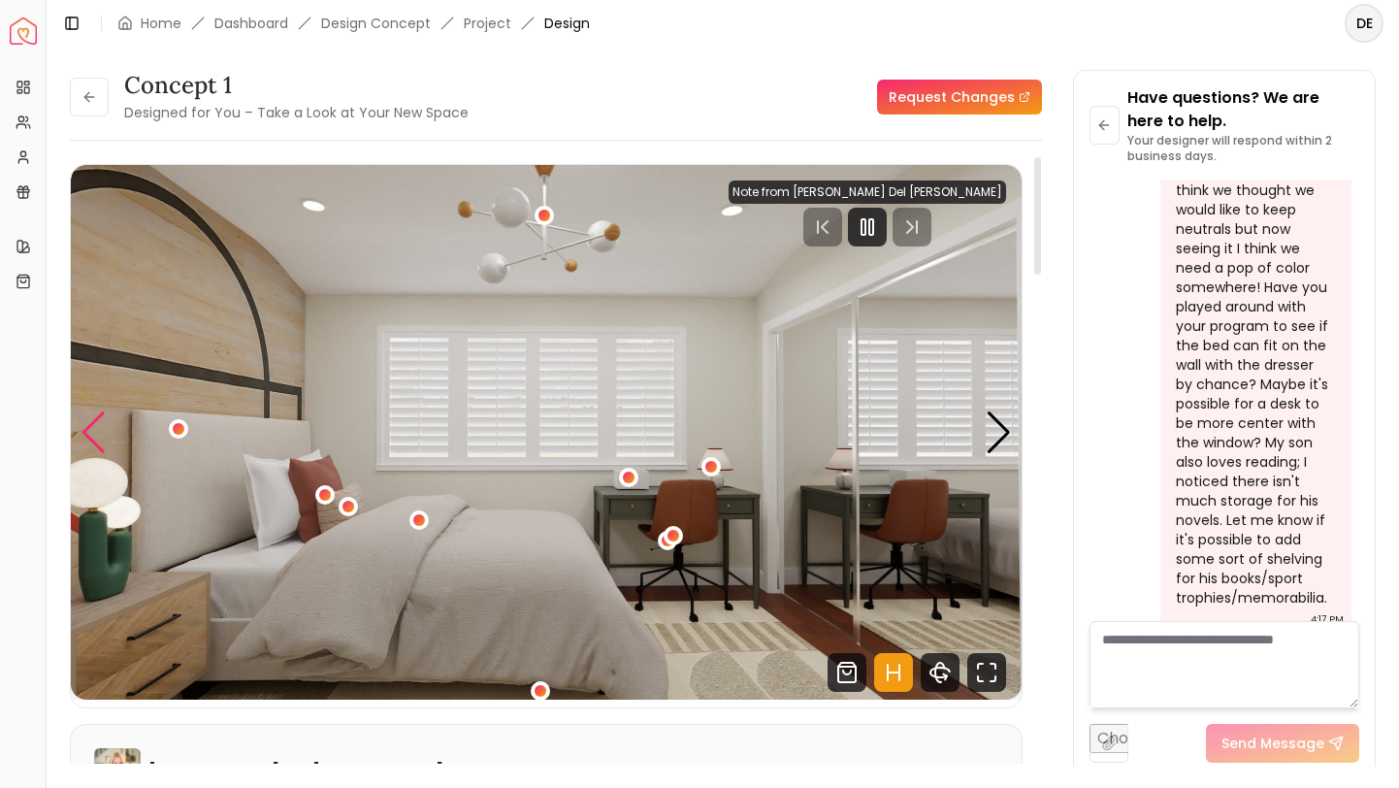
click at [99, 439] on div "Previous slide" at bounding box center [94, 432] width 26 height 43
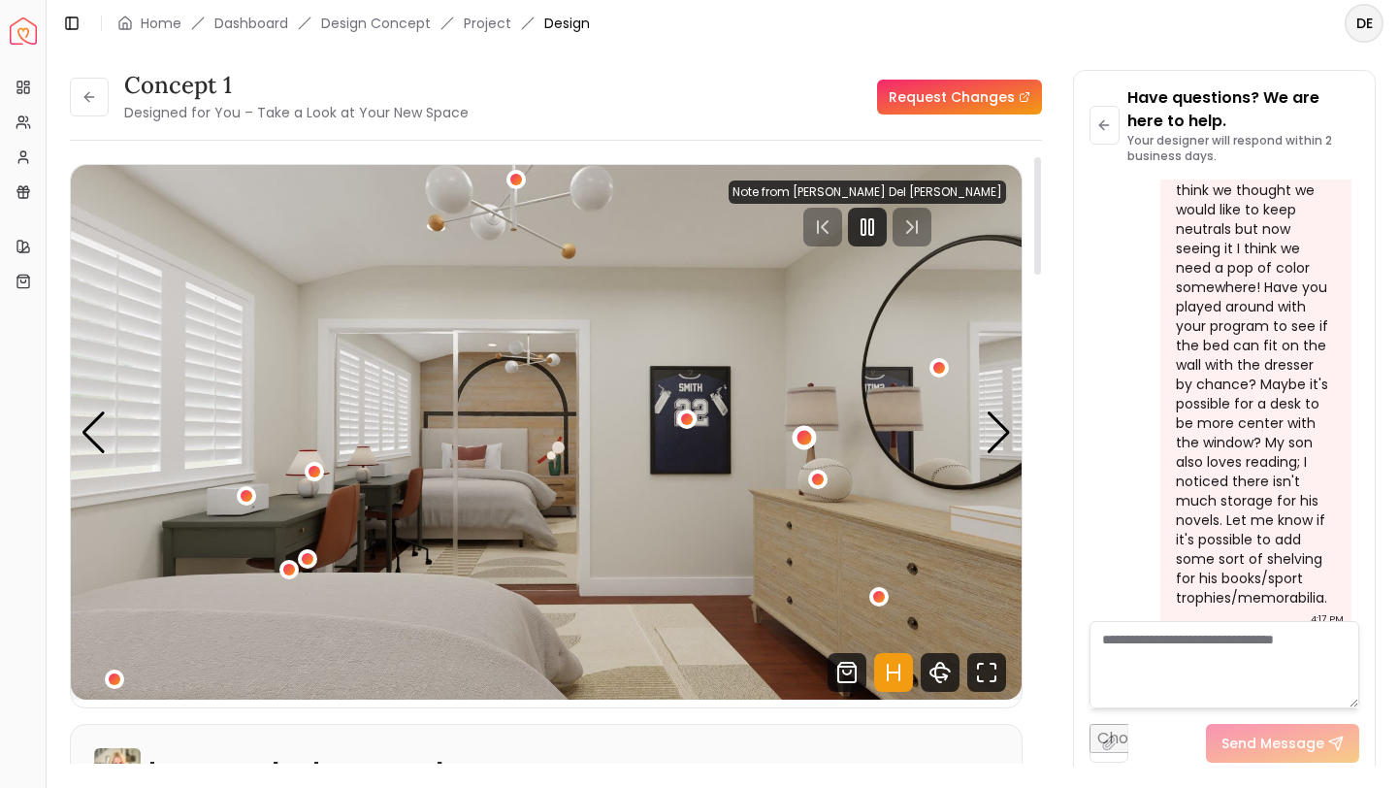
click at [800, 442] on div "2 / 4" at bounding box center [803, 438] width 15 height 15
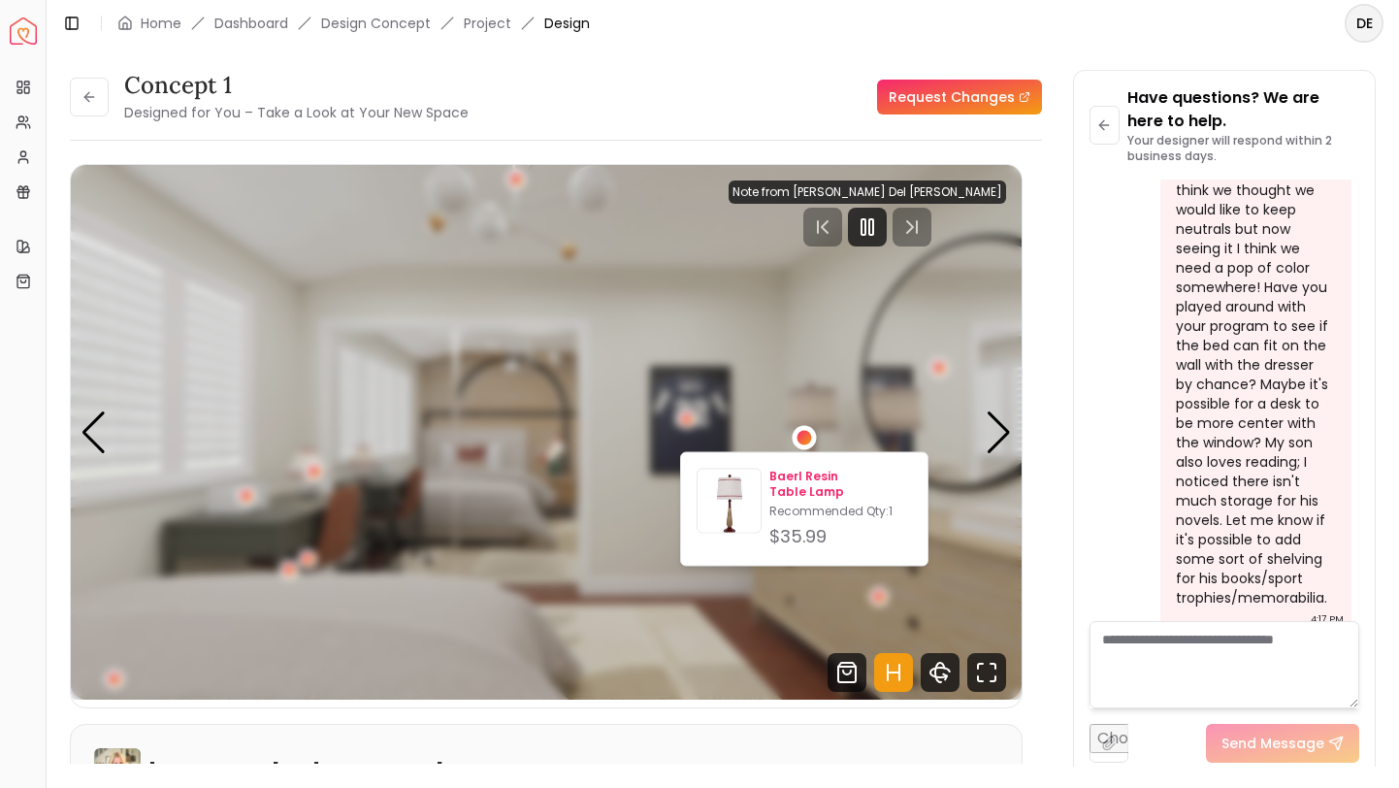
click at [724, 518] on img at bounding box center [728, 504] width 63 height 63
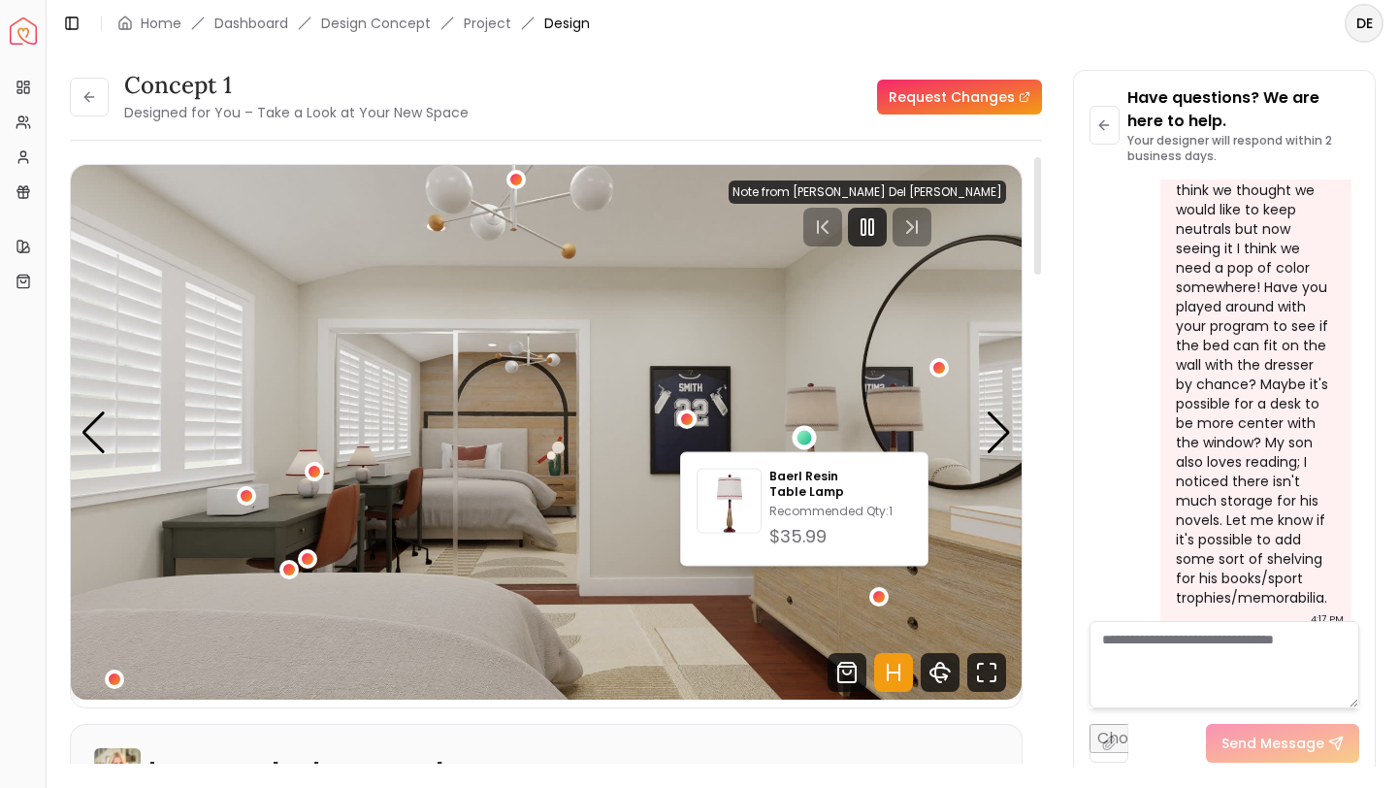
click at [231, 487] on img "2 / 4" at bounding box center [546, 432] width 951 height 534
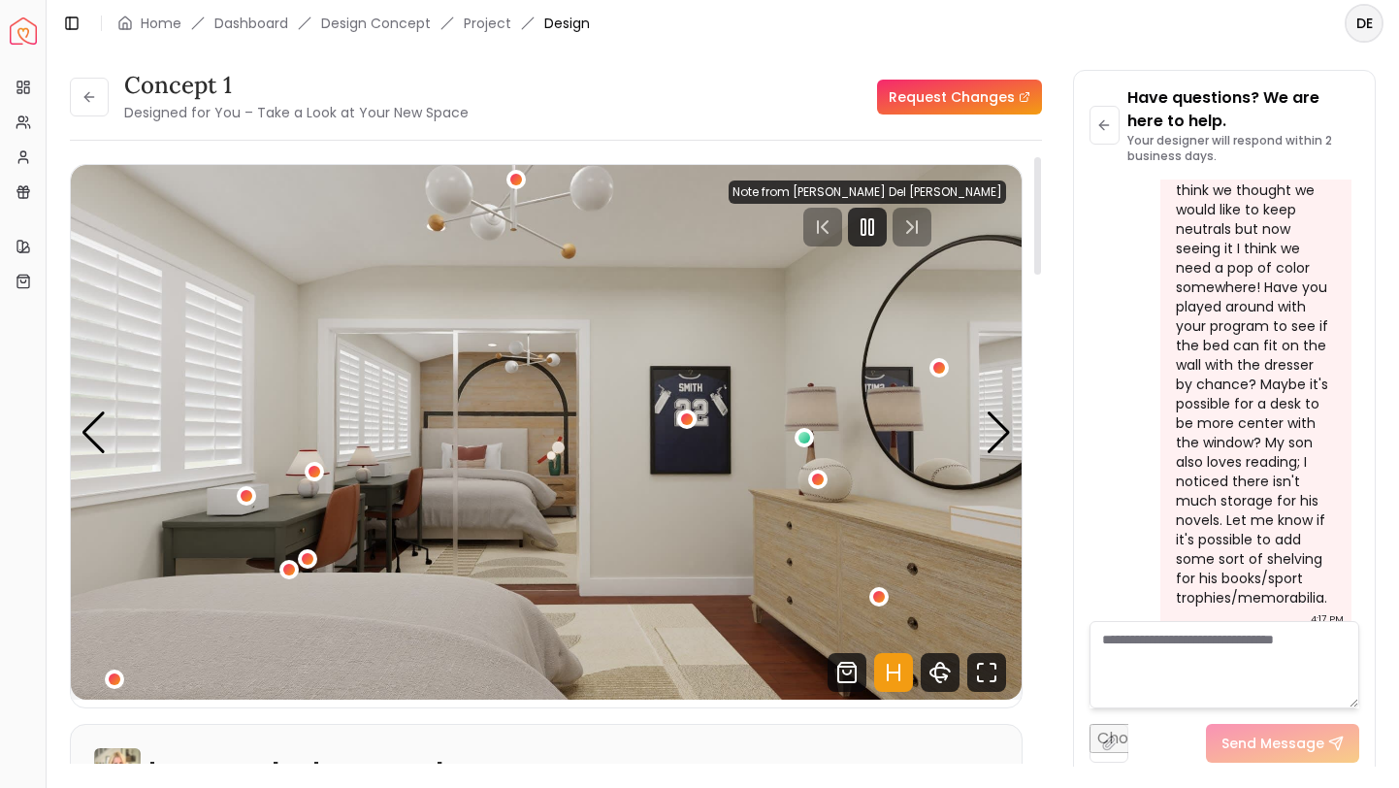
click at [88, 457] on img "2 / 4" at bounding box center [546, 432] width 951 height 534
click at [90, 446] on div "Previous slide" at bounding box center [94, 432] width 26 height 43
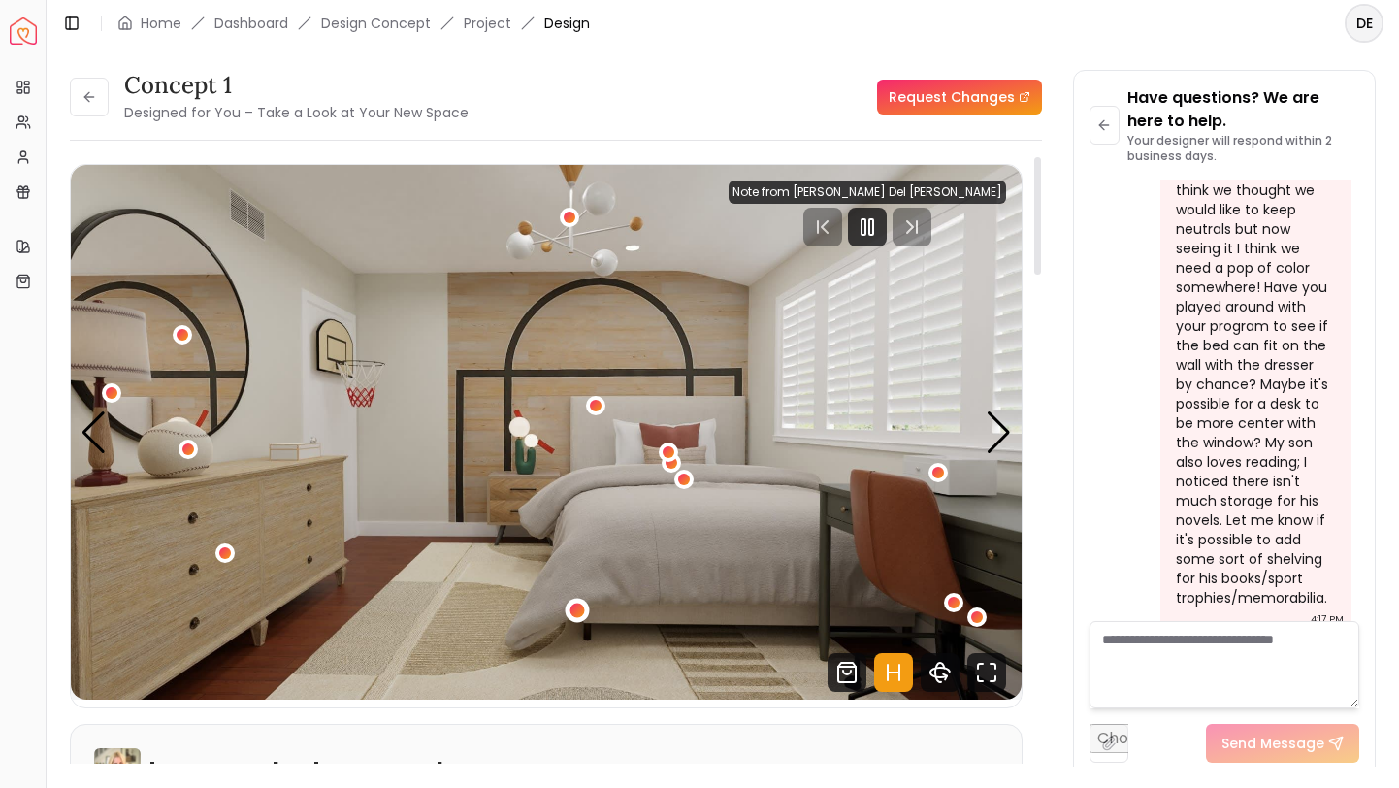
click at [580, 612] on div "1 / 4" at bounding box center [577, 610] width 15 height 15
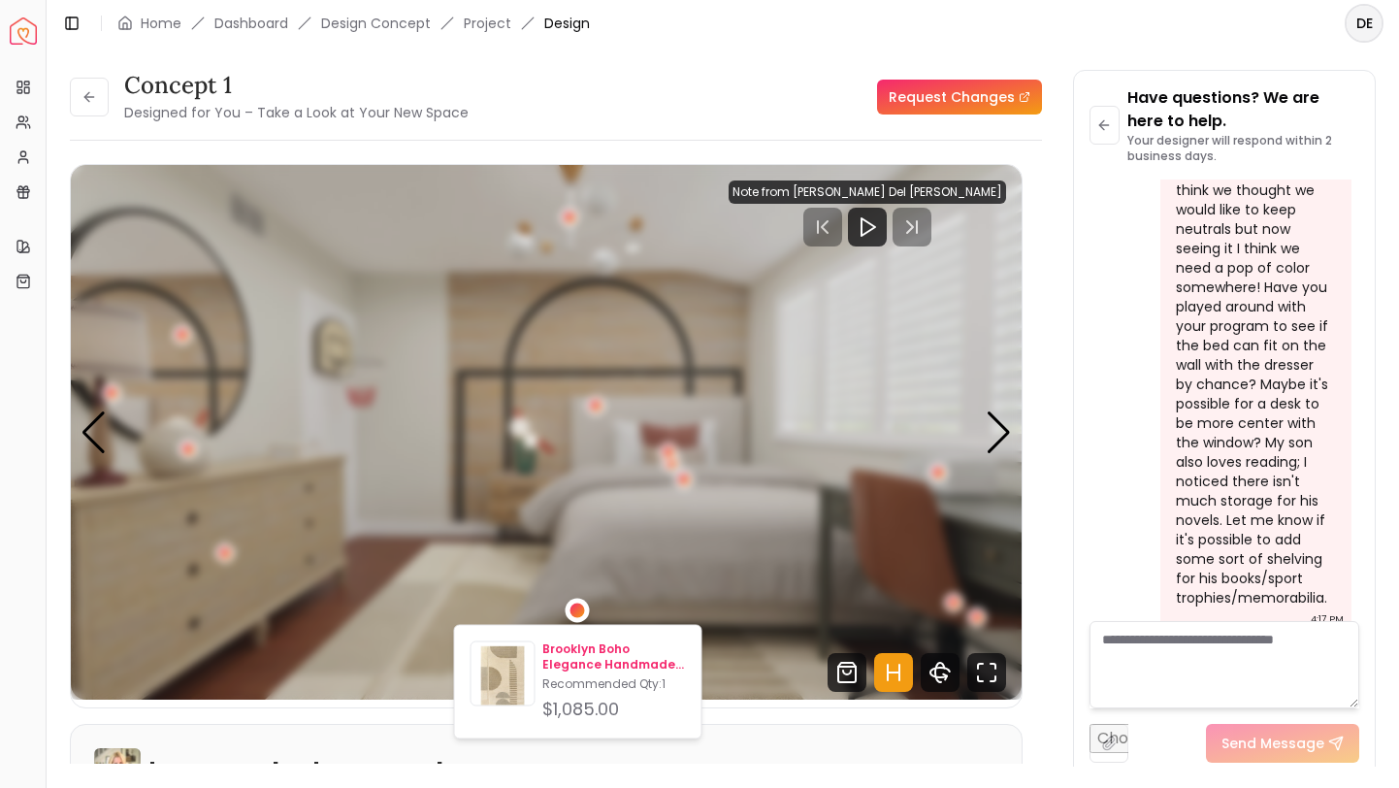
click at [580, 655] on p "Brooklyn Boho Elegance Handmade Rug 8'x10'" at bounding box center [613, 656] width 143 height 31
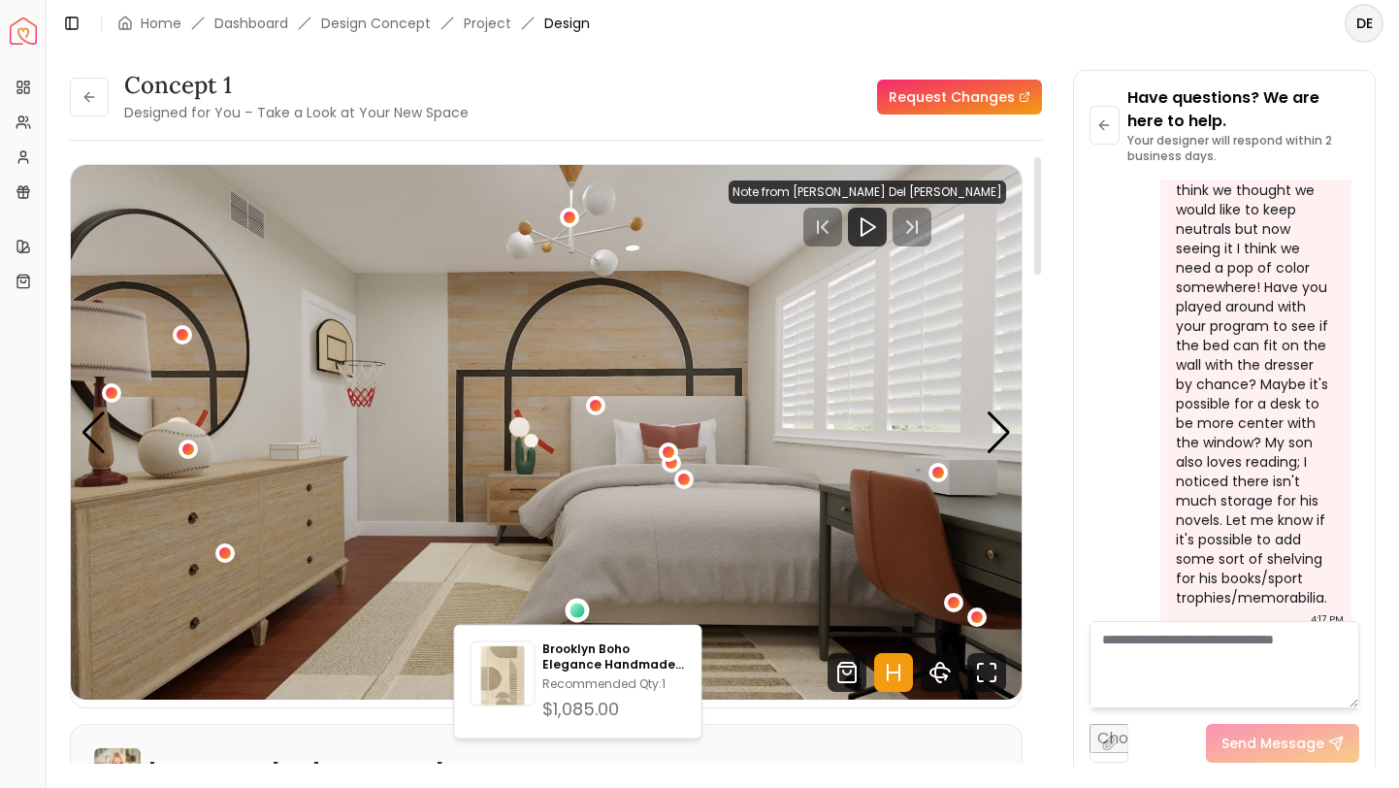
click at [1041, 481] on div "concept 1 Designed for You – Take a Look at Your New Space Request Changes conc…" at bounding box center [723, 406] width 1306 height 673
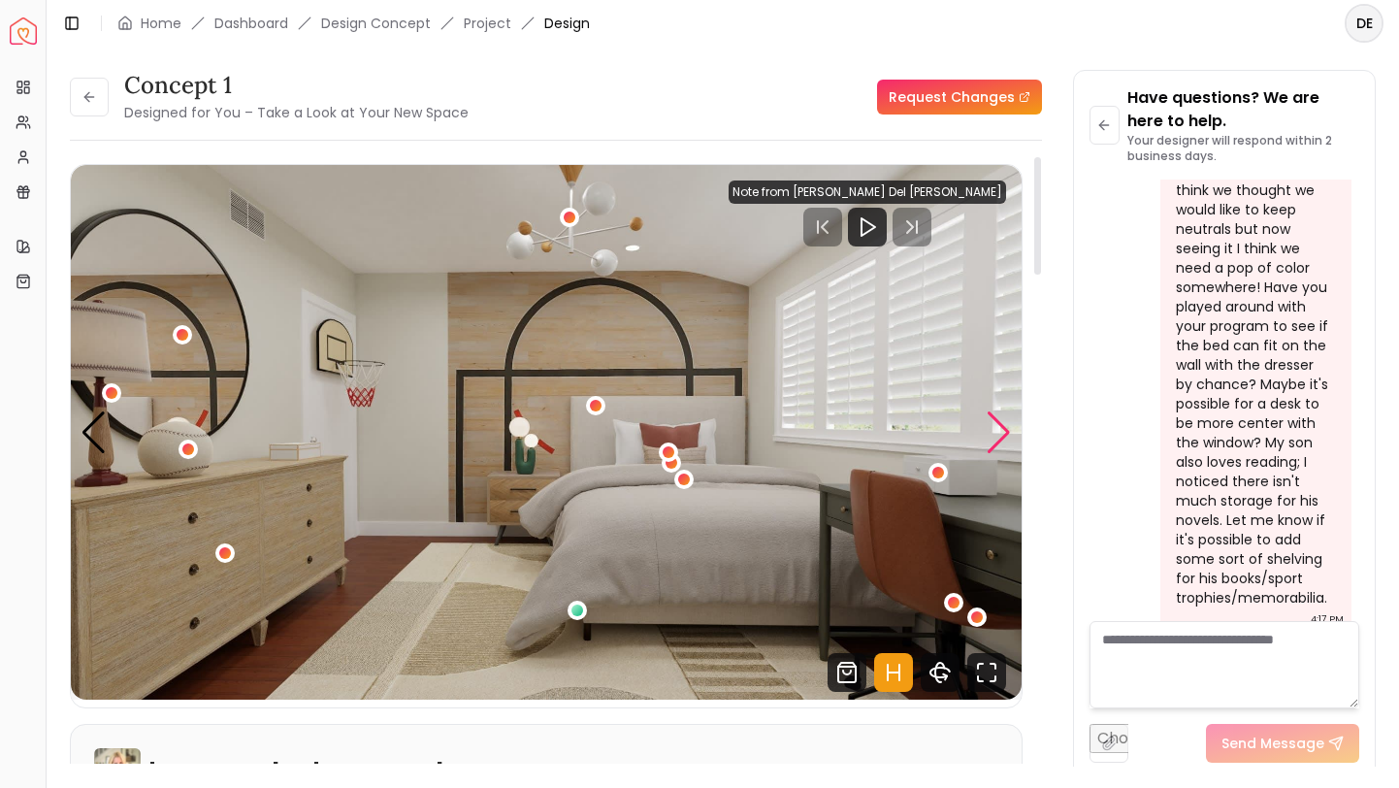
click at [987, 445] on div "Next slide" at bounding box center [999, 432] width 26 height 43
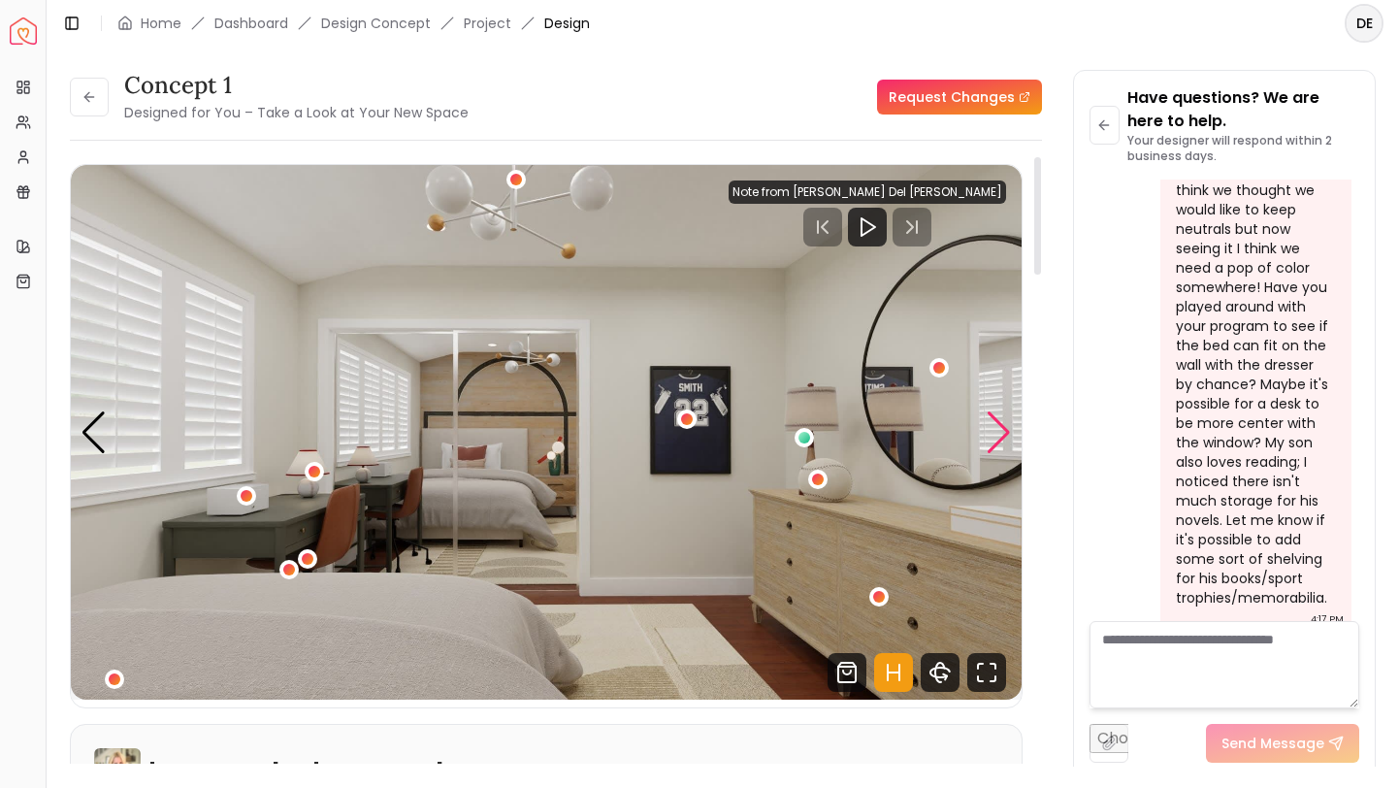
click at [987, 445] on div "Next slide" at bounding box center [999, 432] width 26 height 43
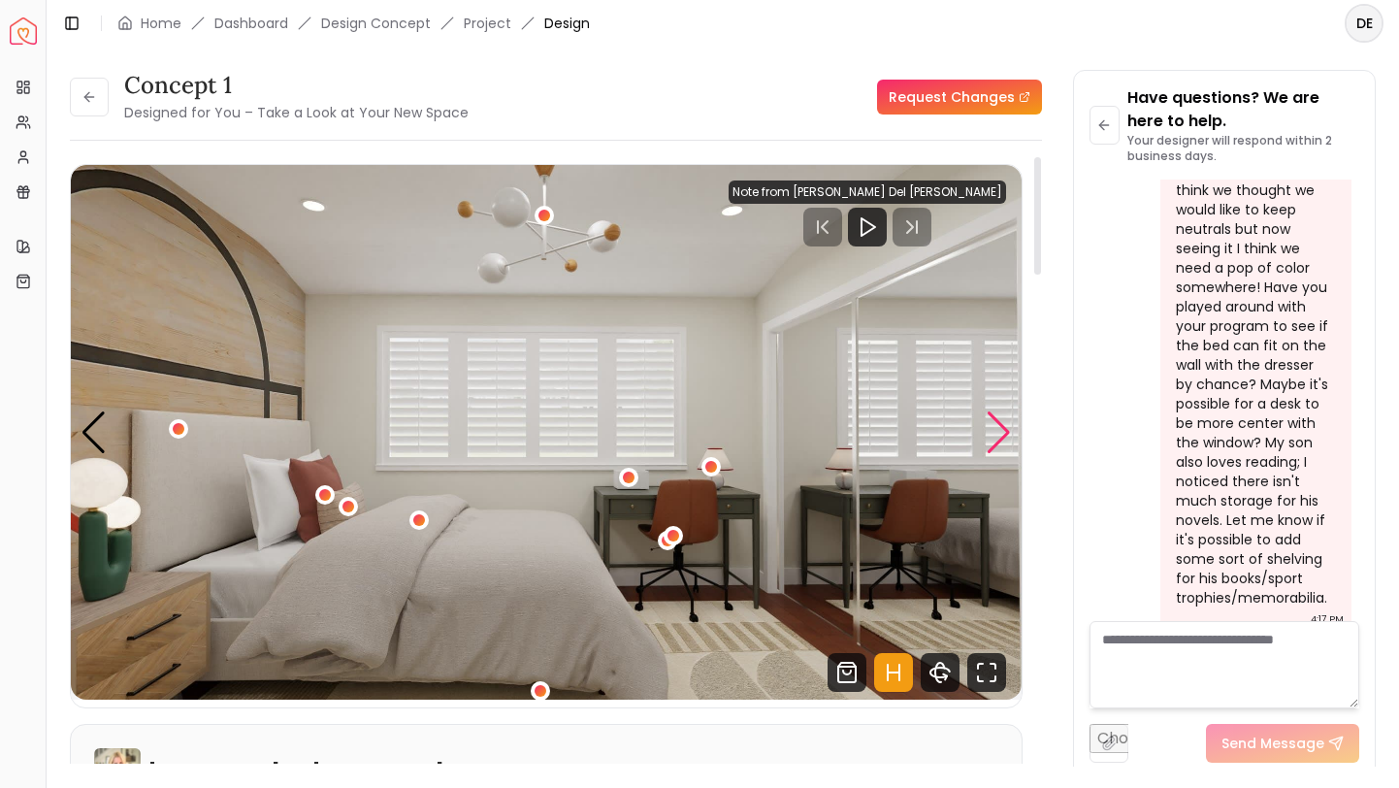
click at [987, 445] on div "Next slide" at bounding box center [999, 432] width 26 height 43
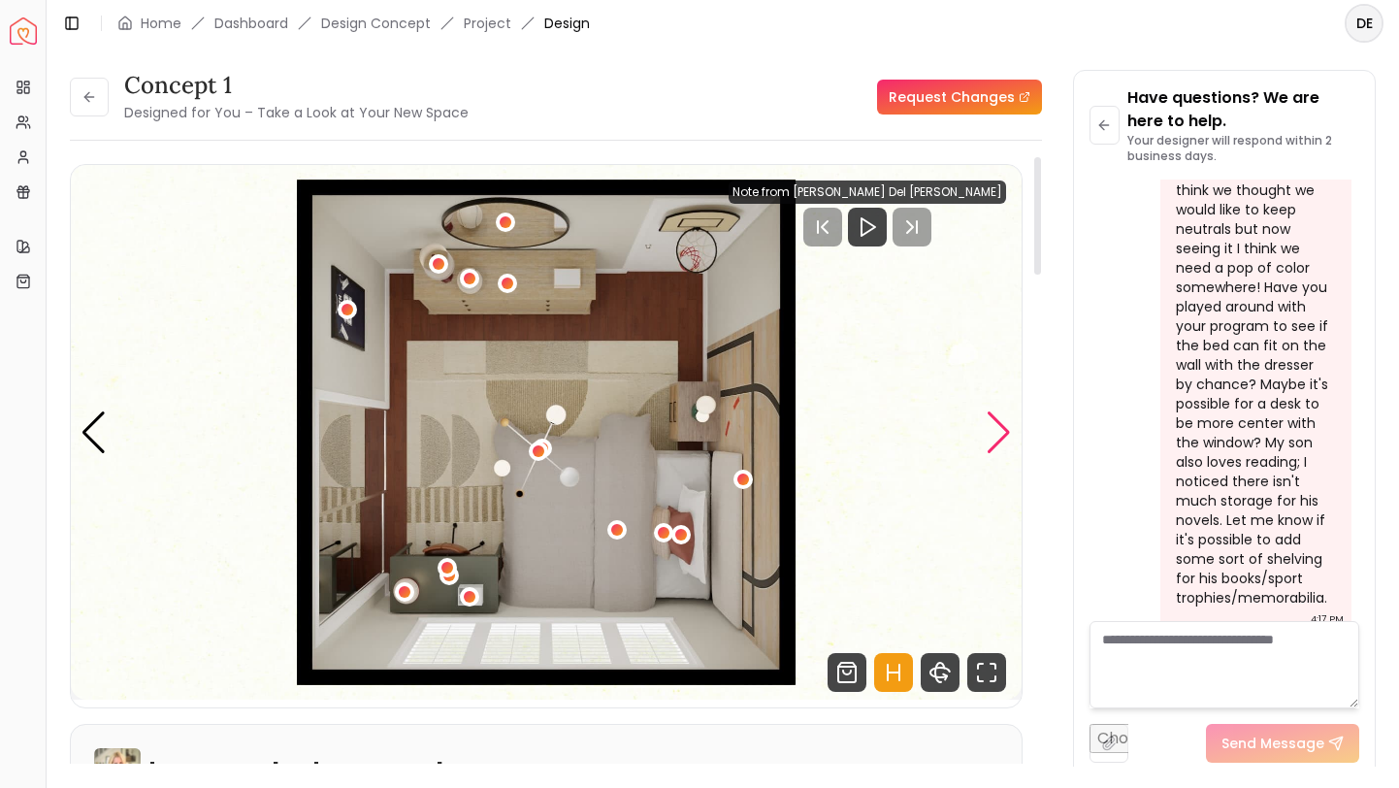
click at [997, 438] on div "Next slide" at bounding box center [999, 432] width 26 height 43
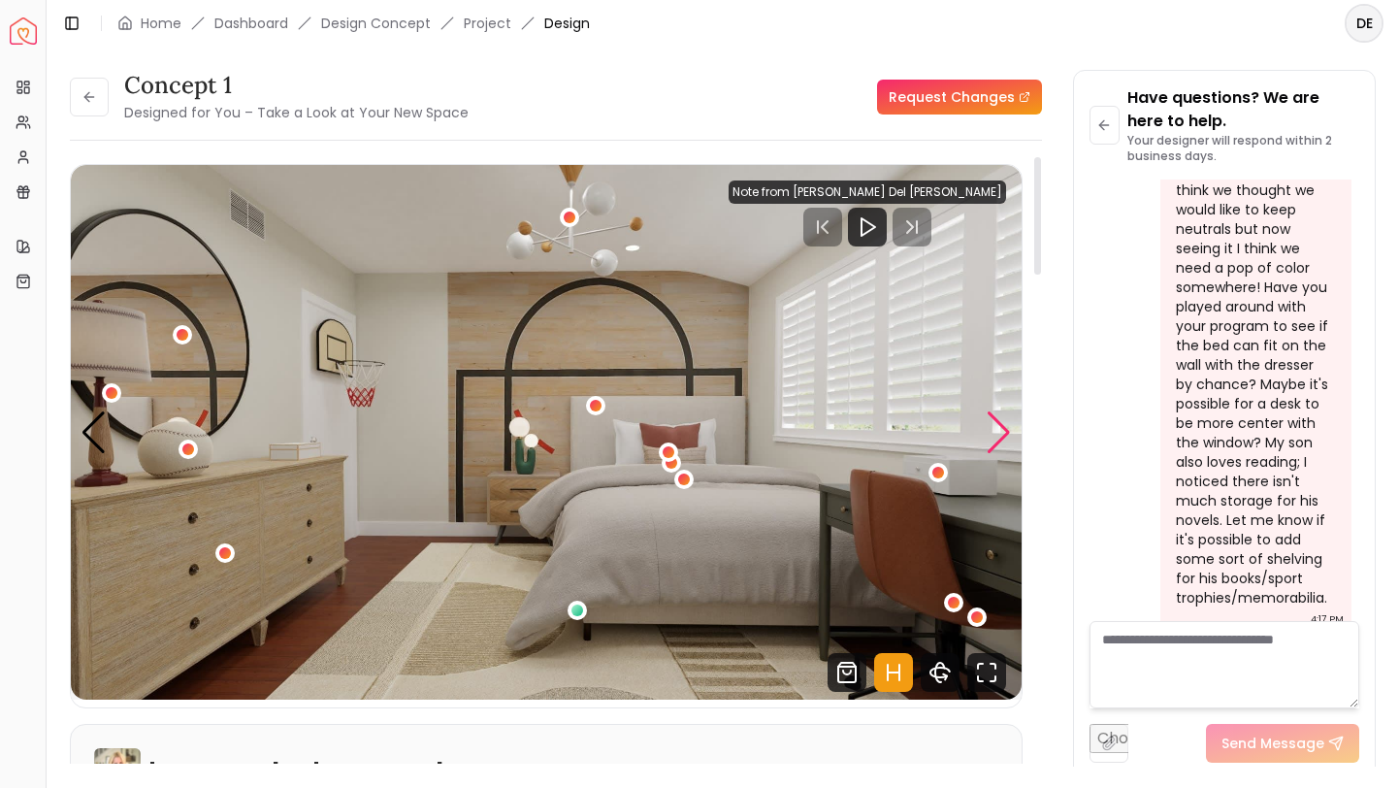
click at [997, 438] on div "Next slide" at bounding box center [999, 432] width 26 height 43
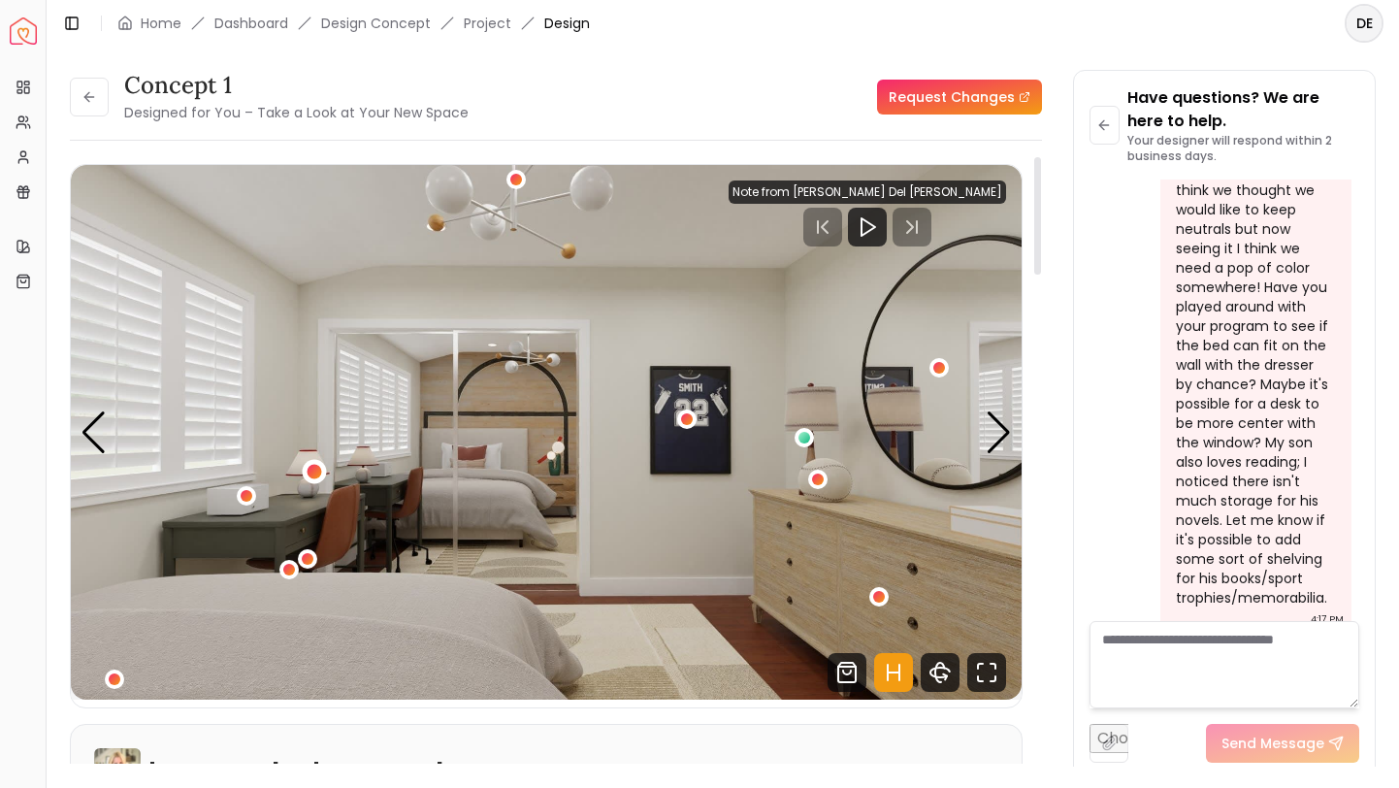
click at [311, 469] on div "2 / 4" at bounding box center [314, 472] width 15 height 15
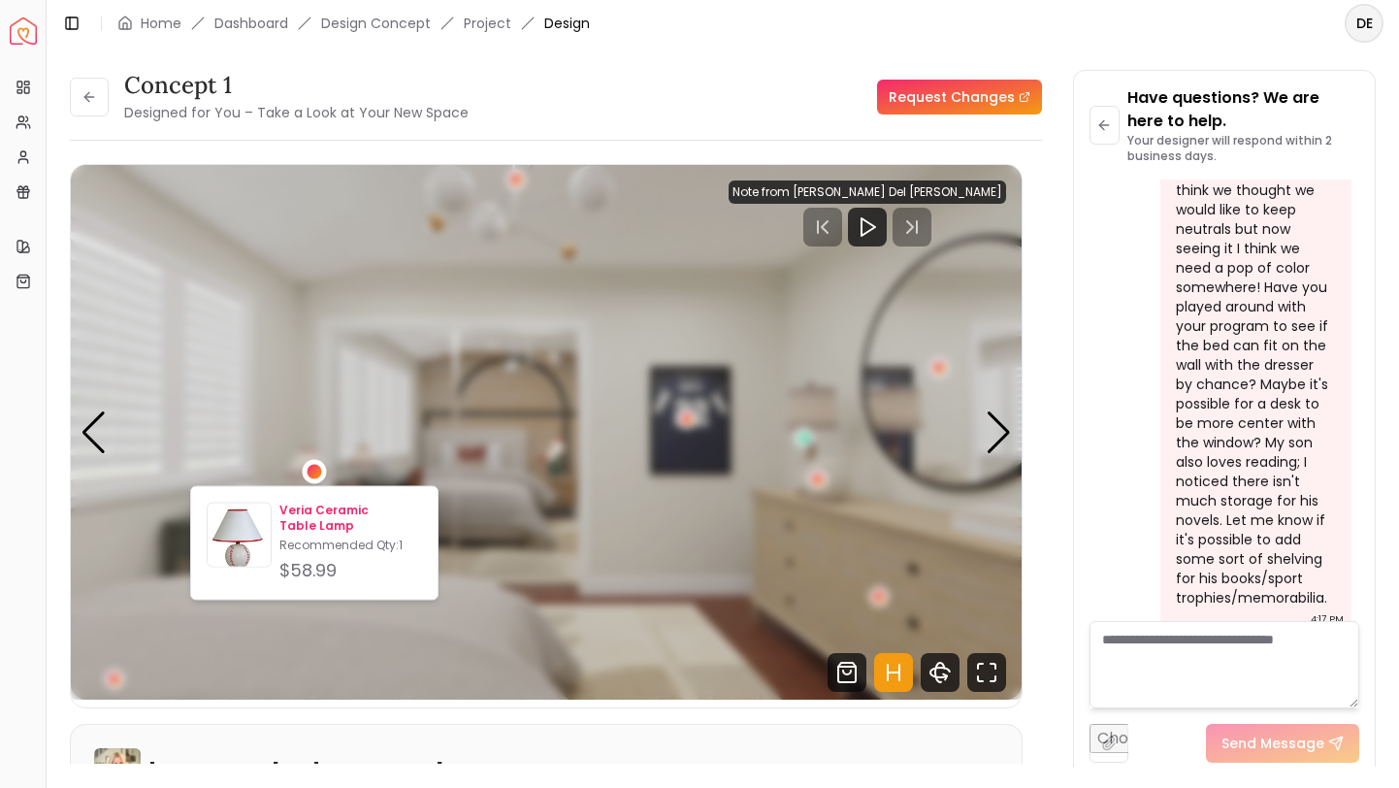
click at [290, 532] on p "Veria Ceramic Table Lamp" at bounding box center [350, 517] width 143 height 31
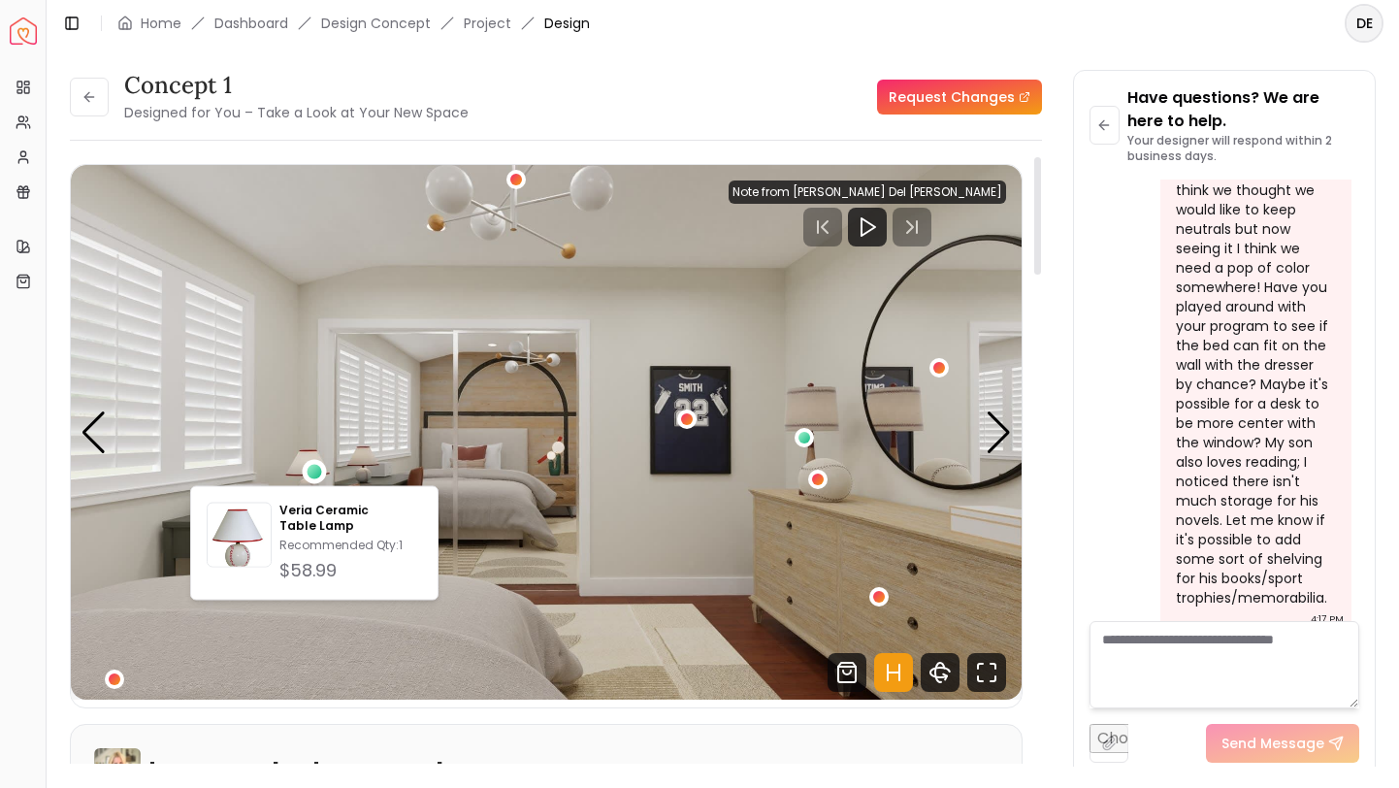
click at [145, 446] on img "2 / 4" at bounding box center [546, 432] width 951 height 534
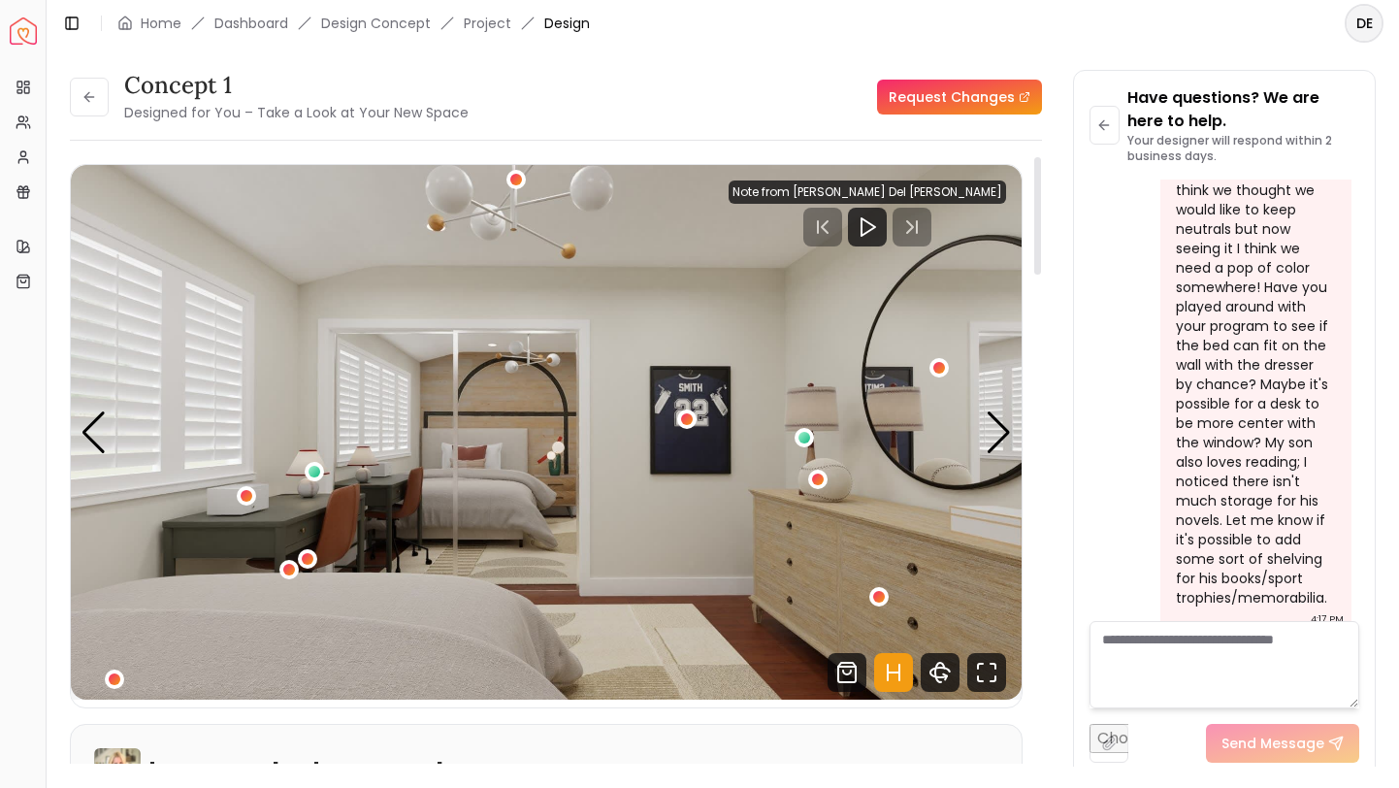
click at [80, 437] on img "2 / 4" at bounding box center [546, 432] width 951 height 534
click at [90, 434] on div "Previous slide" at bounding box center [94, 432] width 26 height 43
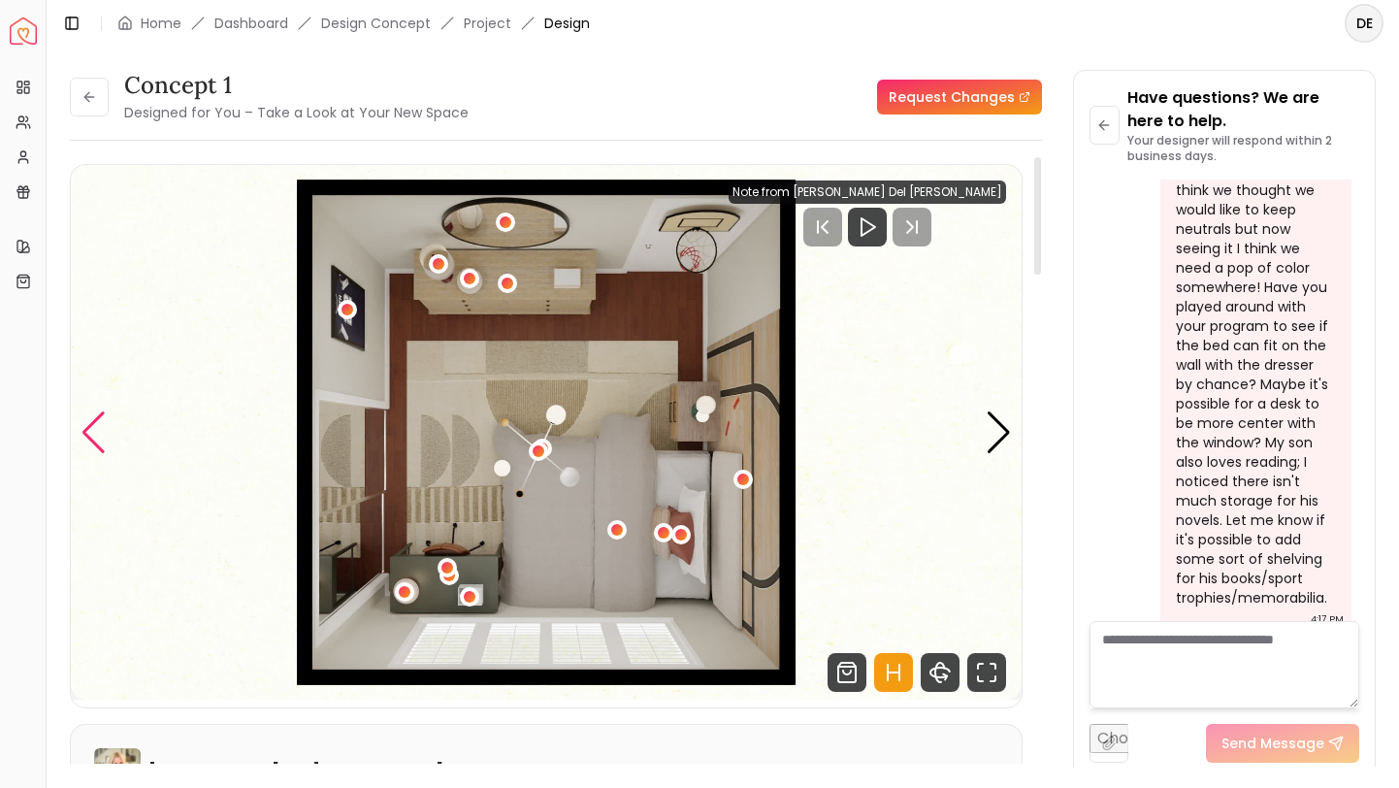
click at [92, 437] on div "Previous slide" at bounding box center [94, 432] width 26 height 43
